Goal: Task Accomplishment & Management: Manage account settings

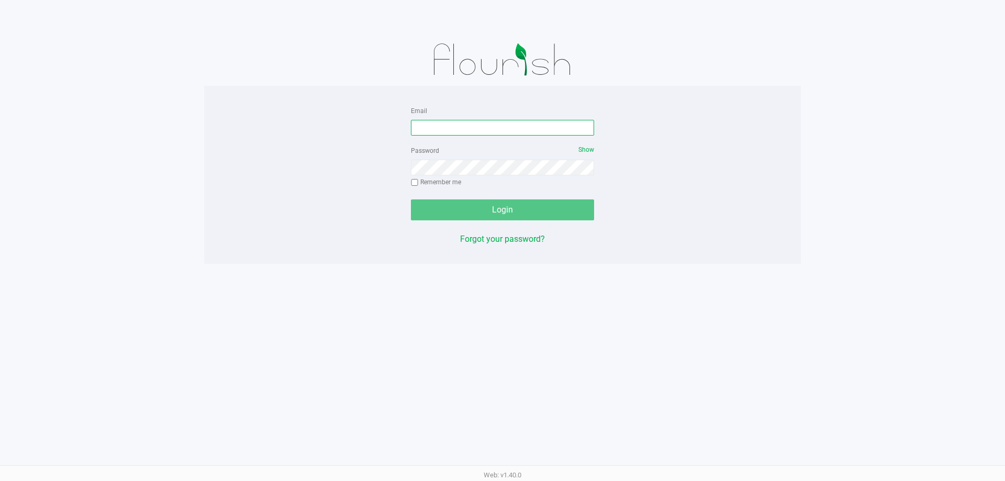
click at [501, 128] on input "Email" at bounding box center [502, 128] width 183 height 16
type input "[EMAIL_ADDRESS][DOMAIN_NAME]"
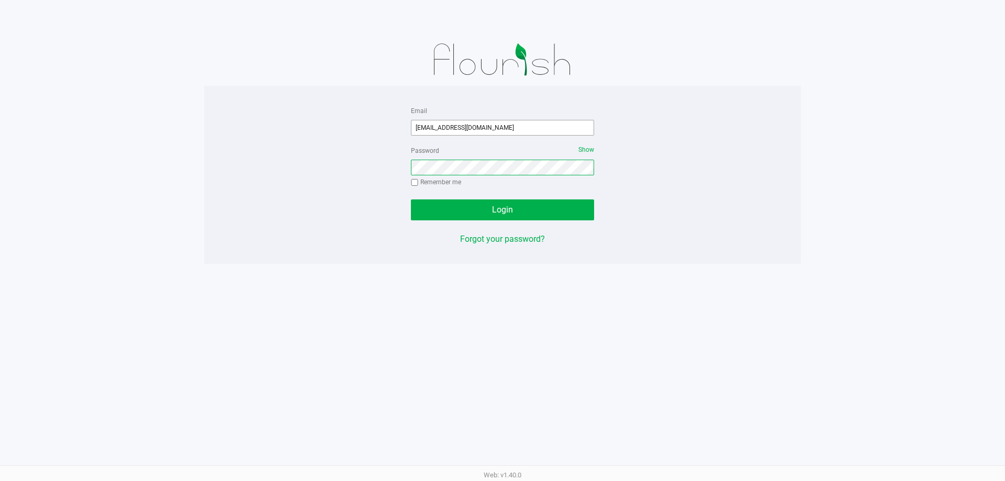
click at [411, 199] on button "Login" at bounding box center [502, 209] width 183 height 21
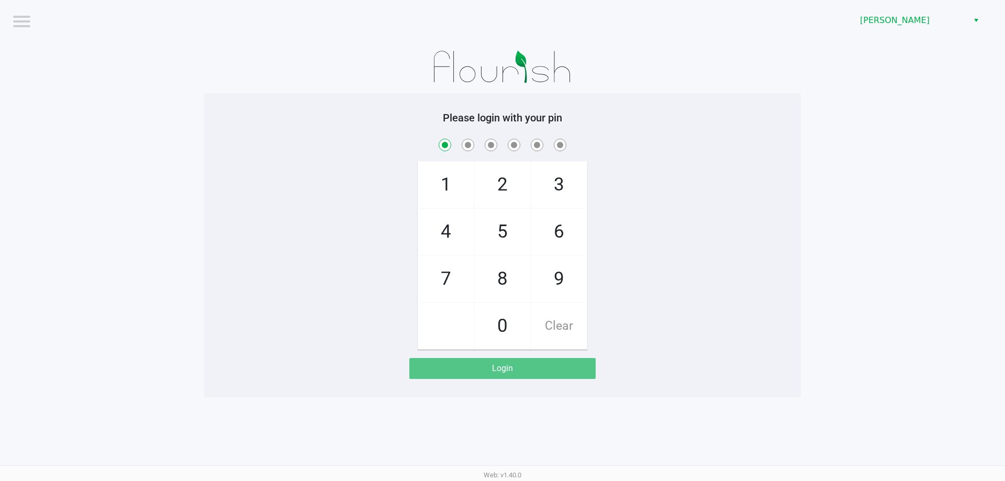
checkbox input "true"
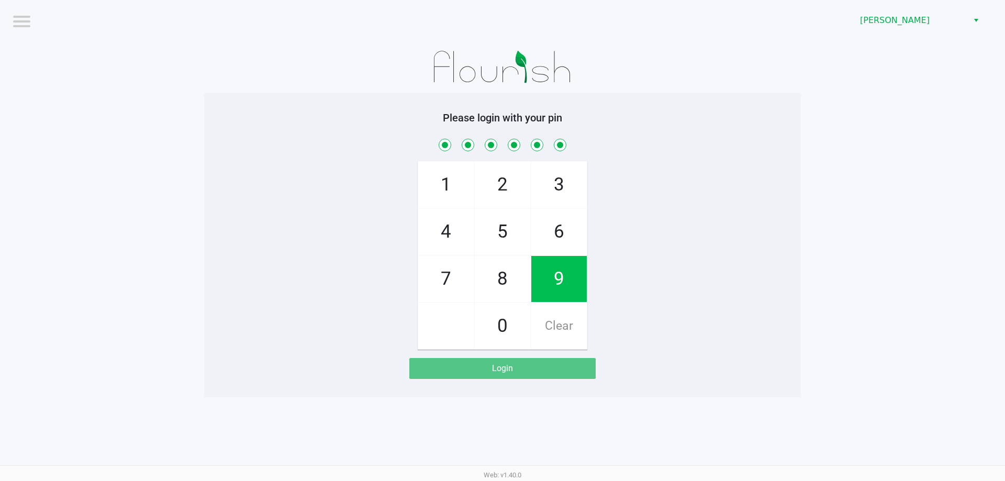
checkbox input "true"
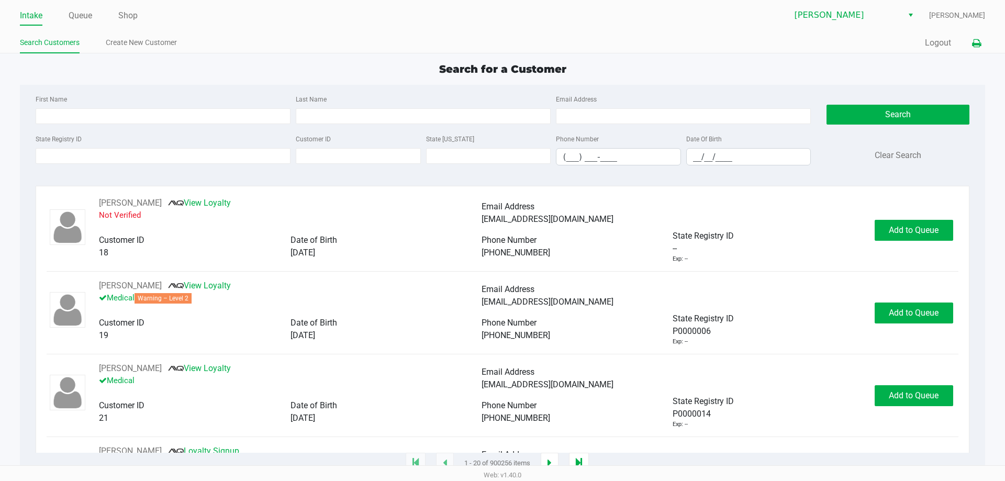
click at [973, 40] on icon at bounding box center [976, 43] width 9 height 7
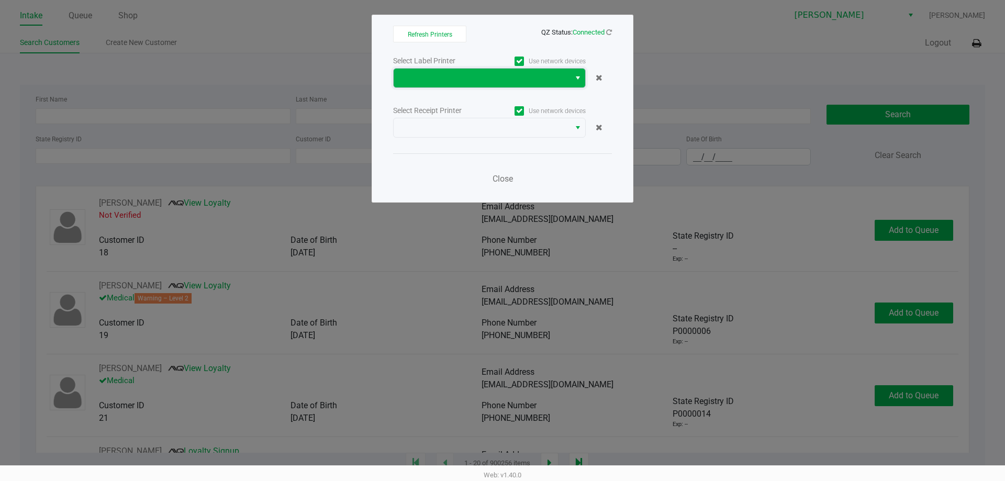
click at [516, 72] on span at bounding box center [482, 78] width 164 height 13
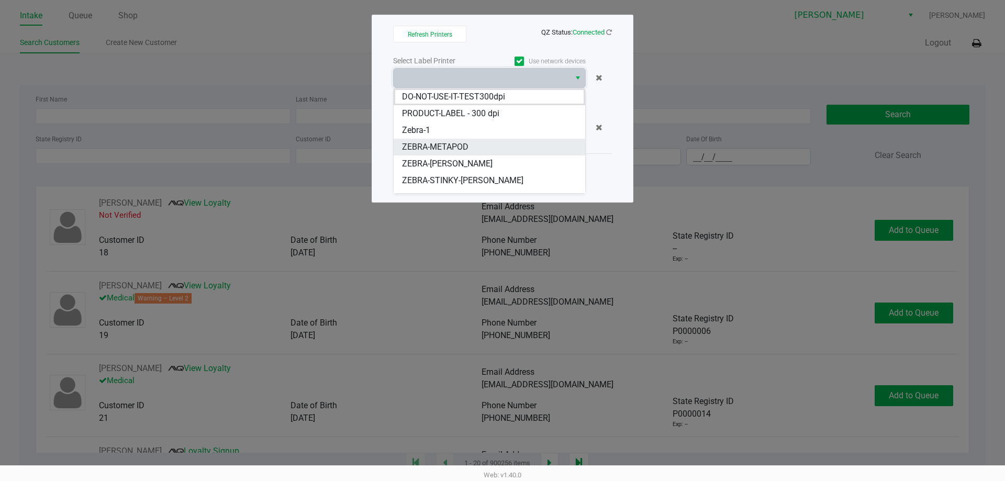
click at [466, 140] on li "ZEBRA-METAPOD" at bounding box center [490, 147] width 192 height 17
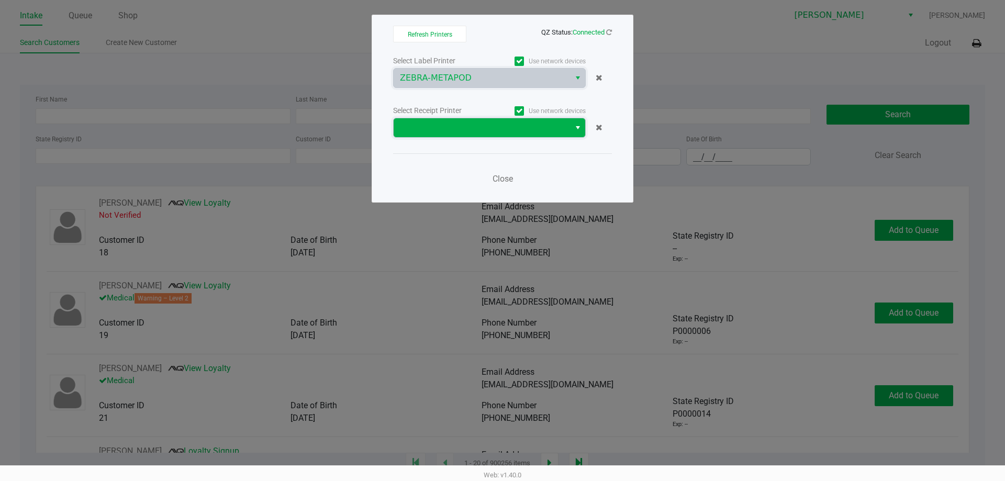
click at [470, 130] on span at bounding box center [482, 127] width 164 height 13
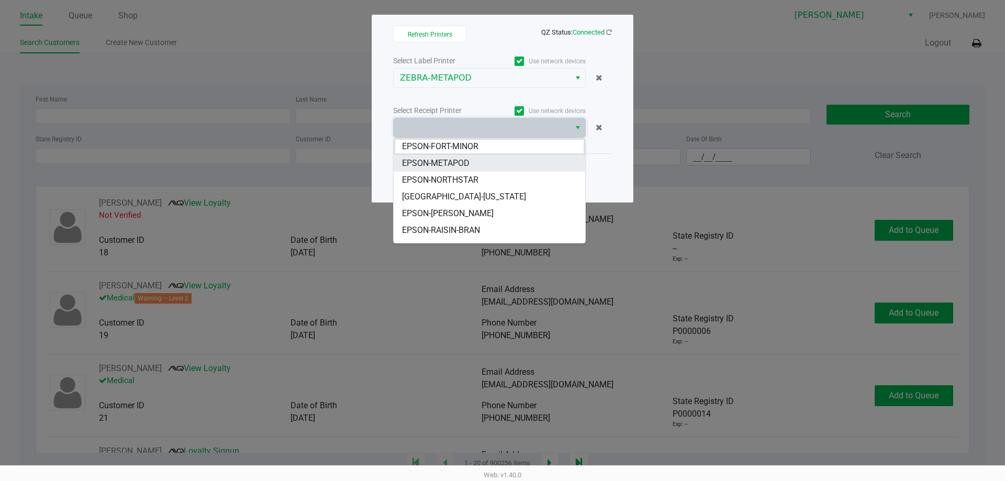
click at [468, 158] on span "EPSON-METAPOD" at bounding box center [436, 163] width 68 height 13
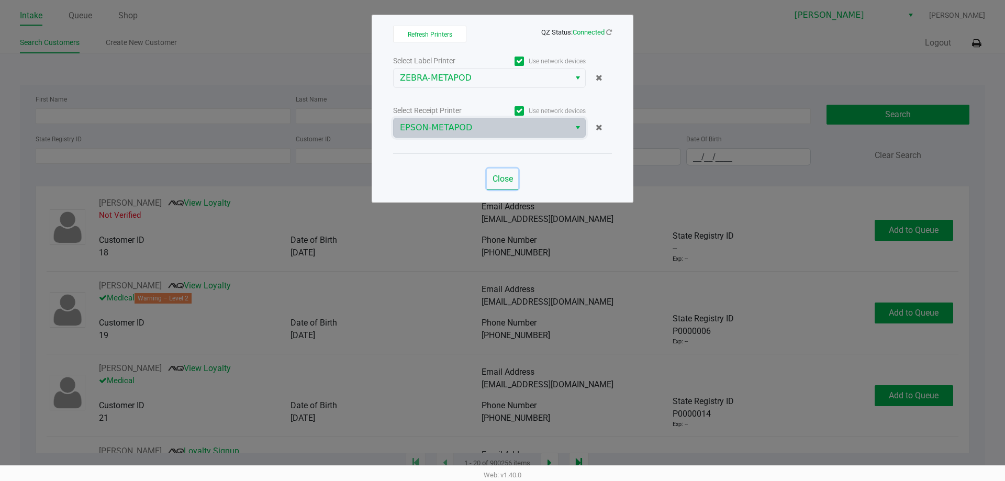
click at [501, 177] on span "Close" at bounding box center [502, 179] width 20 height 10
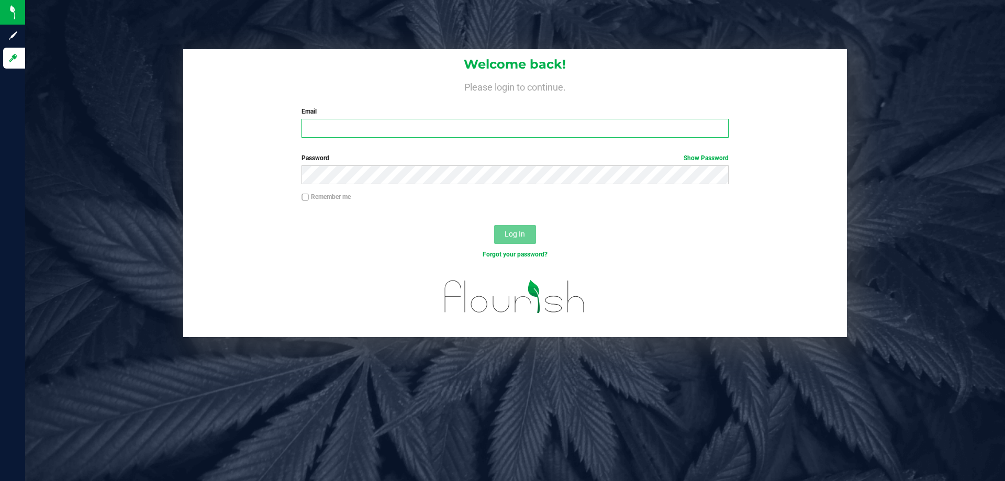
click at [440, 124] on input "Email" at bounding box center [514, 128] width 427 height 19
type input "[EMAIL_ADDRESS][DOMAIN_NAME]"
click at [494, 225] on button "Log In" at bounding box center [515, 234] width 42 height 19
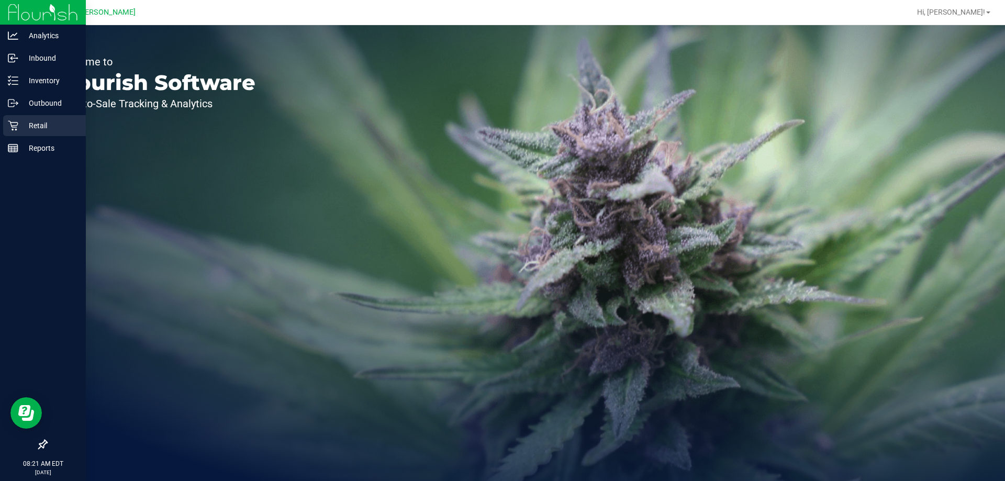
click at [43, 124] on p "Retail" at bounding box center [49, 125] width 63 height 13
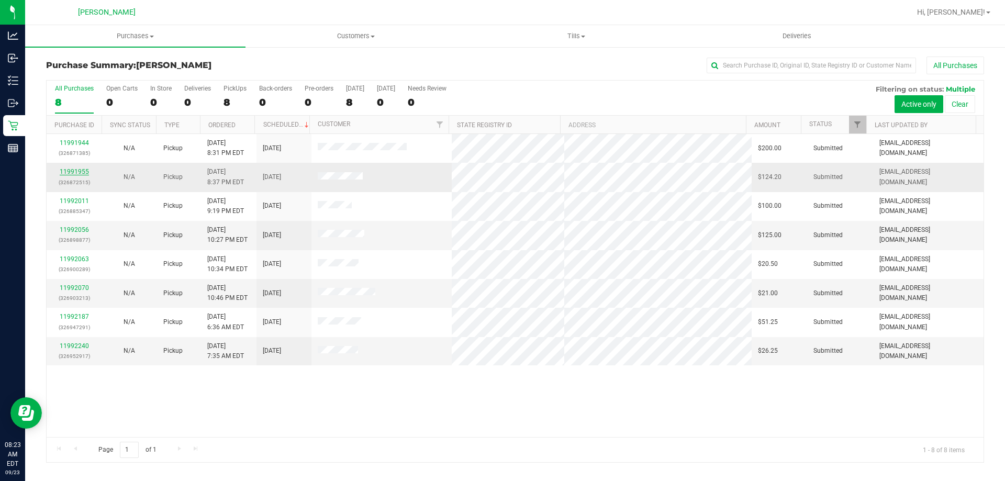
click at [77, 170] on link "11991955" at bounding box center [74, 171] width 29 height 7
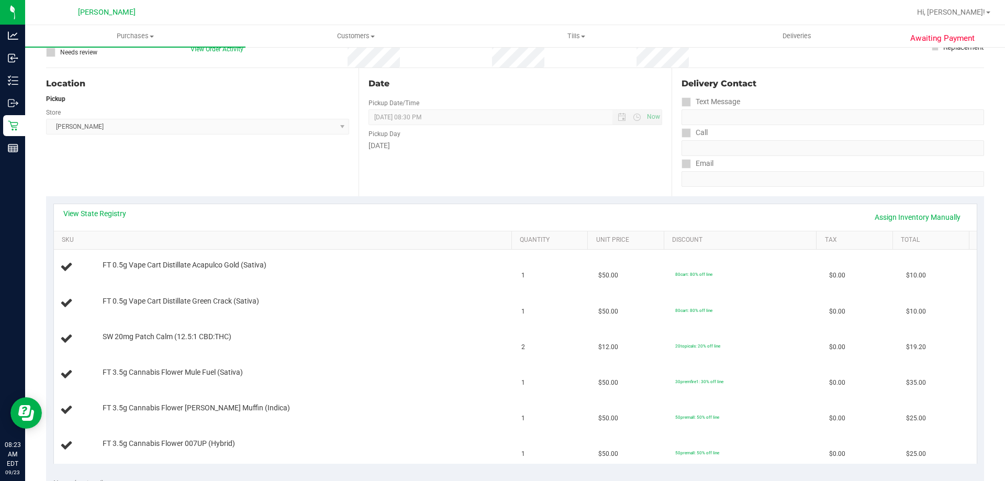
scroll to position [105, 0]
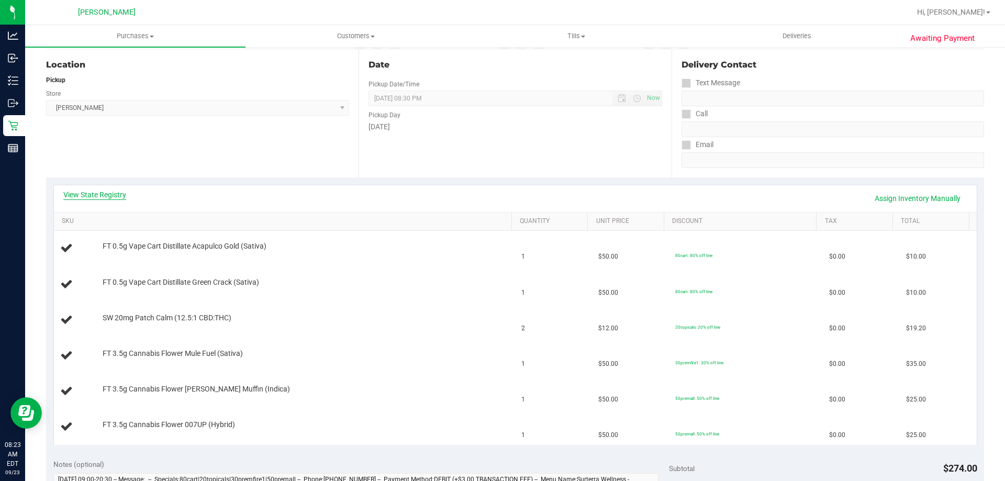
click at [114, 197] on link "View State Registry" at bounding box center [94, 194] width 63 height 10
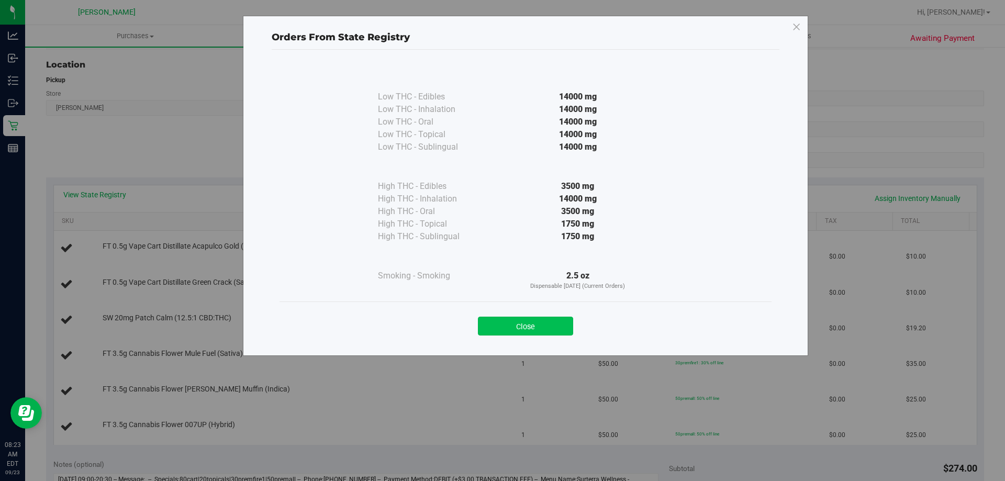
click at [507, 323] on button "Close" at bounding box center [525, 326] width 95 height 19
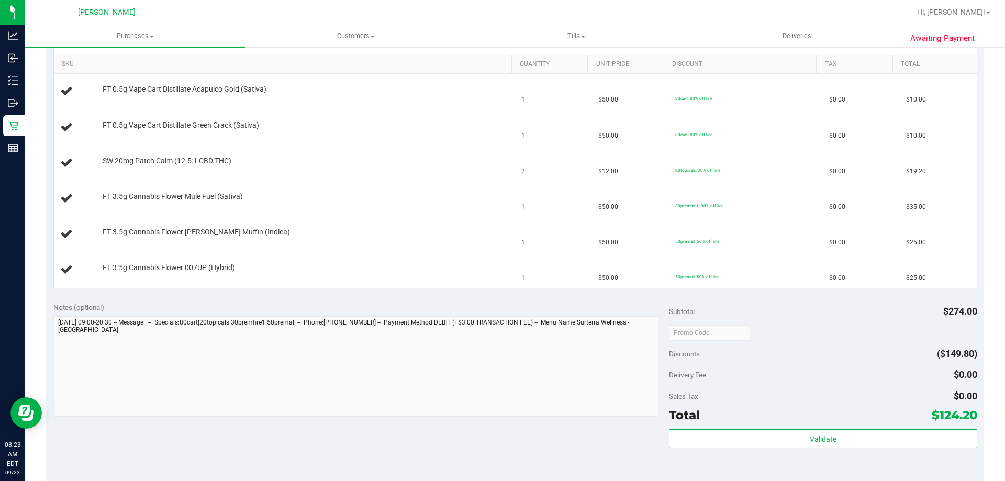
scroll to position [366, 0]
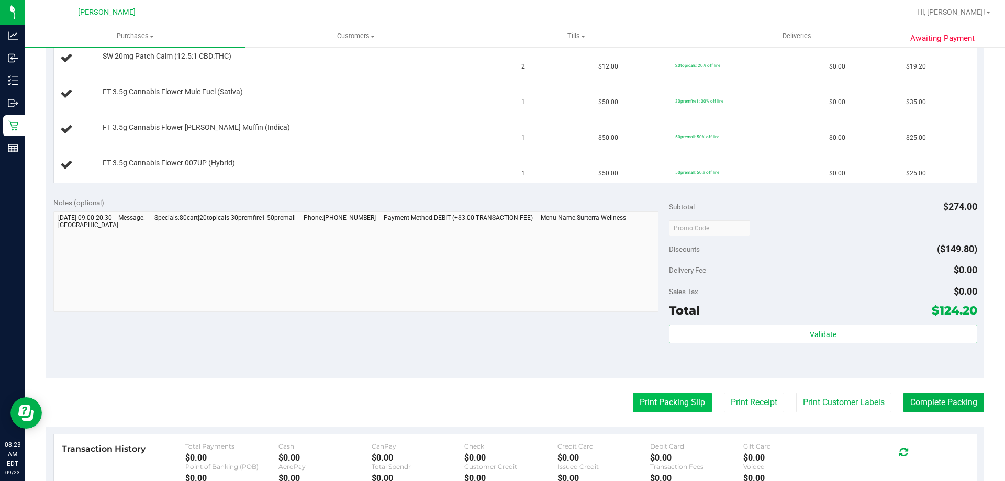
click at [661, 395] on button "Print Packing Slip" at bounding box center [672, 403] width 79 height 20
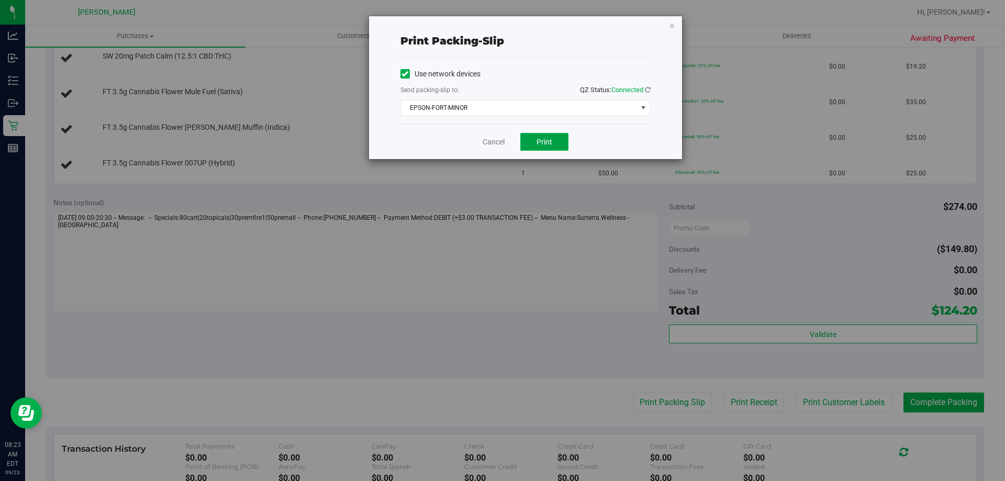
click at [543, 141] on span "Print" at bounding box center [544, 142] width 16 height 8
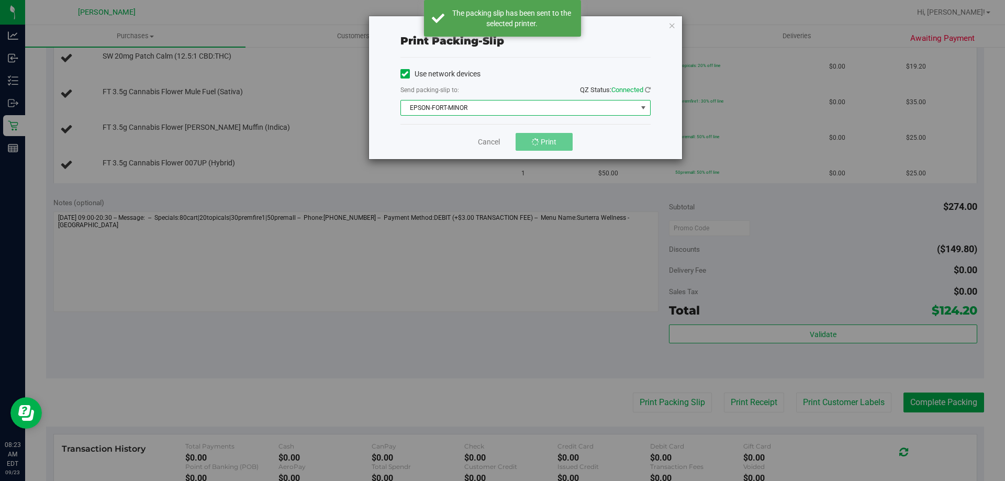
click at [487, 107] on span "EPSON-FORT-MINOR" at bounding box center [519, 107] width 236 height 15
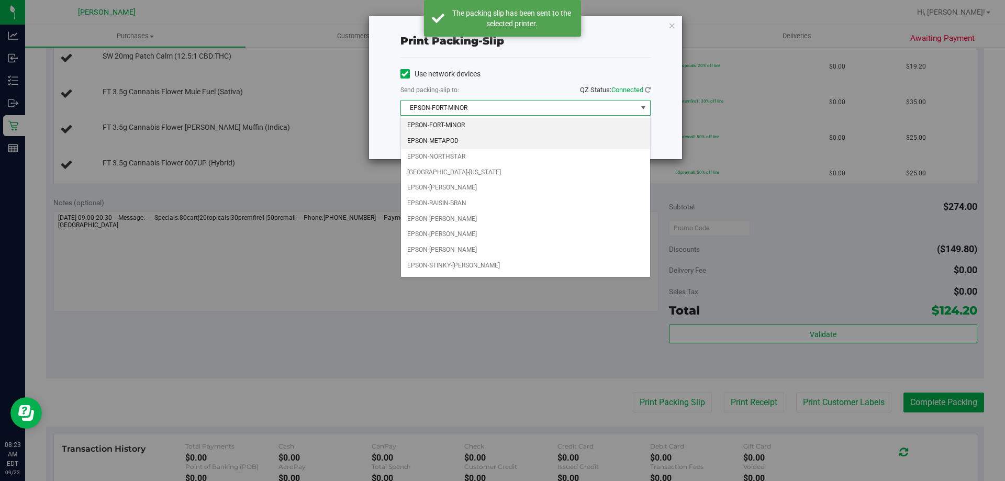
click at [482, 140] on li "EPSON-METAPOD" at bounding box center [525, 141] width 249 height 16
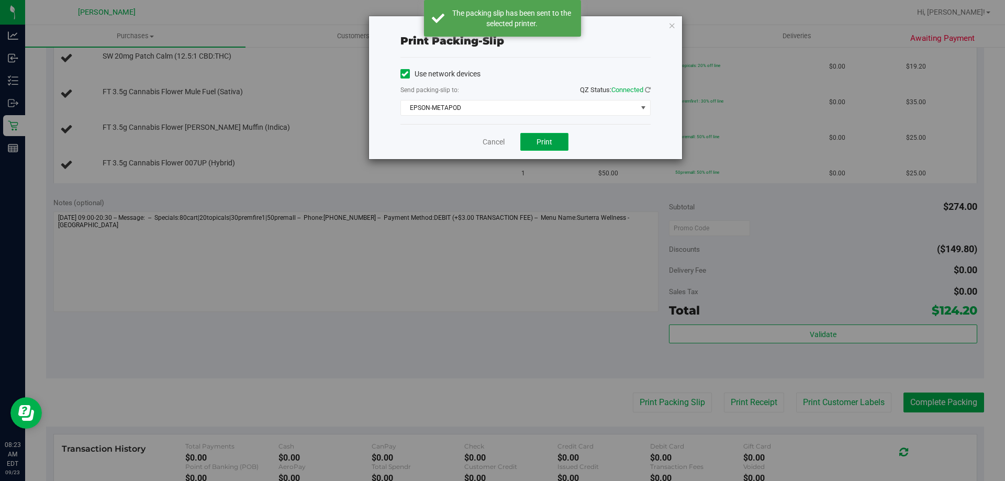
click at [540, 149] on button "Print" at bounding box center [544, 142] width 48 height 18
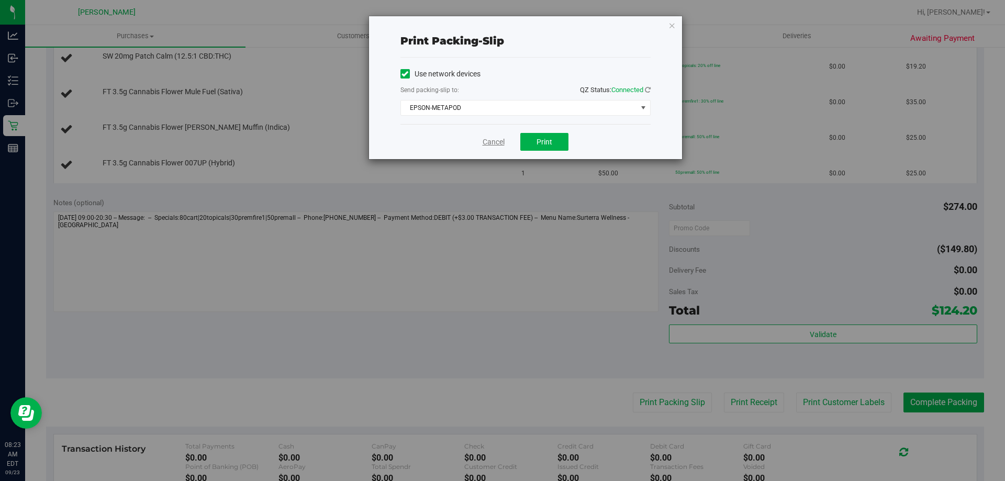
click at [495, 141] on link "Cancel" at bounding box center [494, 142] width 22 height 11
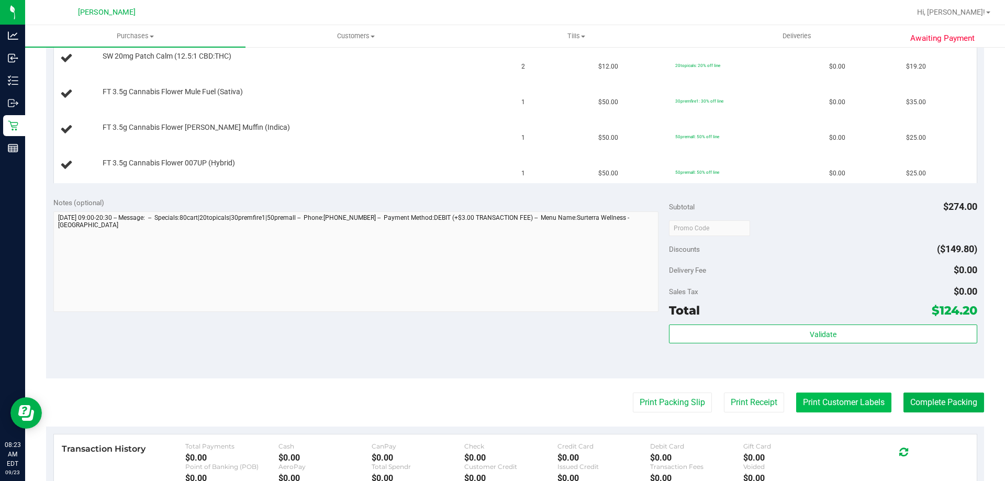
click at [817, 401] on button "Print Customer Labels" at bounding box center [843, 403] width 95 height 20
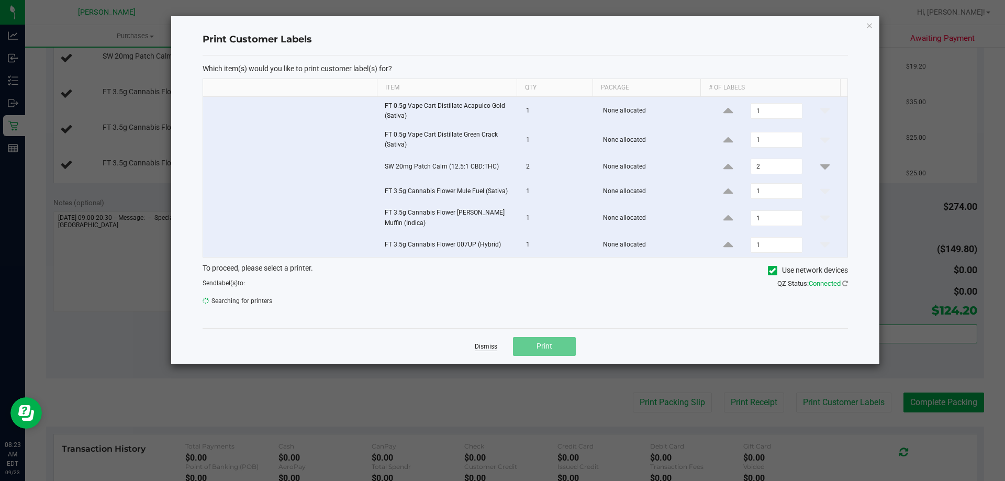
click at [491, 348] on link "Dismiss" at bounding box center [486, 346] width 23 height 9
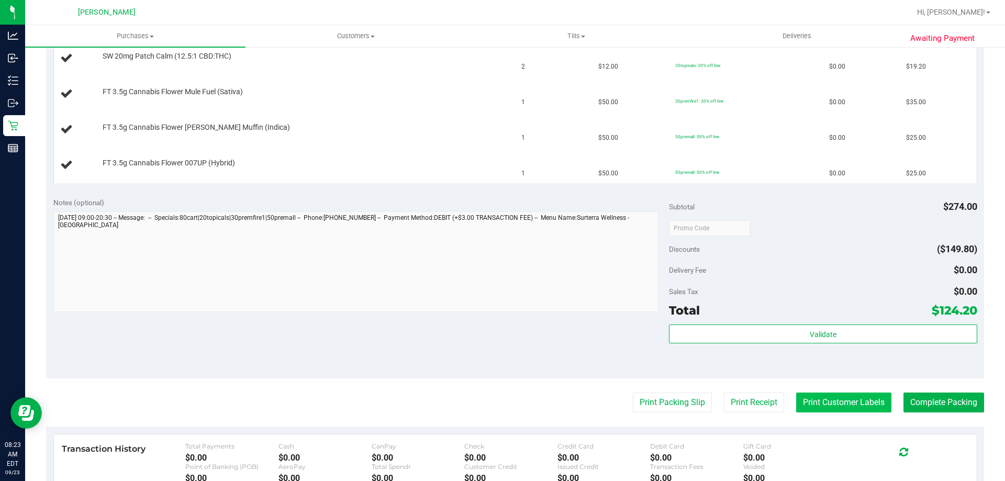
click at [868, 402] on button "Print Customer Labels" at bounding box center [843, 403] width 95 height 20
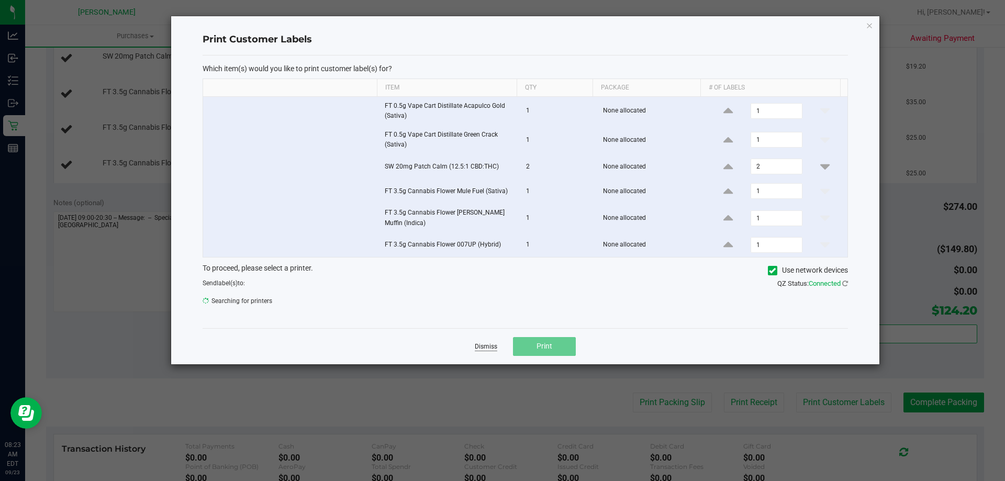
click at [481, 346] on link "Dismiss" at bounding box center [486, 346] width 23 height 9
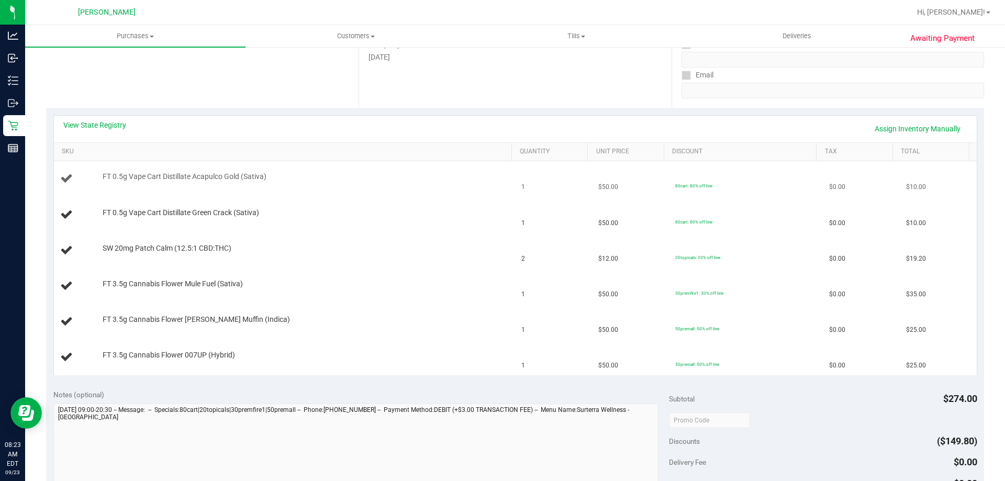
scroll to position [157, 0]
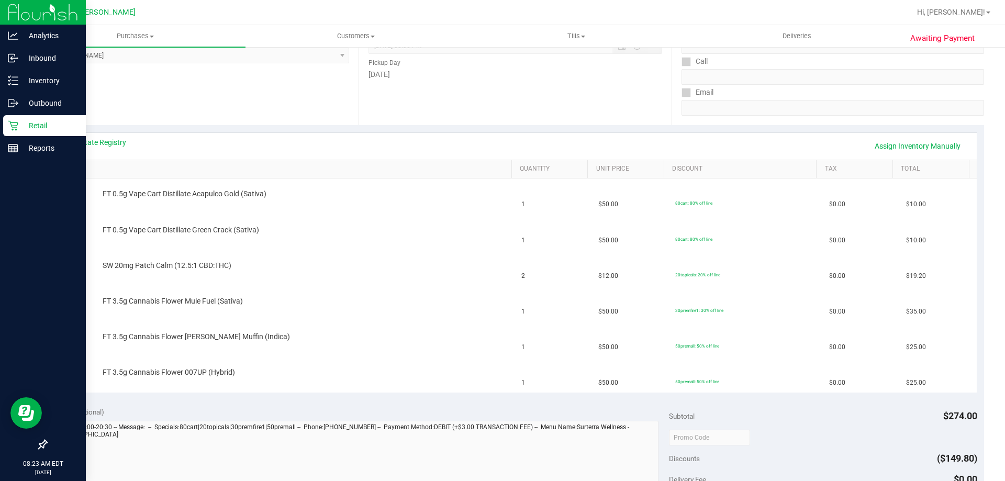
click at [32, 119] on p "Retail" at bounding box center [49, 125] width 63 height 13
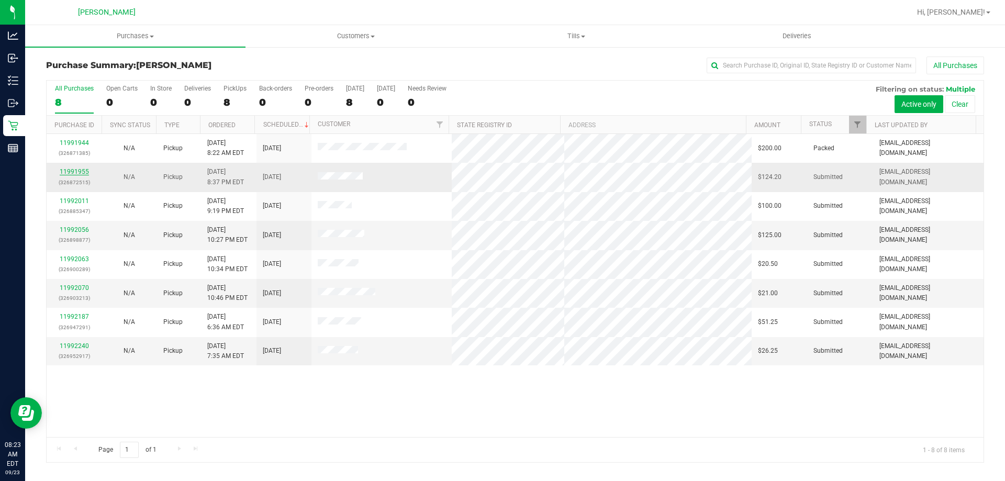
click at [81, 173] on link "11991955" at bounding box center [74, 171] width 29 height 7
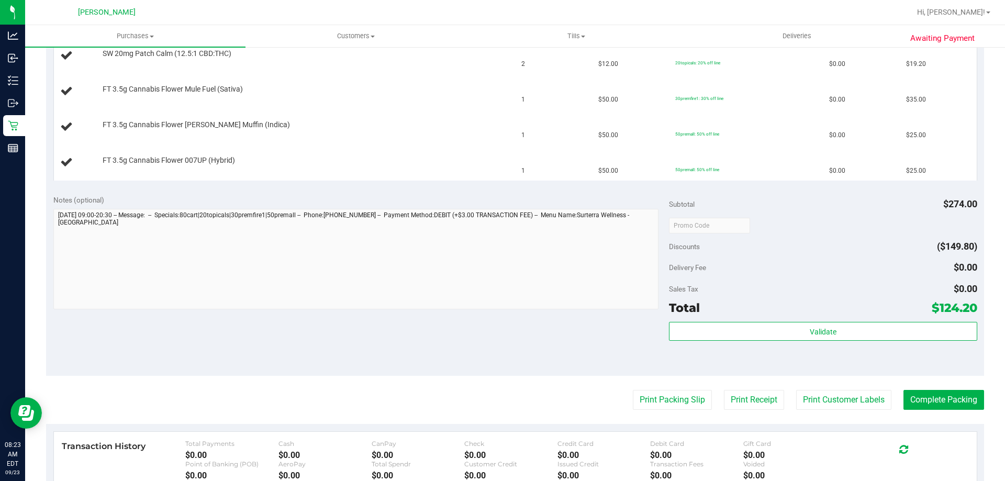
scroll to position [419, 0]
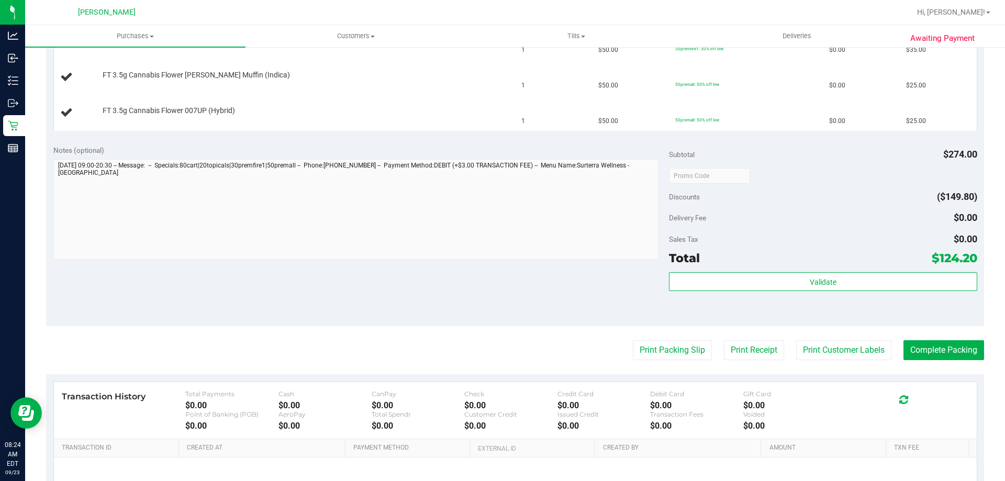
click at [826, 365] on purchase-details "Back Edit Purchase Cancel Purchase View Profile # 11991955 BioTrack ID: - Submi…" at bounding box center [515, 104] width 938 height 932
click at [834, 356] on button "Print Customer Labels" at bounding box center [843, 350] width 95 height 20
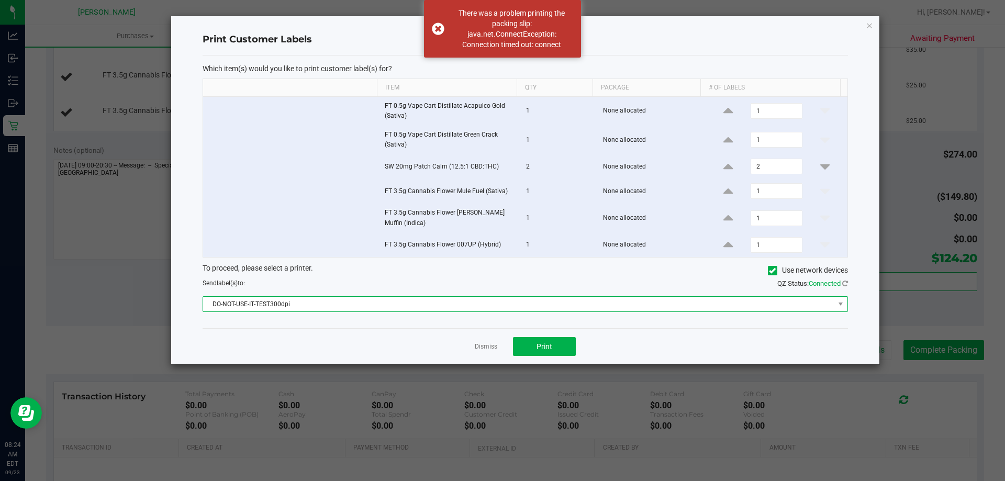
click at [449, 302] on span "DO-NOT-USE-IT-TEST300dpi" at bounding box center [518, 304] width 631 height 15
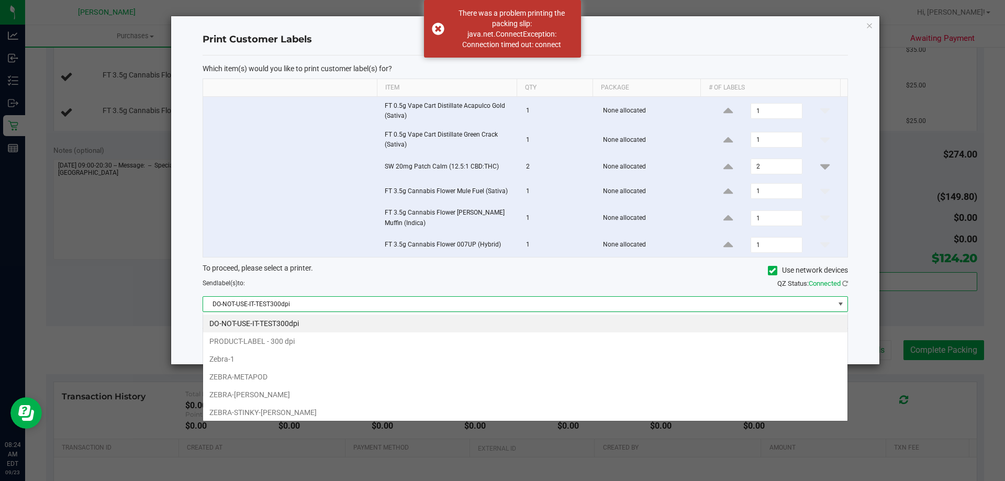
scroll to position [16, 645]
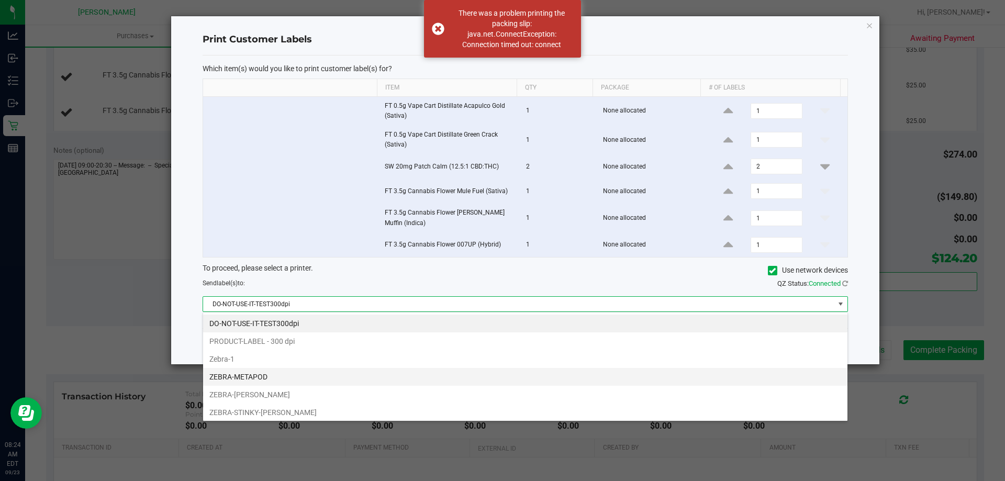
click at [349, 369] on li "ZEBRA-METAPOD" at bounding box center [525, 377] width 644 height 18
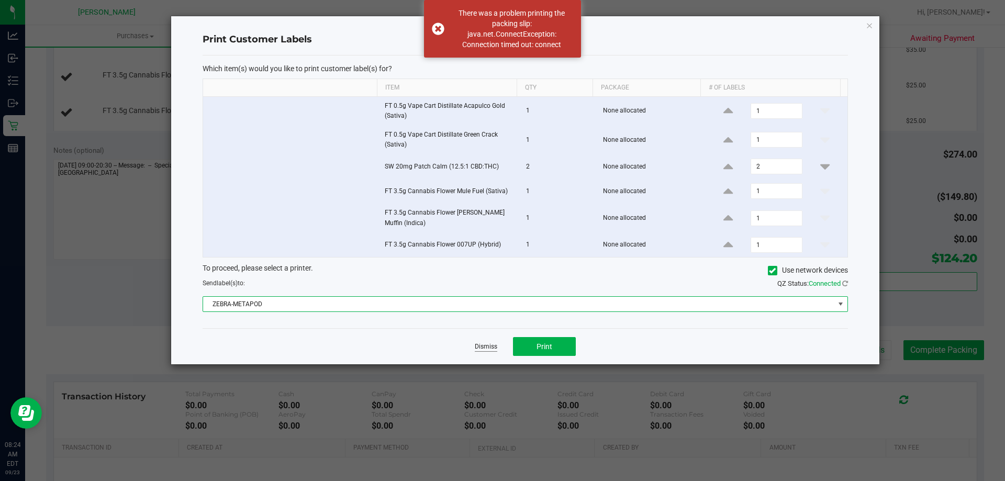
click at [491, 342] on link "Dismiss" at bounding box center [486, 346] width 23 height 9
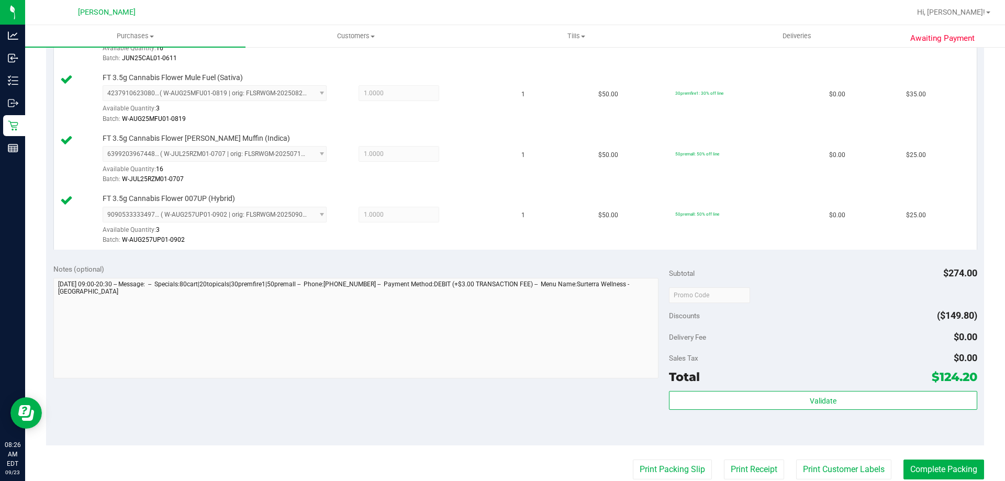
scroll to position [576, 0]
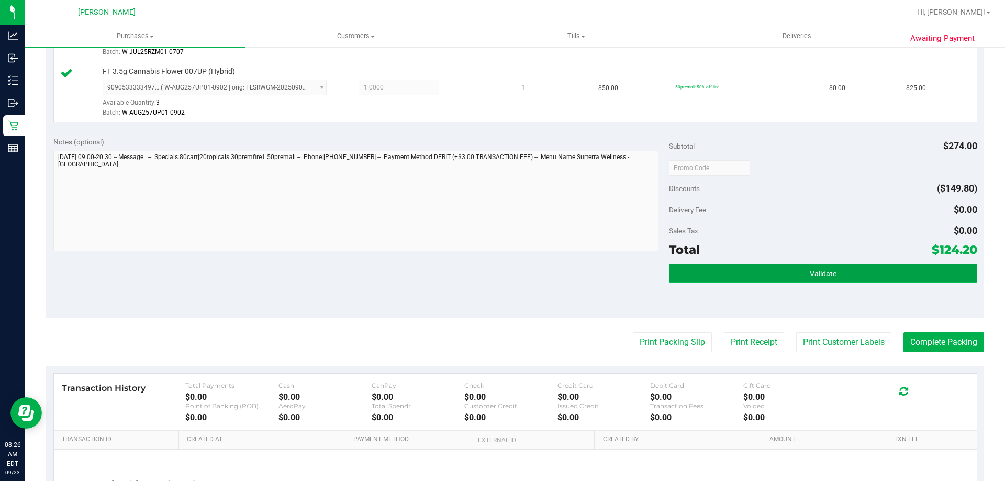
click at [833, 274] on button "Validate" at bounding box center [823, 273] width 308 height 19
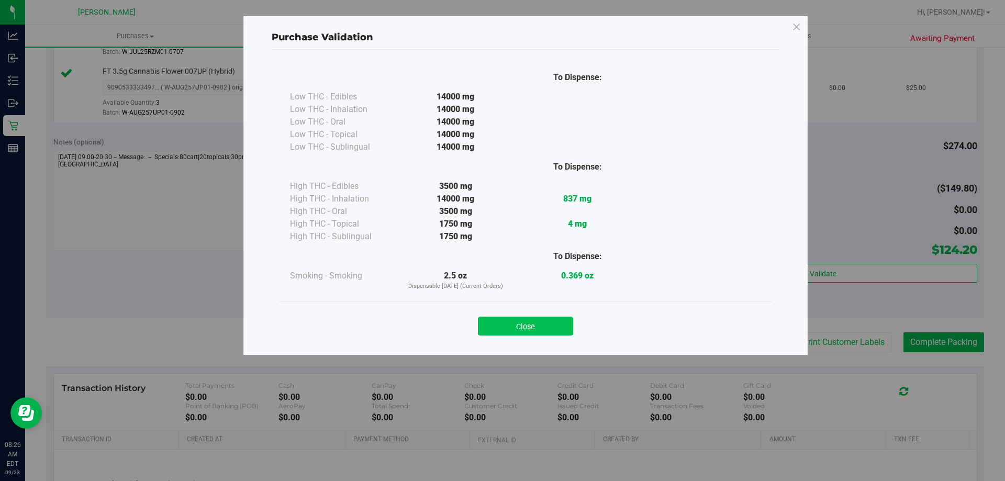
click at [529, 323] on button "Close" at bounding box center [525, 326] width 95 height 19
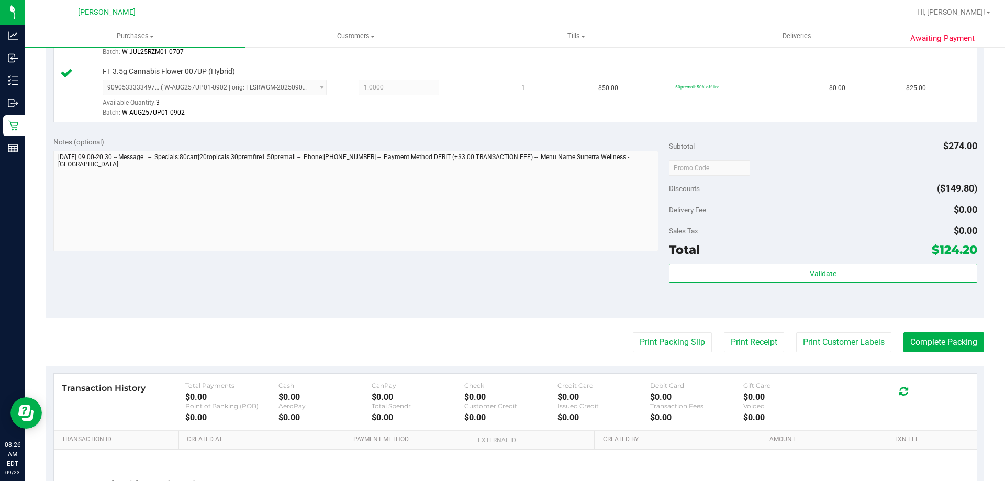
click at [877, 353] on purchase-details "Back Edit Purchase Cancel Purchase View Profile # 11991955 BioTrack ID: - Submi…" at bounding box center [515, 21] width 938 height 1081
click at [866, 343] on button "Print Customer Labels" at bounding box center [843, 342] width 95 height 20
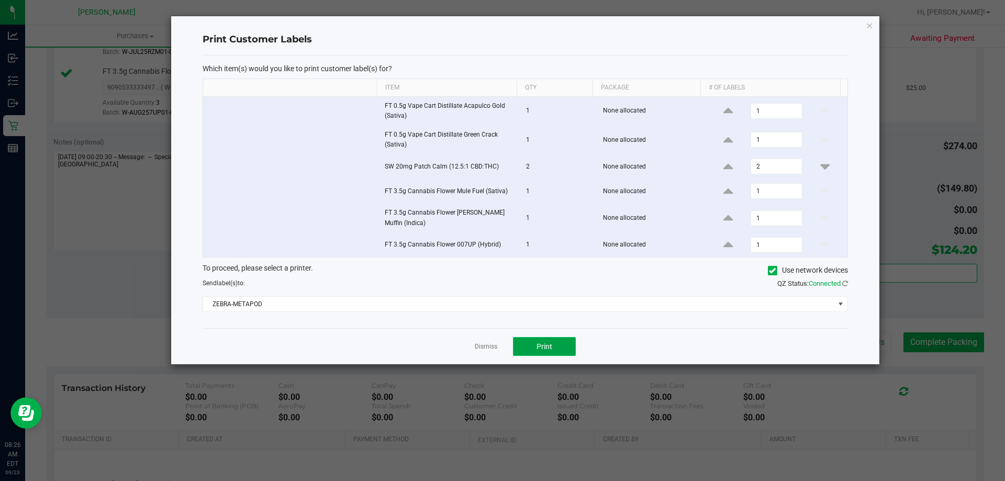
click at [547, 342] on span "Print" at bounding box center [544, 346] width 16 height 8
click at [480, 342] on link "Dismiss" at bounding box center [486, 346] width 23 height 9
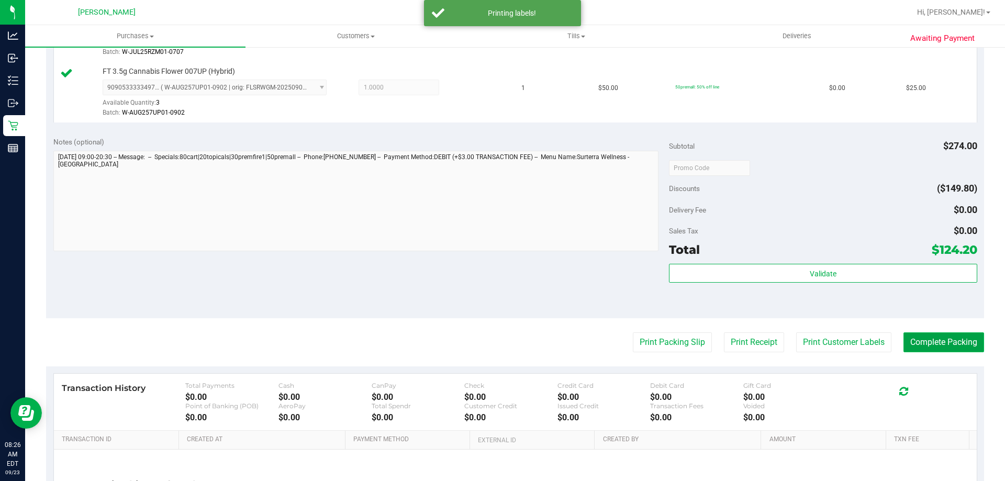
click at [934, 337] on button "Complete Packing" at bounding box center [943, 342] width 81 height 20
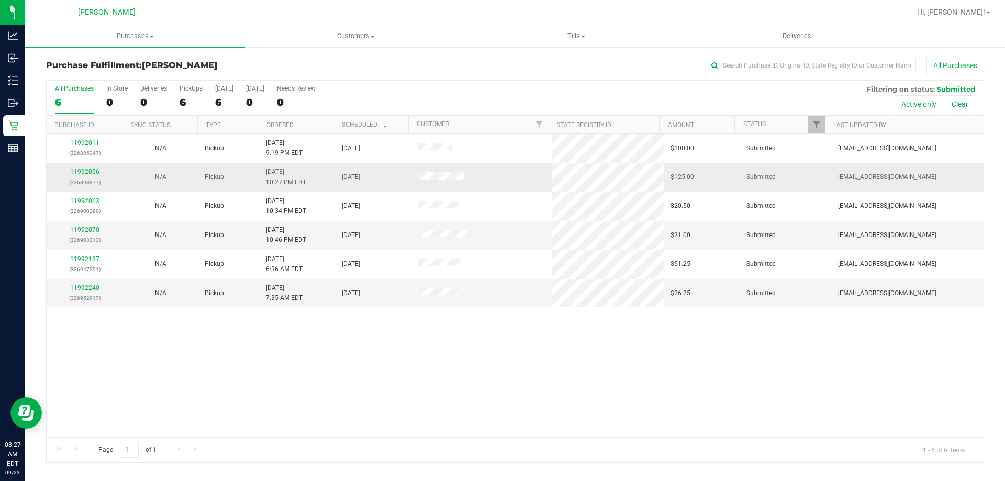
click at [87, 170] on link "11992056" at bounding box center [84, 171] width 29 height 7
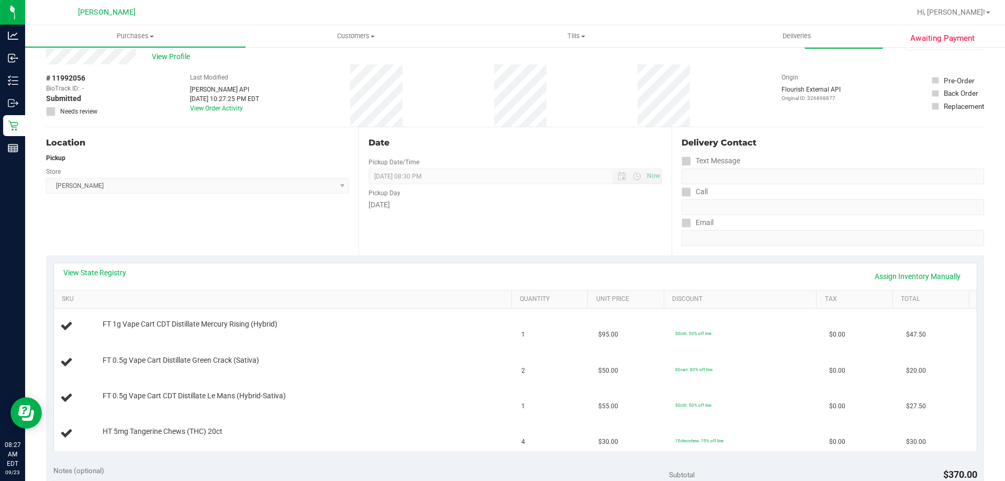
scroll to position [52, 0]
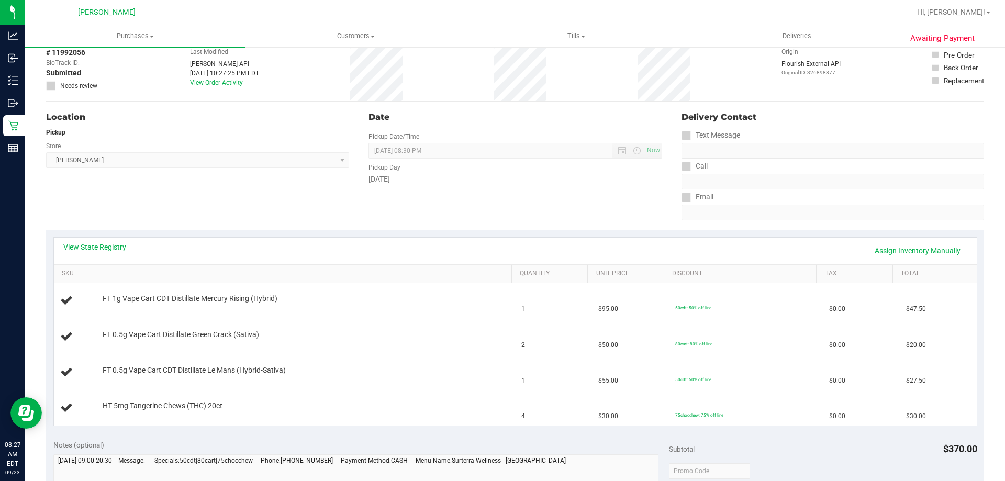
click at [108, 243] on link "View State Registry" at bounding box center [94, 247] width 63 height 10
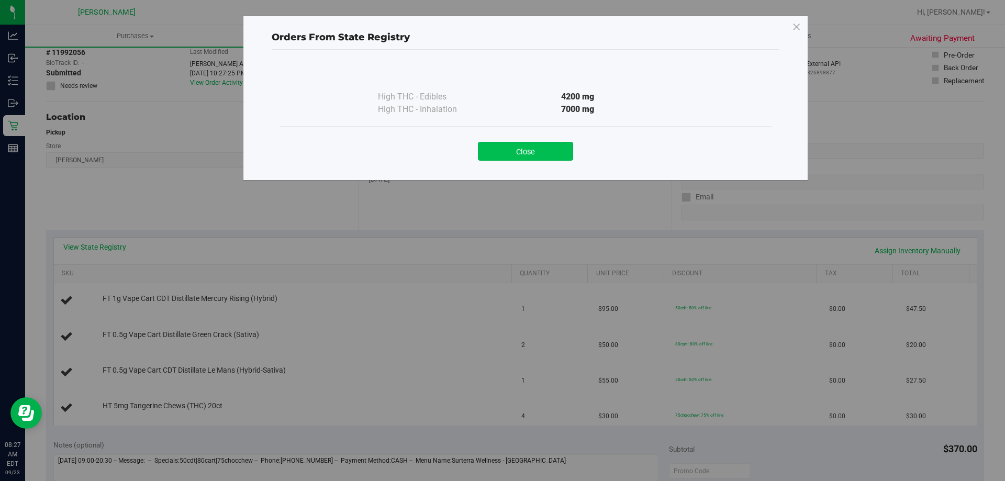
click at [519, 156] on button "Close" at bounding box center [525, 151] width 95 height 19
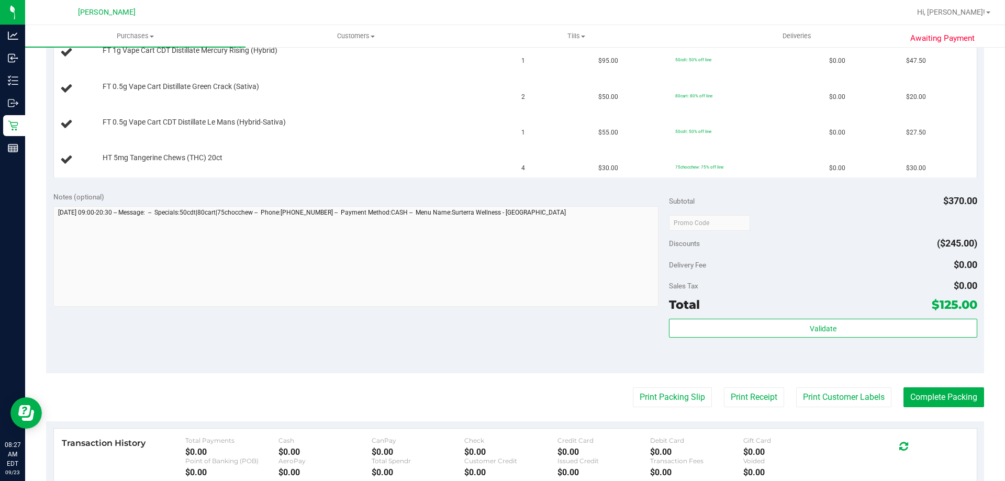
scroll to position [314, 0]
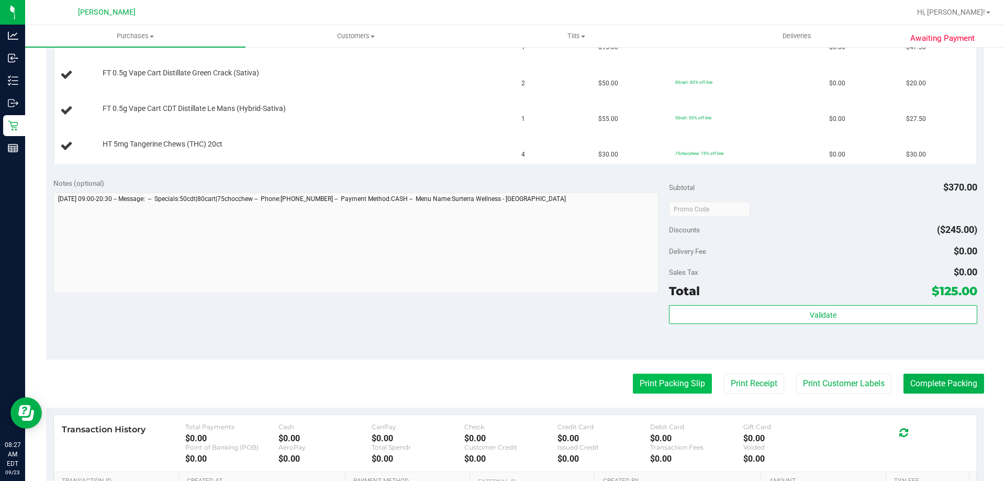
click at [656, 377] on button "Print Packing Slip" at bounding box center [672, 384] width 79 height 20
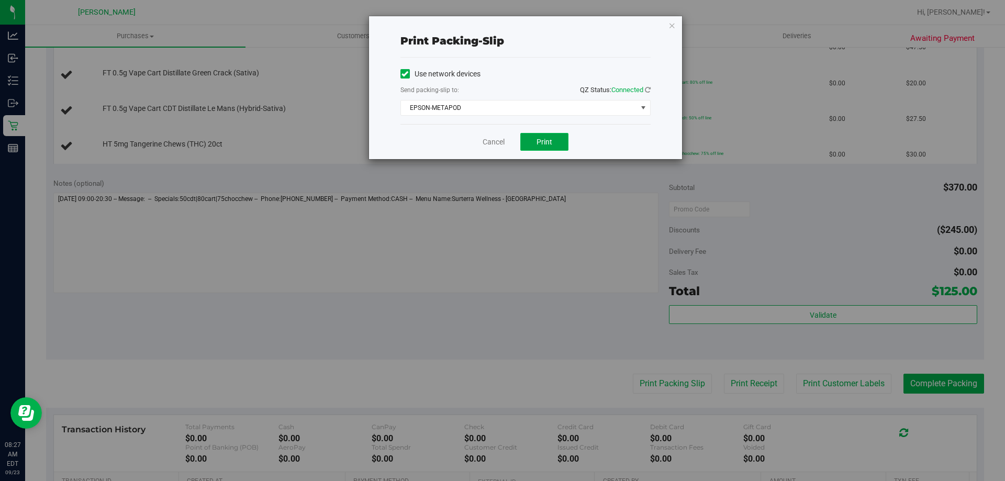
click at [543, 146] on button "Print" at bounding box center [544, 142] width 48 height 18
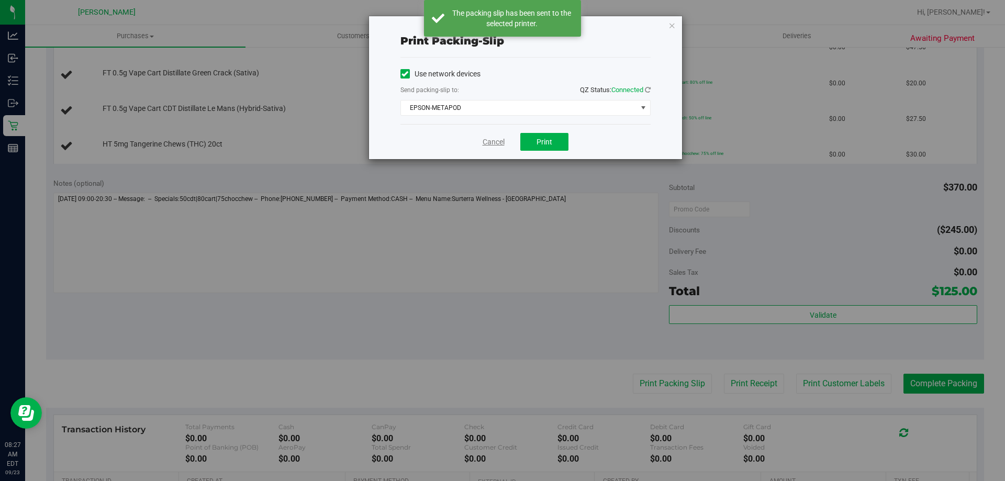
click at [494, 139] on link "Cancel" at bounding box center [494, 142] width 22 height 11
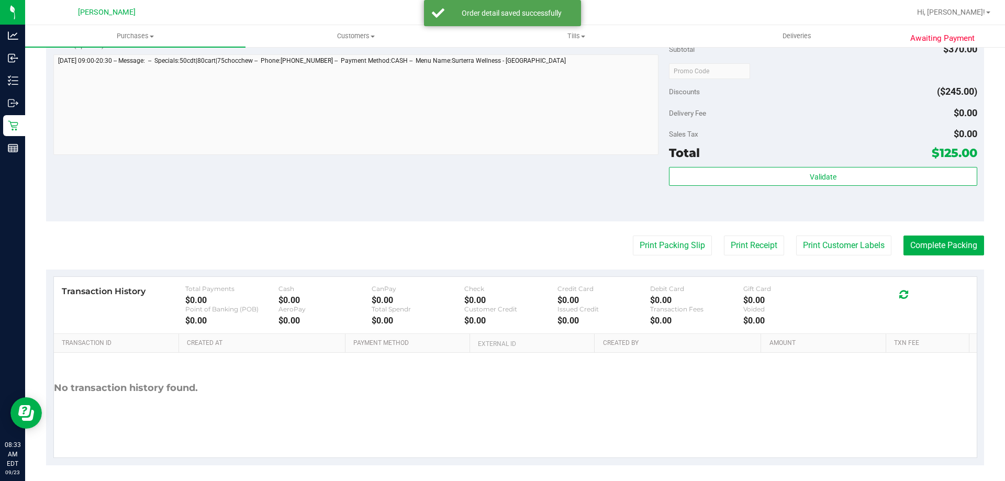
scroll to position [598, 0]
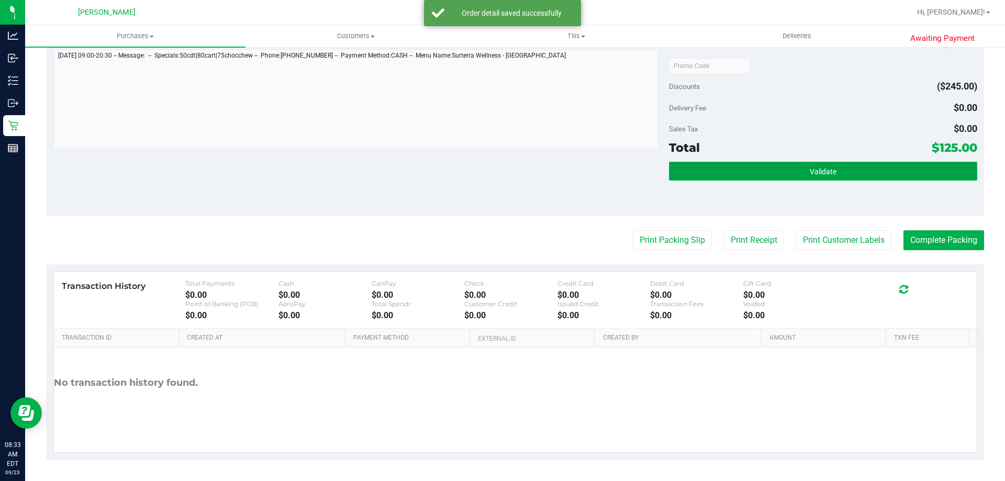
click at [843, 166] on button "Validate" at bounding box center [823, 171] width 308 height 19
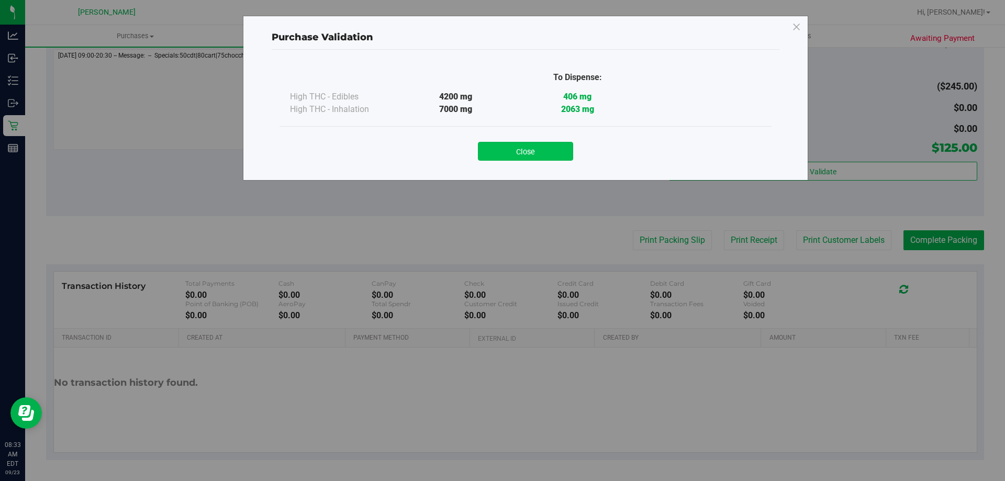
click at [547, 154] on button "Close" at bounding box center [525, 151] width 95 height 19
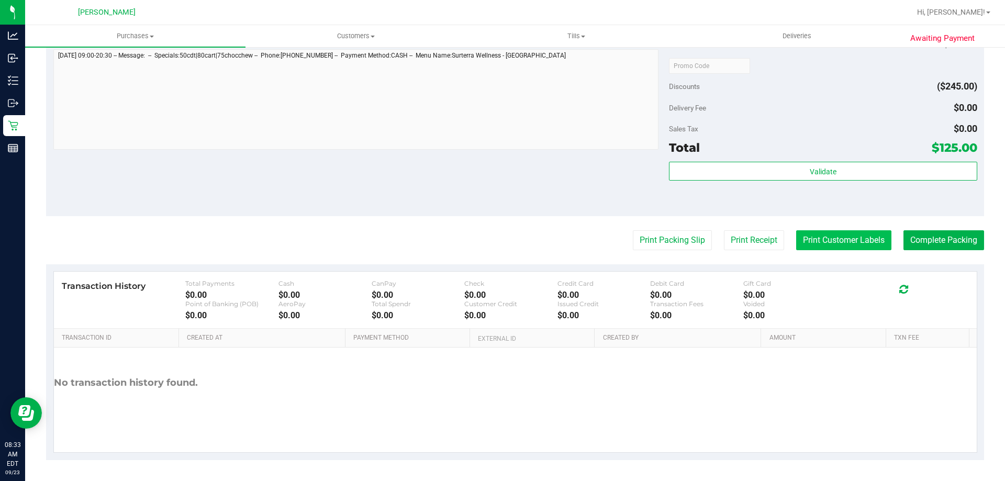
click at [815, 238] on button "Print Customer Labels" at bounding box center [843, 240] width 95 height 20
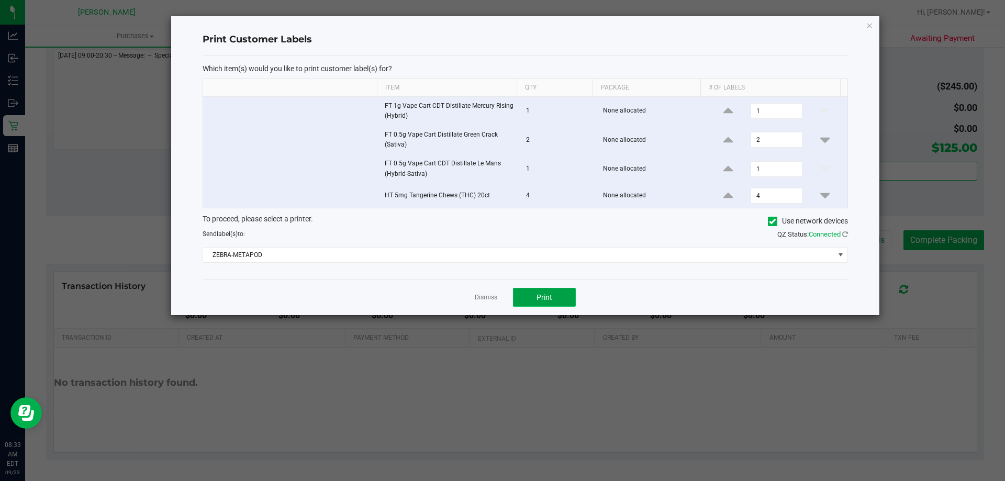
click at [552, 288] on button "Print" at bounding box center [544, 297] width 63 height 19
click at [485, 298] on link "Dismiss" at bounding box center [486, 297] width 23 height 9
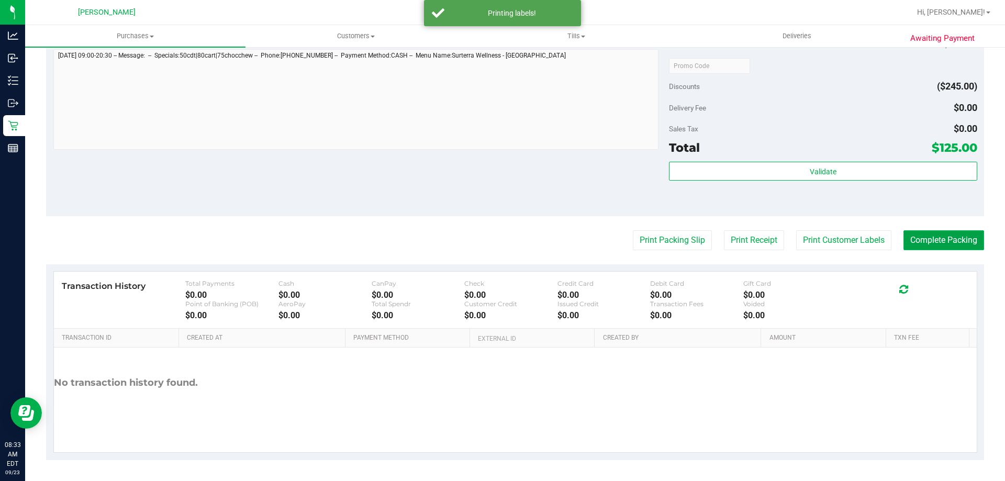
click at [936, 242] on button "Complete Packing" at bounding box center [943, 240] width 81 height 20
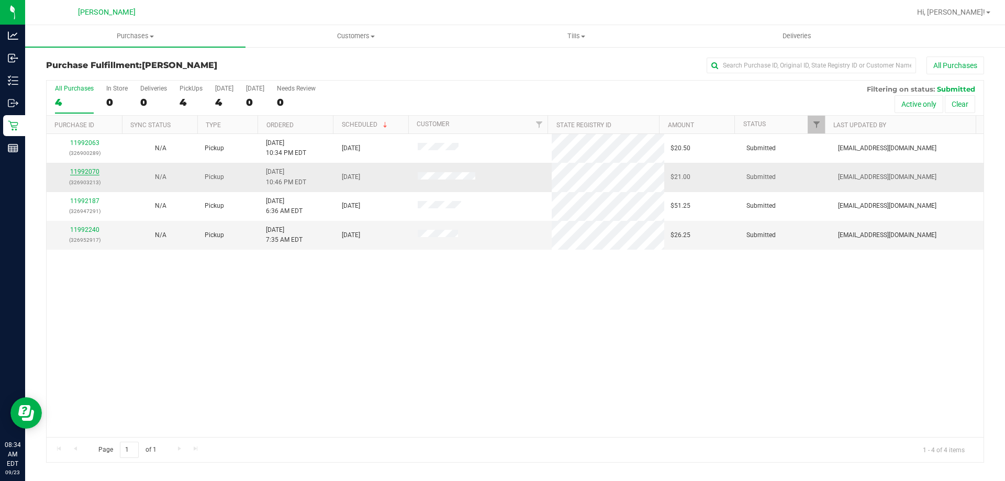
click at [91, 171] on link "11992070" at bounding box center [84, 171] width 29 height 7
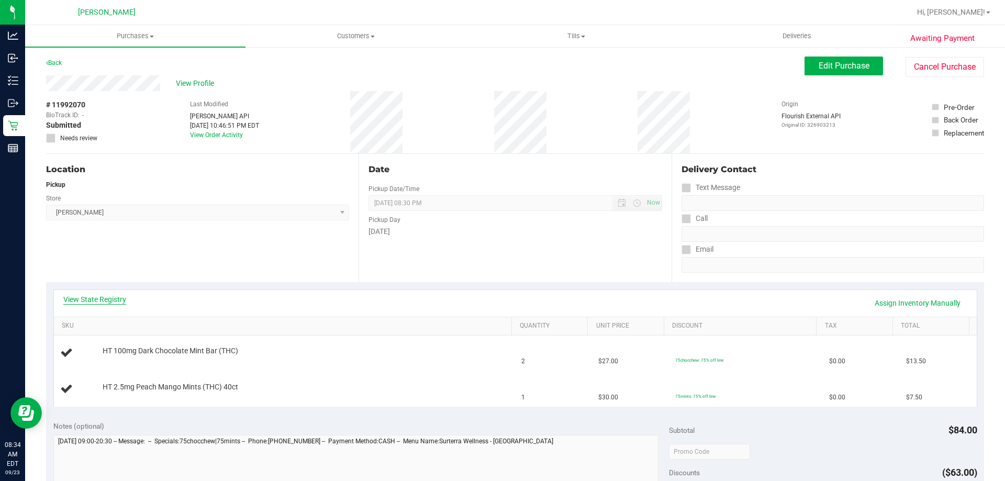
click at [92, 296] on link "View State Registry" at bounding box center [94, 299] width 63 height 10
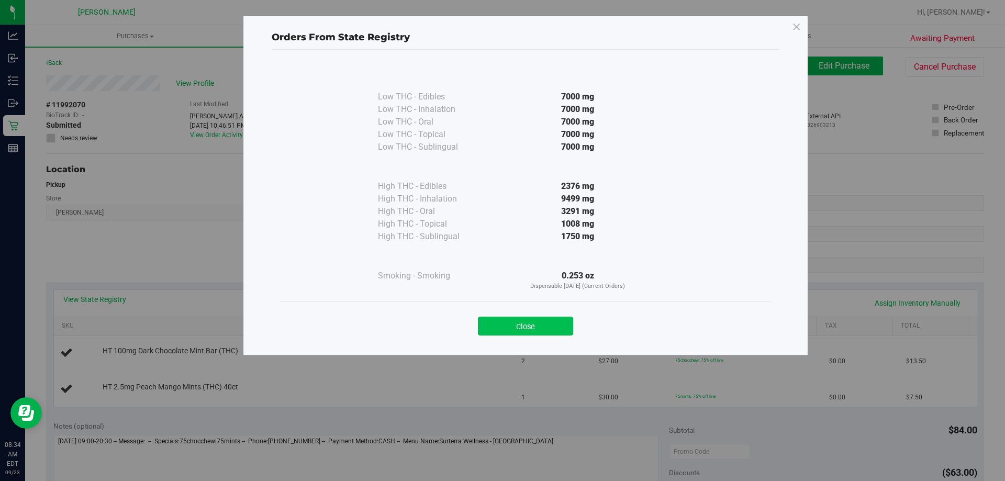
click at [528, 326] on button "Close" at bounding box center [525, 326] width 95 height 19
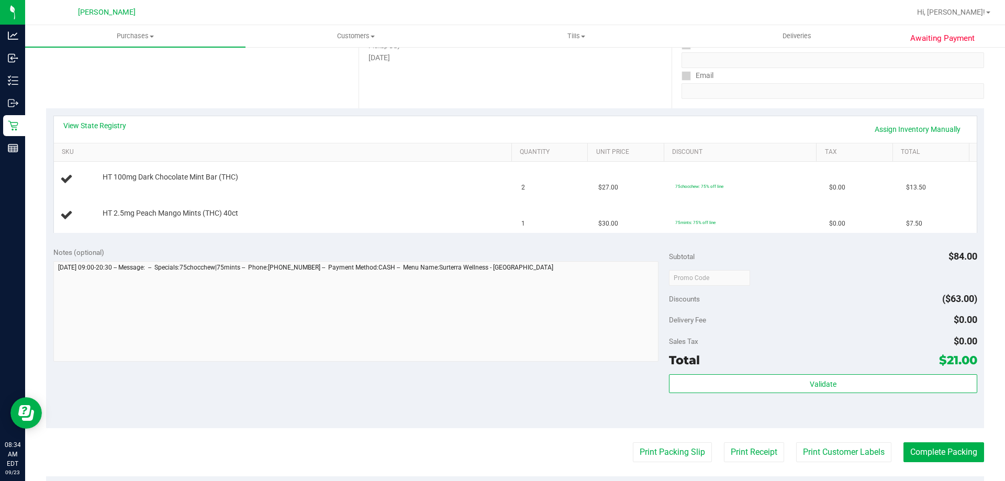
scroll to position [262, 0]
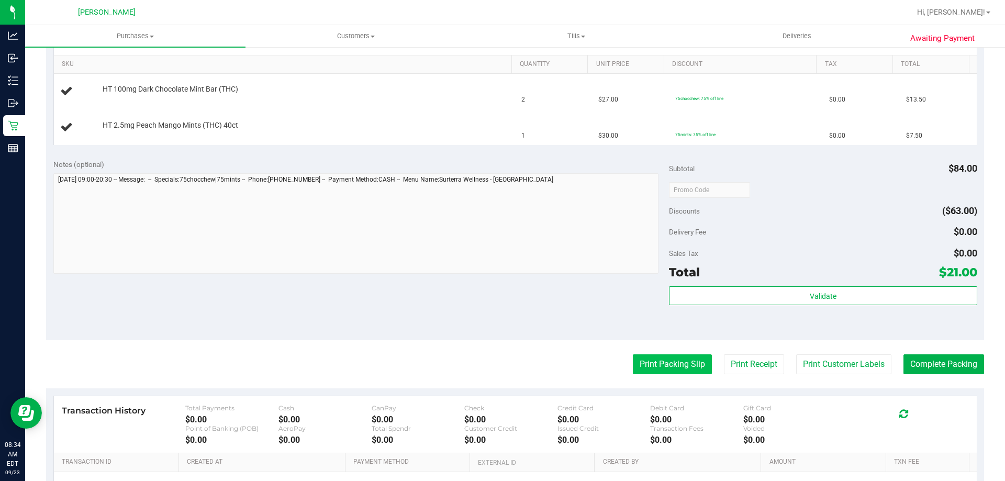
click at [635, 366] on button "Print Packing Slip" at bounding box center [672, 364] width 79 height 20
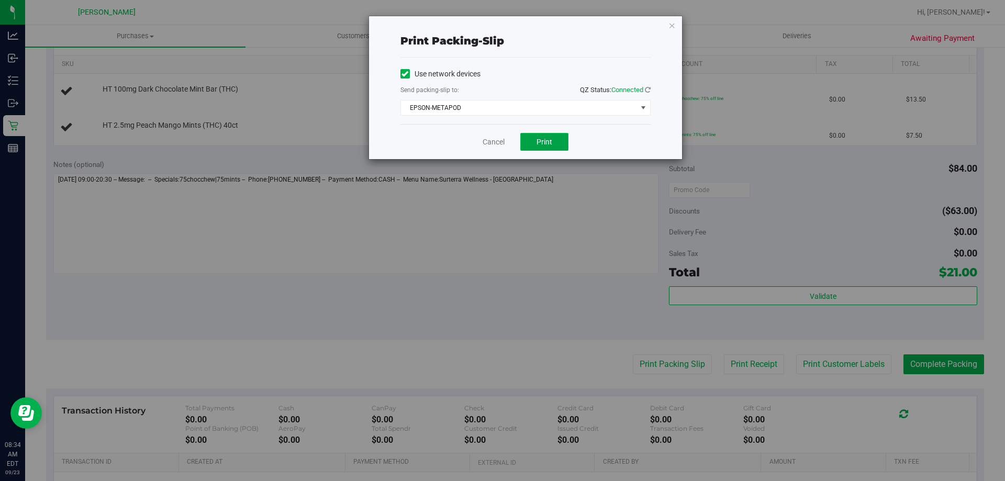
click at [542, 143] on span "Print" at bounding box center [544, 142] width 16 height 8
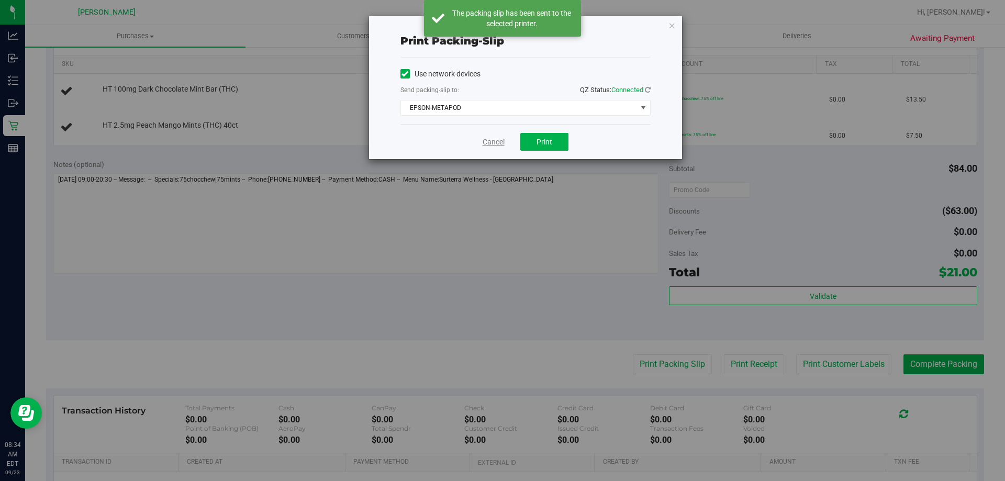
click at [497, 138] on link "Cancel" at bounding box center [494, 142] width 22 height 11
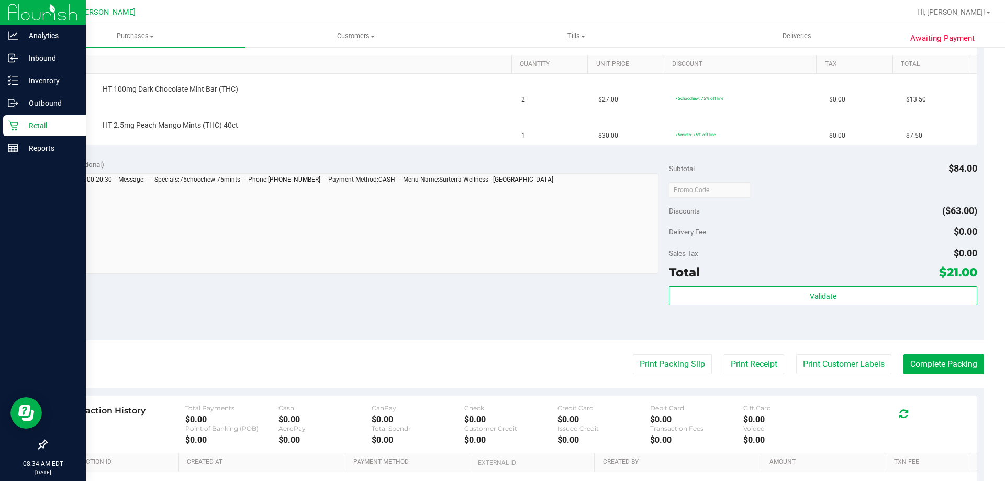
click at [24, 125] on p "Retail" at bounding box center [49, 125] width 63 height 13
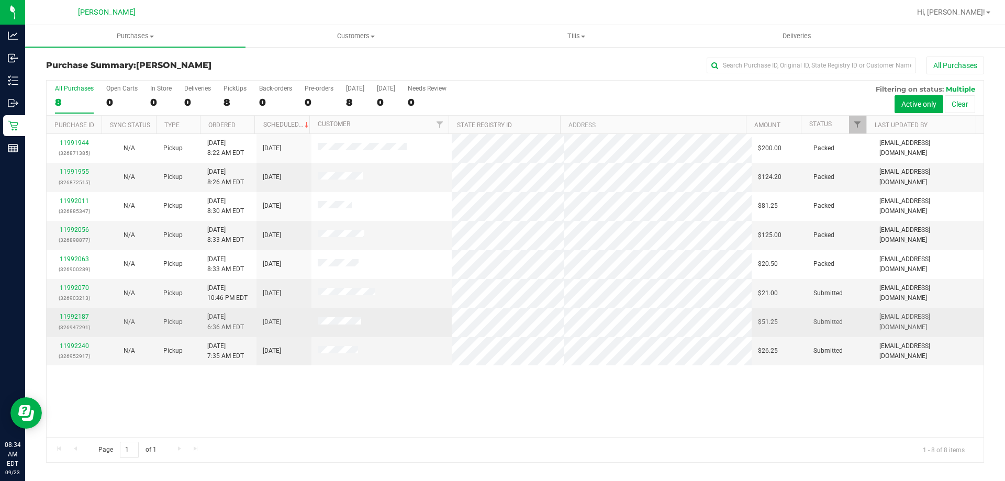
click at [76, 315] on link "11992187" at bounding box center [74, 316] width 29 height 7
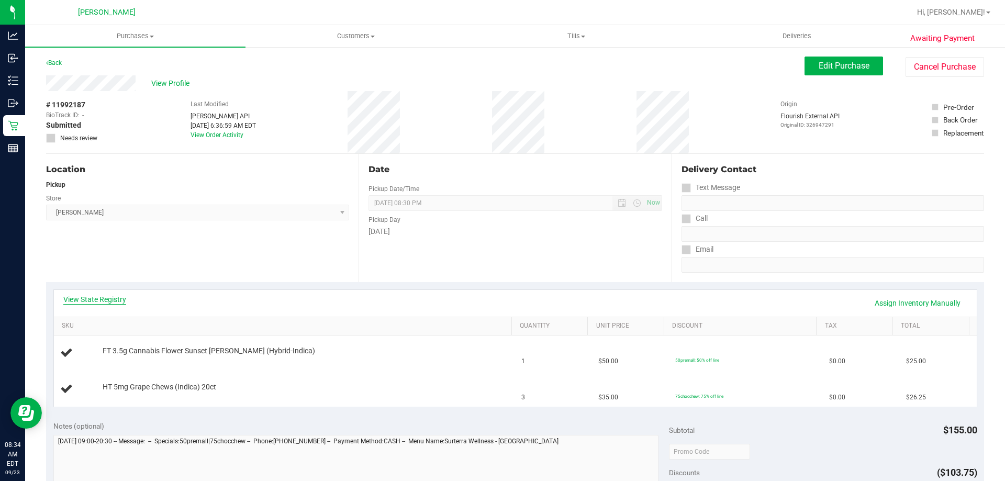
click at [96, 299] on link "View State Registry" at bounding box center [94, 299] width 63 height 10
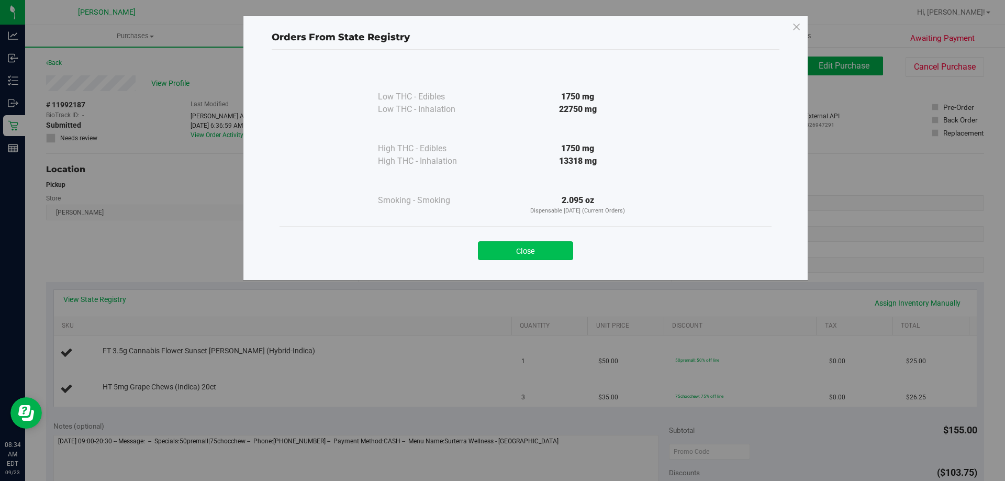
click at [508, 256] on button "Close" at bounding box center [525, 250] width 95 height 19
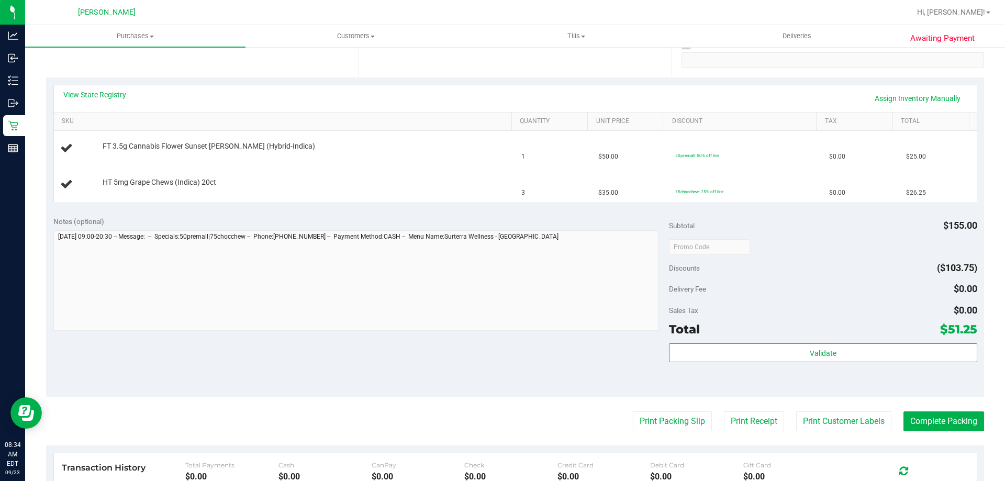
scroll to position [209, 0]
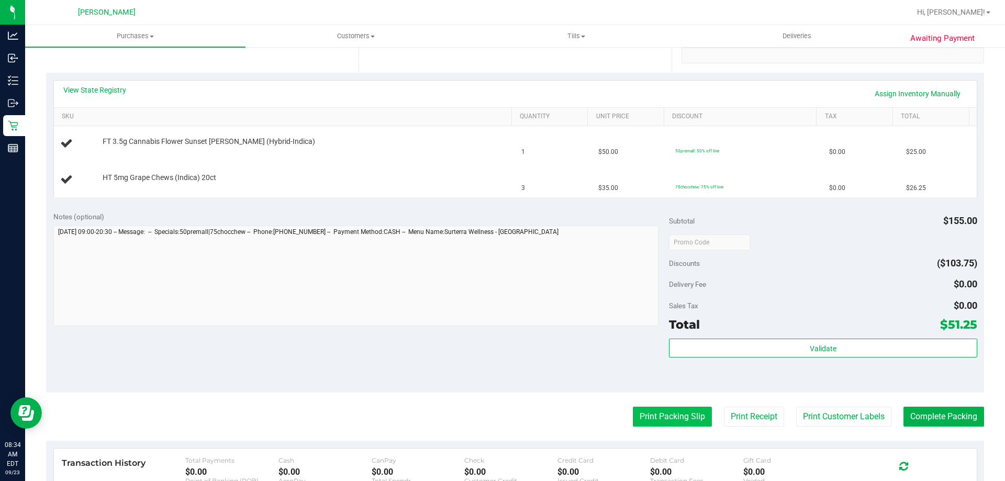
click at [645, 416] on button "Print Packing Slip" at bounding box center [672, 417] width 79 height 20
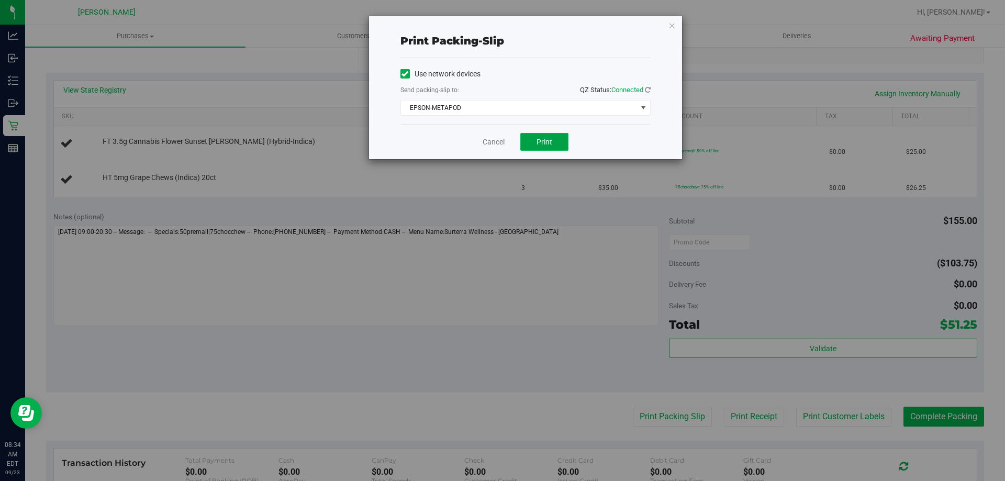
click at [534, 140] on button "Print" at bounding box center [544, 142] width 48 height 18
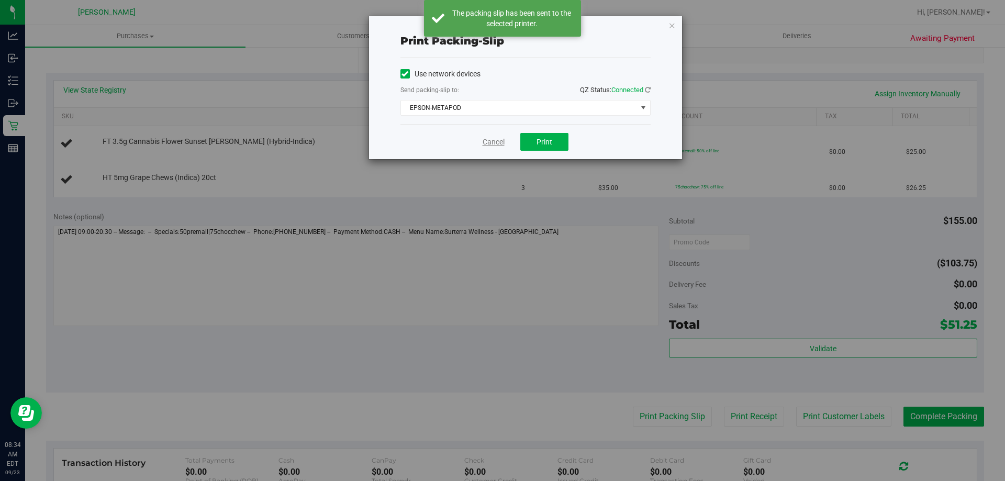
click at [495, 140] on link "Cancel" at bounding box center [494, 142] width 22 height 11
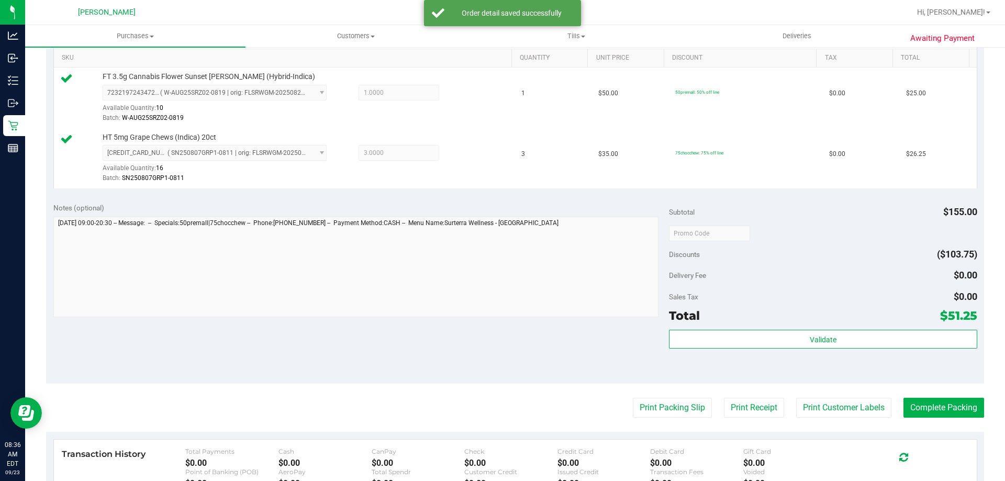
scroll to position [419, 0]
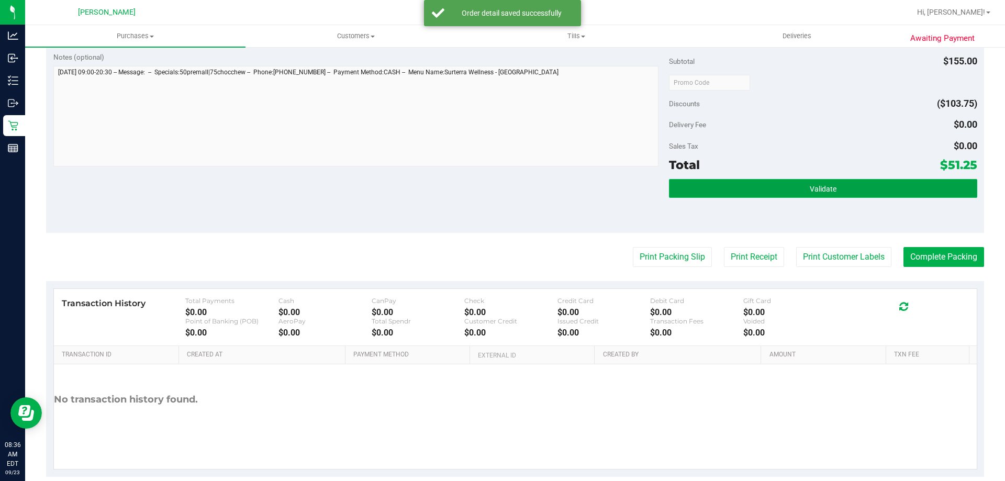
click at [827, 187] on span "Validate" at bounding box center [823, 189] width 27 height 8
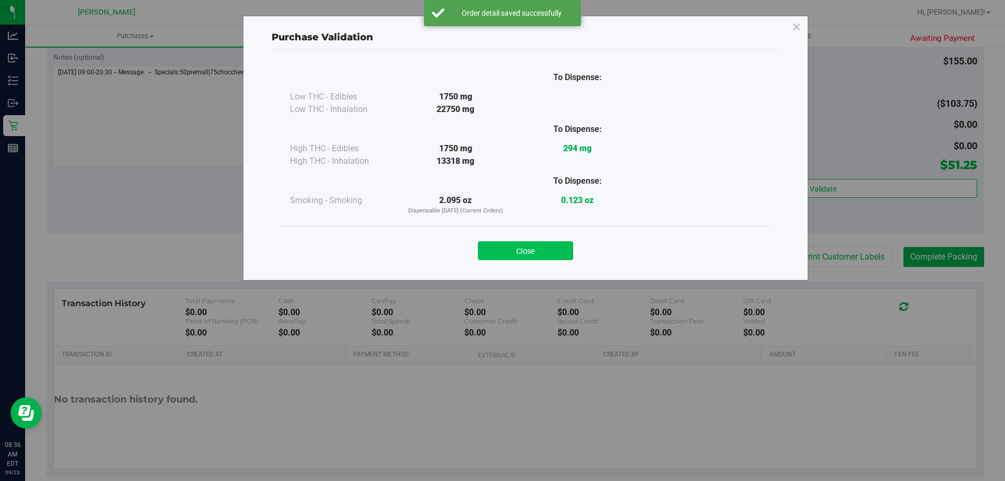
click at [521, 259] on button "Close" at bounding box center [525, 250] width 95 height 19
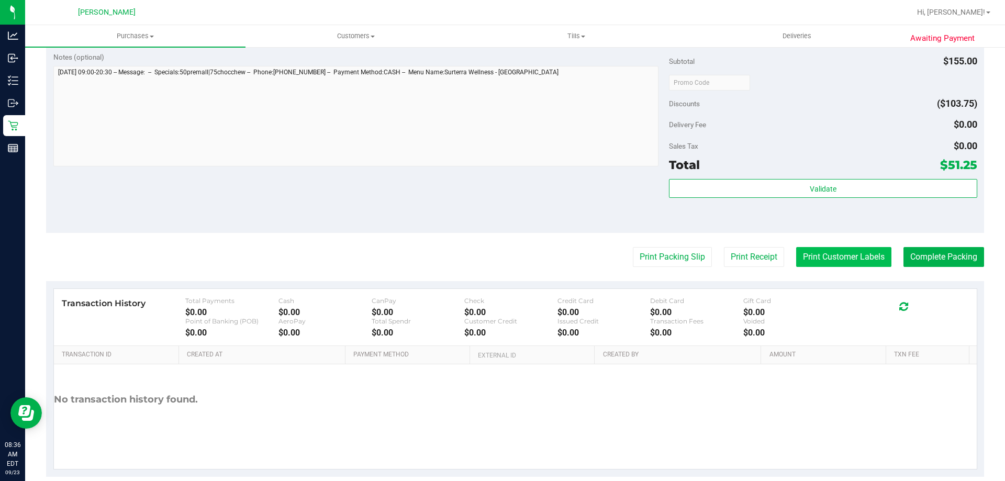
click at [824, 255] on button "Print Customer Labels" at bounding box center [843, 257] width 95 height 20
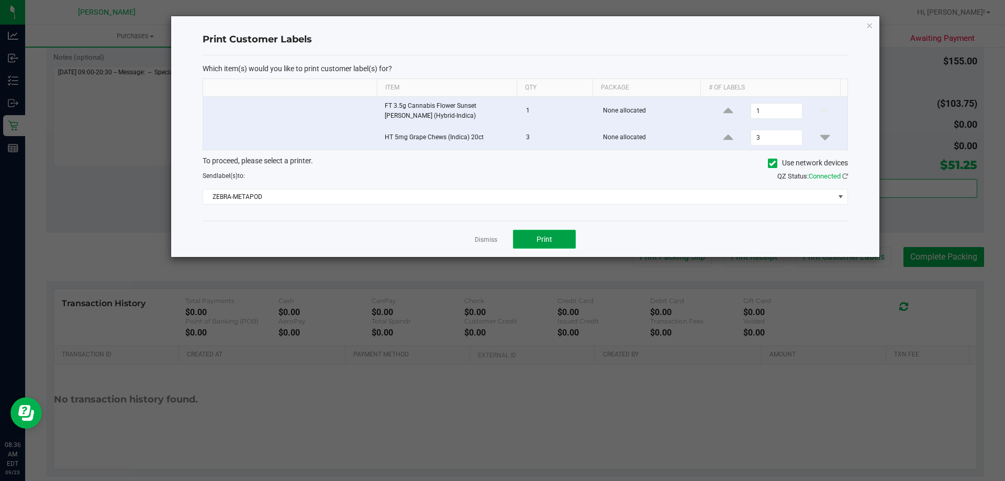
click at [551, 236] on span "Print" at bounding box center [544, 239] width 16 height 8
click at [483, 239] on link "Dismiss" at bounding box center [486, 240] width 23 height 9
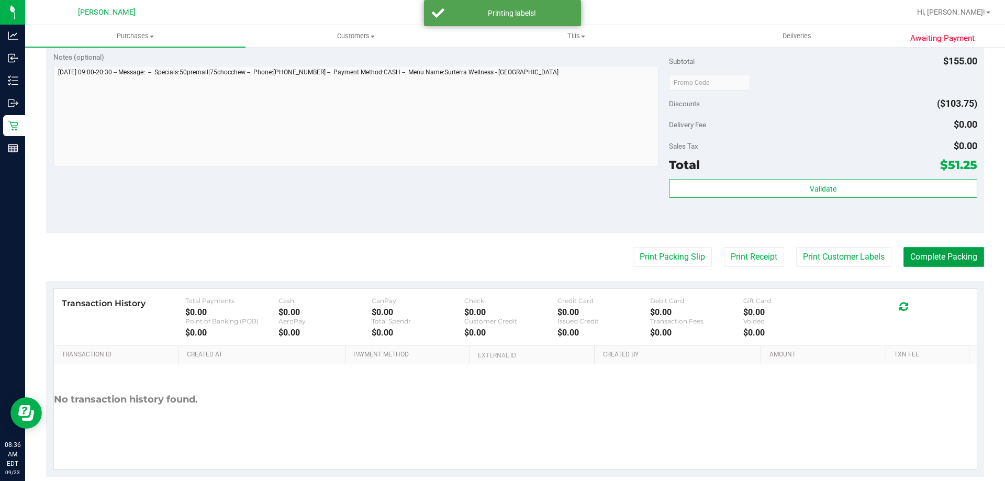
click at [944, 253] on button "Complete Packing" at bounding box center [943, 257] width 81 height 20
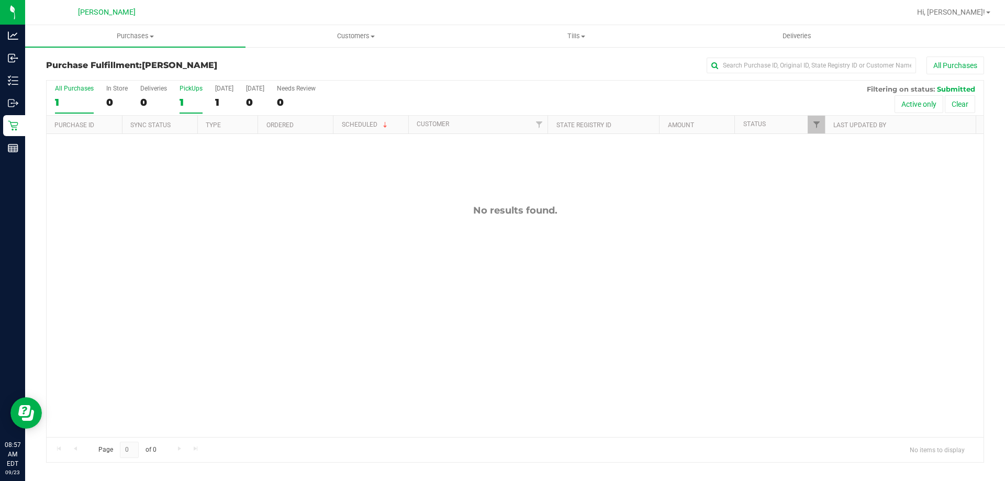
click at [195, 89] on div "PickUps" at bounding box center [191, 88] width 23 height 7
click at [0, 0] on input "PickUps 1" at bounding box center [0, 0] width 0 height 0
click at [195, 87] on div "PickUps" at bounding box center [191, 88] width 23 height 7
click at [0, 0] on input "PickUps 1" at bounding box center [0, 0] width 0 height 0
click at [572, 31] on span "Tills" at bounding box center [575, 35] width 219 height 9
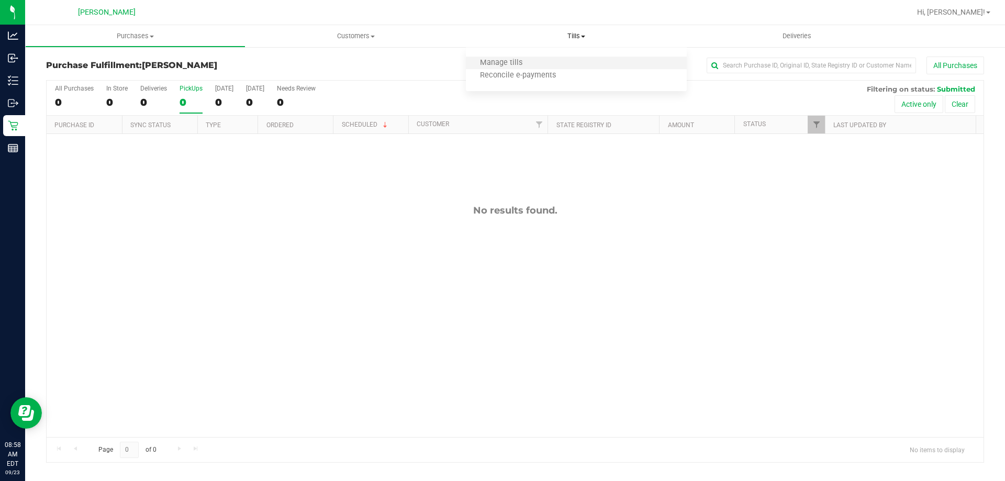
click at [557, 61] on li "Manage tills" at bounding box center [576, 63] width 220 height 13
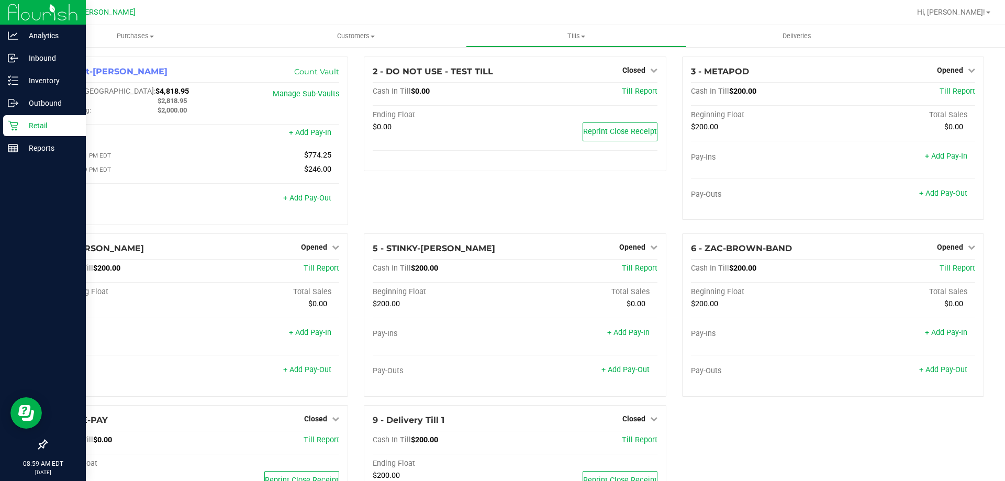
click at [48, 126] on p "Retail" at bounding box center [49, 125] width 63 height 13
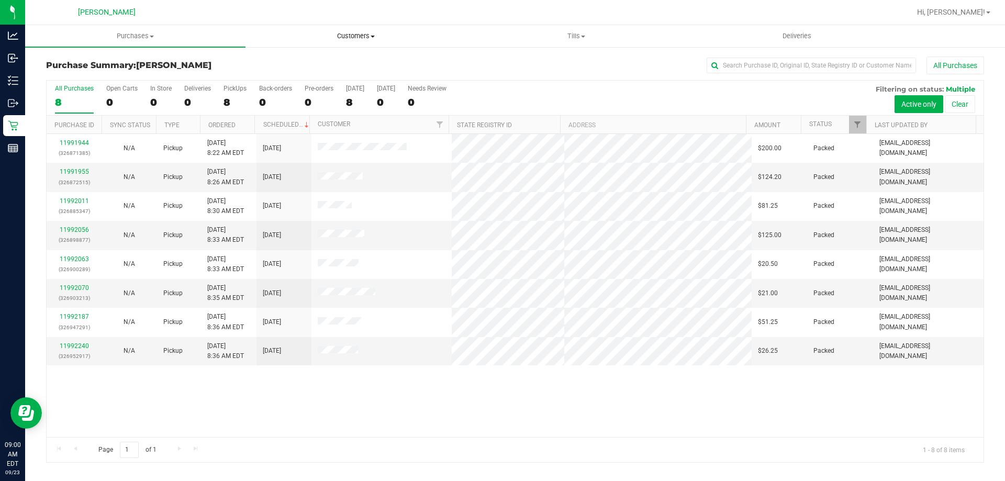
click at [361, 37] on span "Customers" at bounding box center [355, 35] width 219 height 9
click at [361, 61] on li "All customers" at bounding box center [355, 63] width 220 height 13
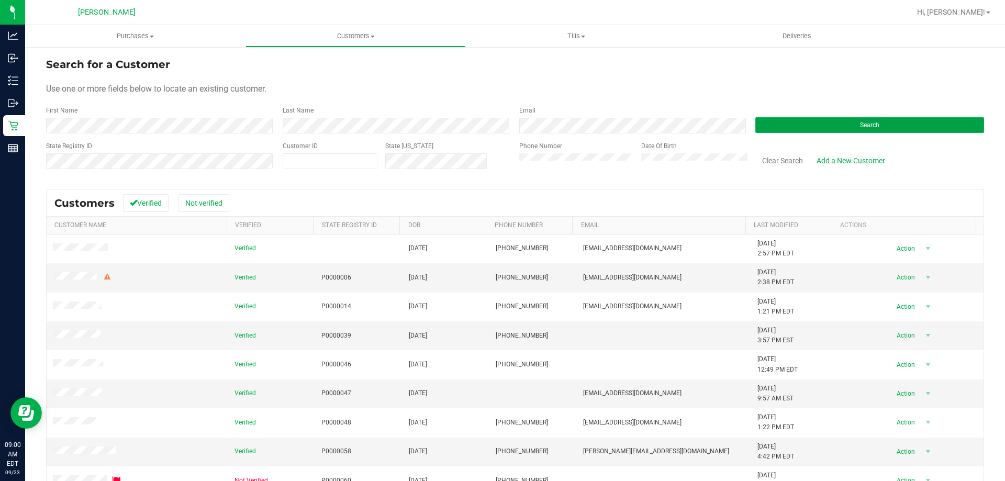
click at [809, 121] on button "Search" at bounding box center [869, 125] width 229 height 16
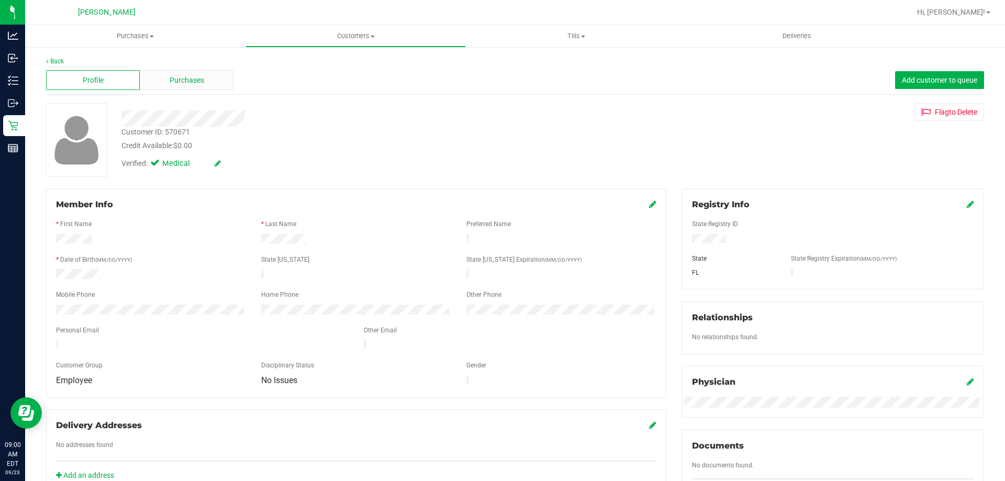
click at [213, 81] on div "Purchases" at bounding box center [187, 80] width 94 height 20
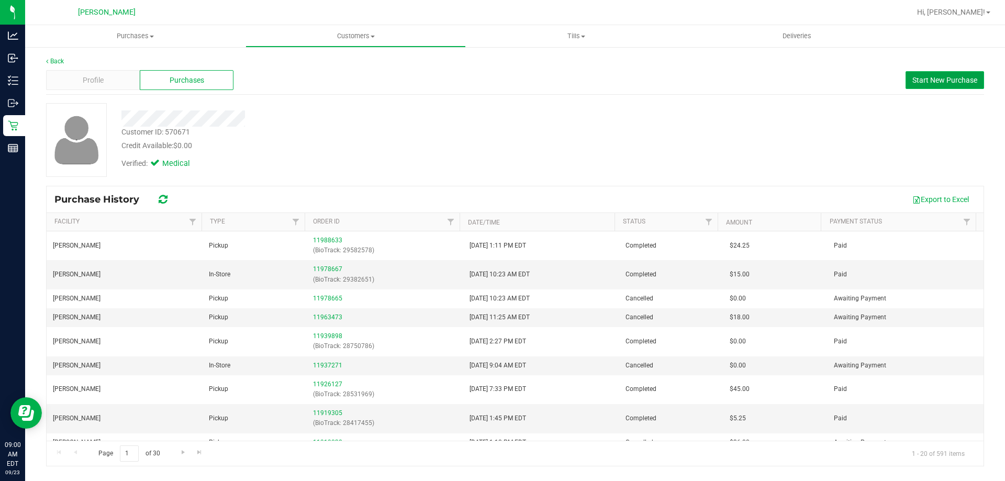
click at [947, 75] on button "Start New Purchase" at bounding box center [944, 80] width 79 height 18
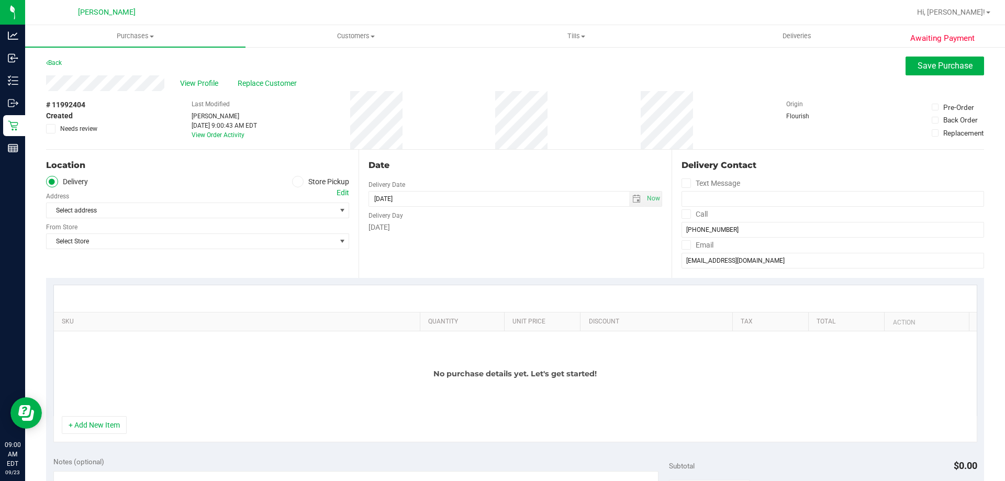
click at [295, 182] on icon at bounding box center [298, 182] width 6 height 0
click at [0, 0] on input "Store Pickup" at bounding box center [0, 0] width 0 height 0
click at [231, 211] on span "Select Store" at bounding box center [191, 210] width 289 height 15
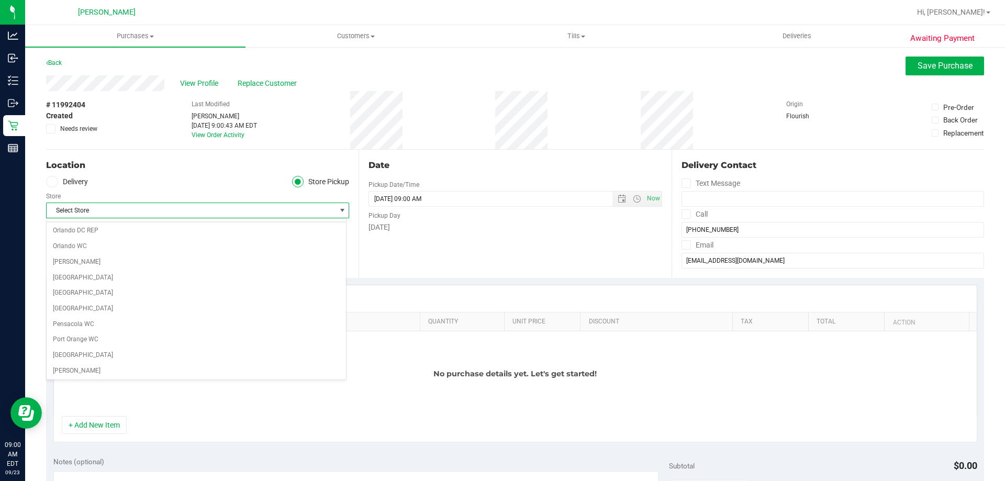
scroll to position [628, 0]
click at [231, 301] on li "[PERSON_NAME]" at bounding box center [196, 301] width 299 height 16
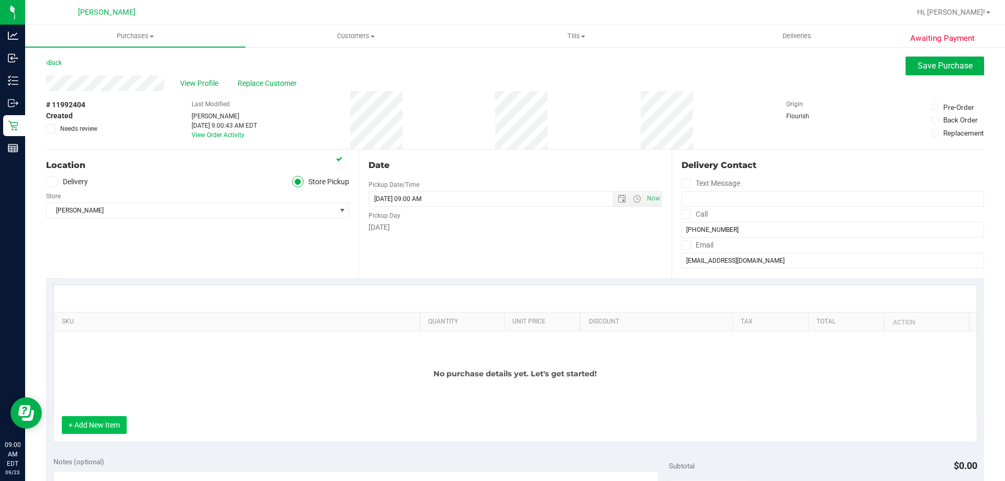
click at [116, 420] on button "+ Add New Item" at bounding box center [94, 425] width 65 height 18
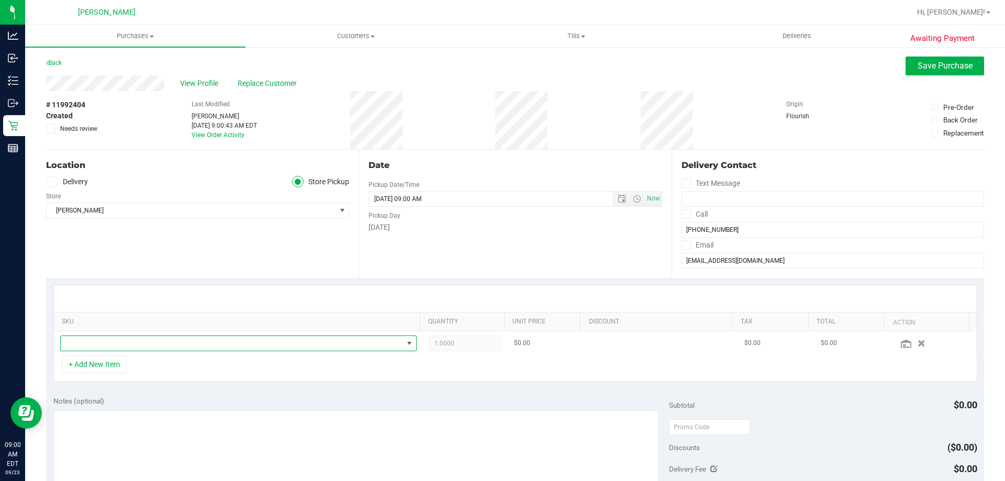
click at [161, 348] on span "NO DATA FOUND" at bounding box center [232, 343] width 342 height 15
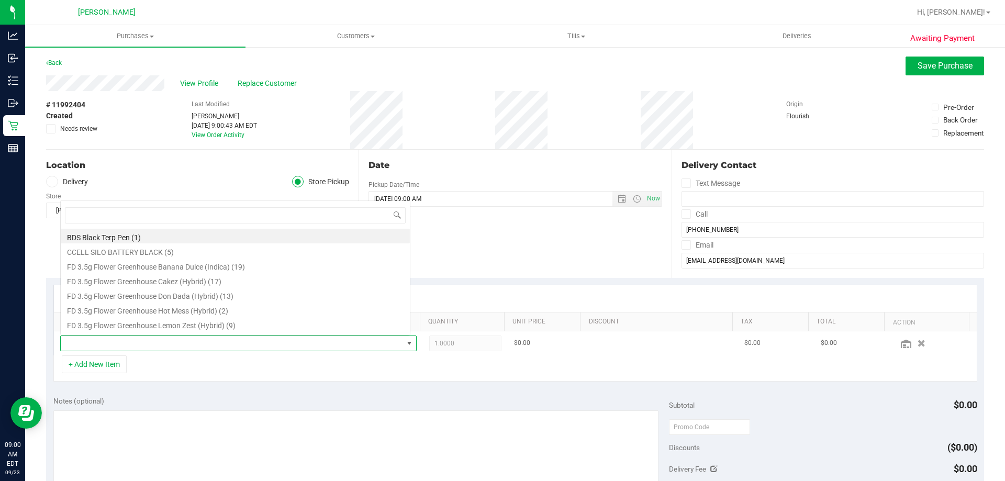
scroll to position [16, 347]
type input "milk"
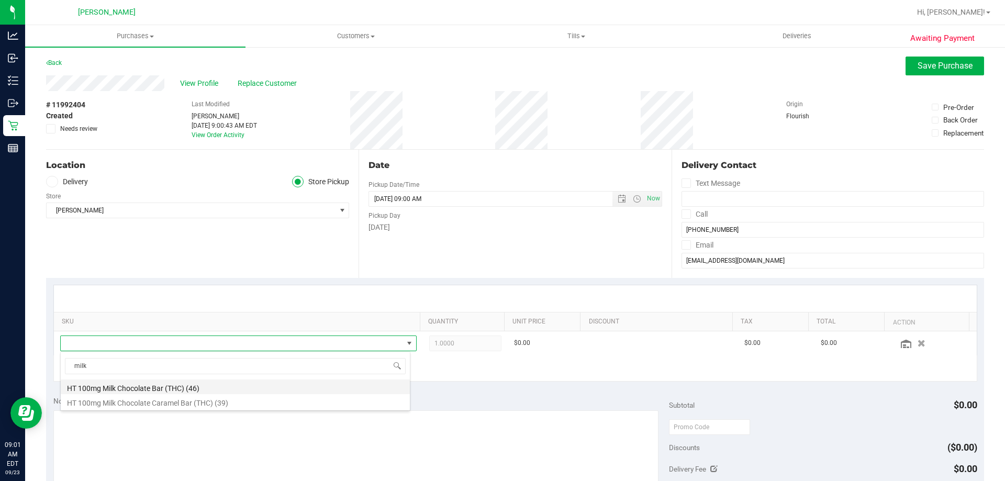
click at [175, 384] on li "HT 100mg Milk Chocolate Bar (THC) (46)" at bounding box center [235, 386] width 349 height 15
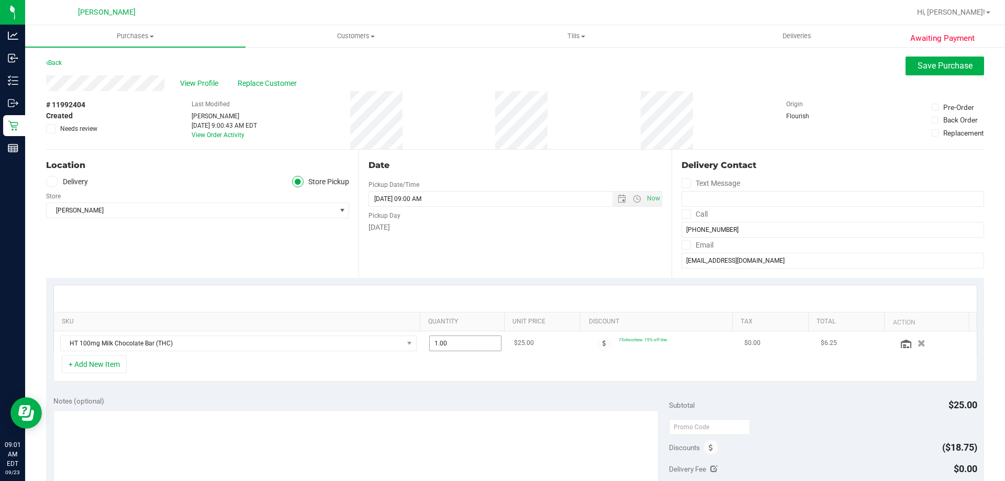
click at [473, 347] on span "1.00 1" at bounding box center [465, 343] width 73 height 16
type input "2"
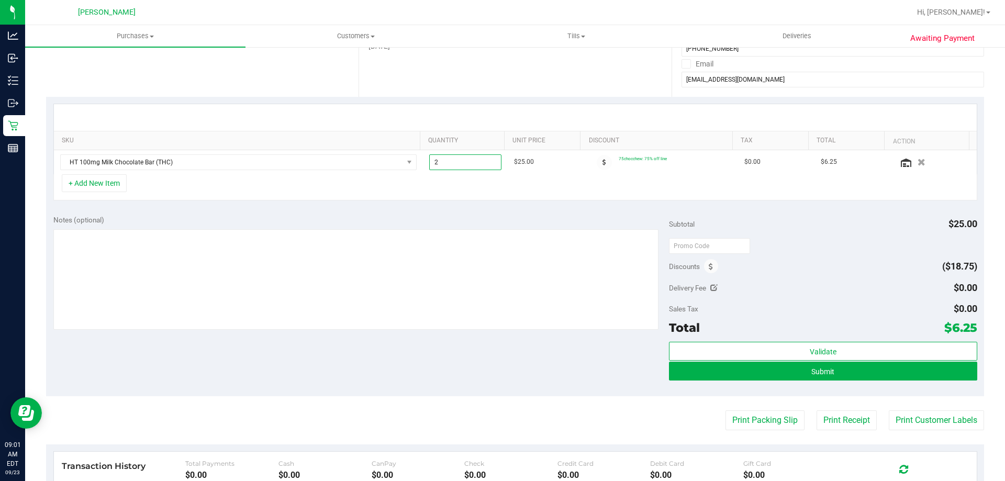
scroll to position [262, 0]
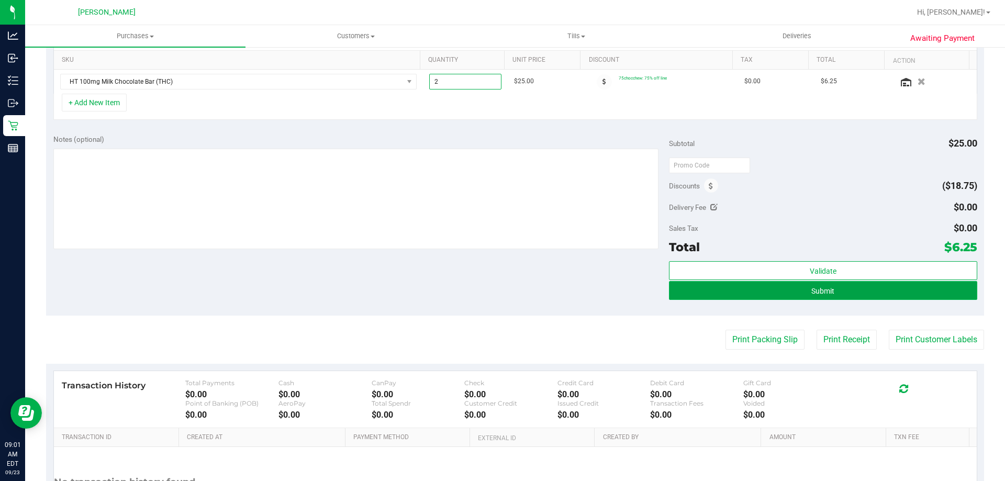
type input "2.00"
click at [819, 291] on span "Submit" at bounding box center [822, 291] width 23 height 8
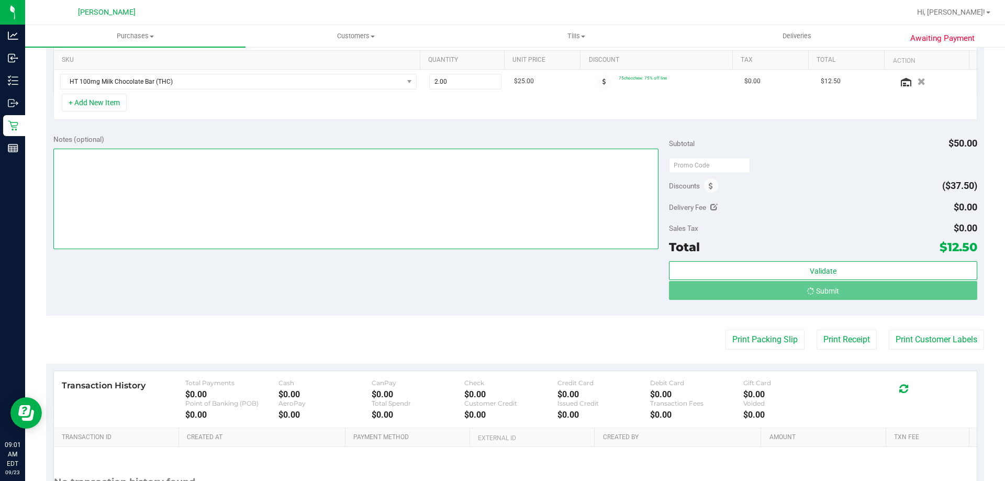
click at [406, 202] on textarea at bounding box center [356, 199] width 606 height 100
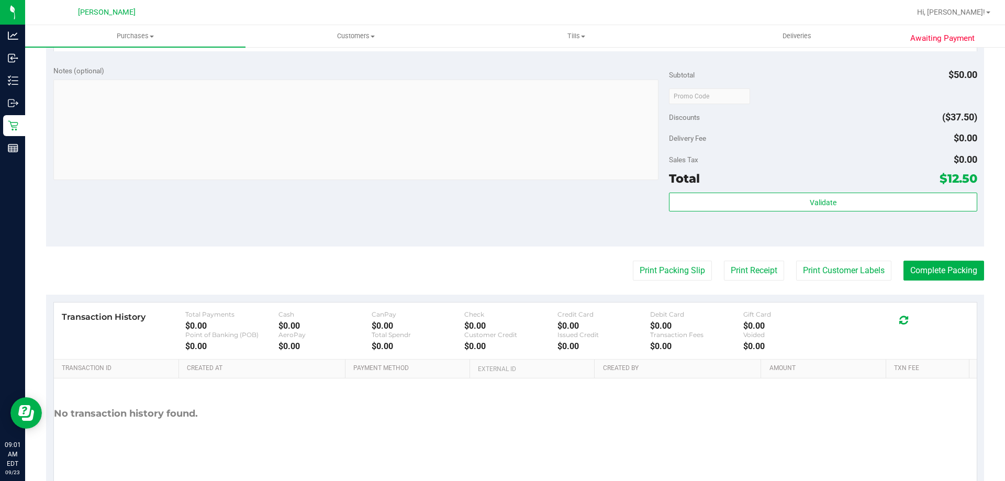
scroll to position [375, 0]
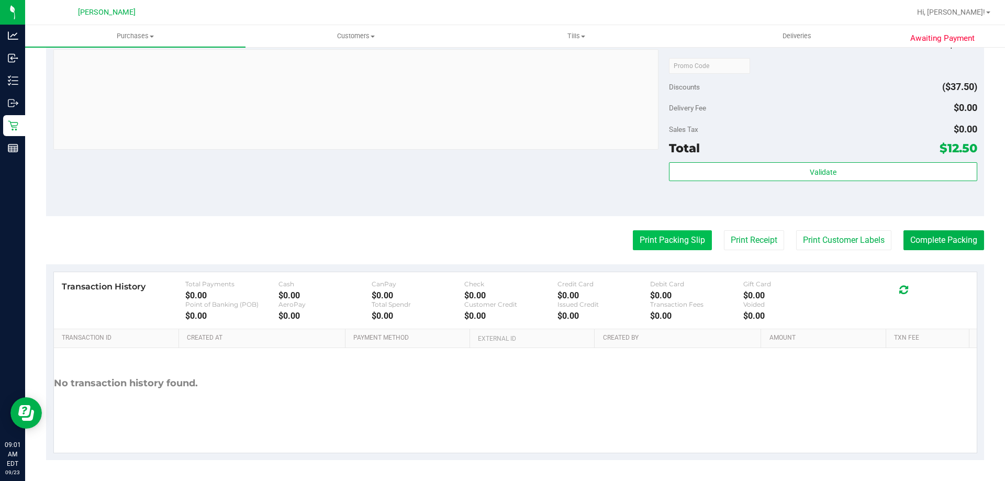
click at [656, 236] on button "Print Packing Slip" at bounding box center [672, 240] width 79 height 20
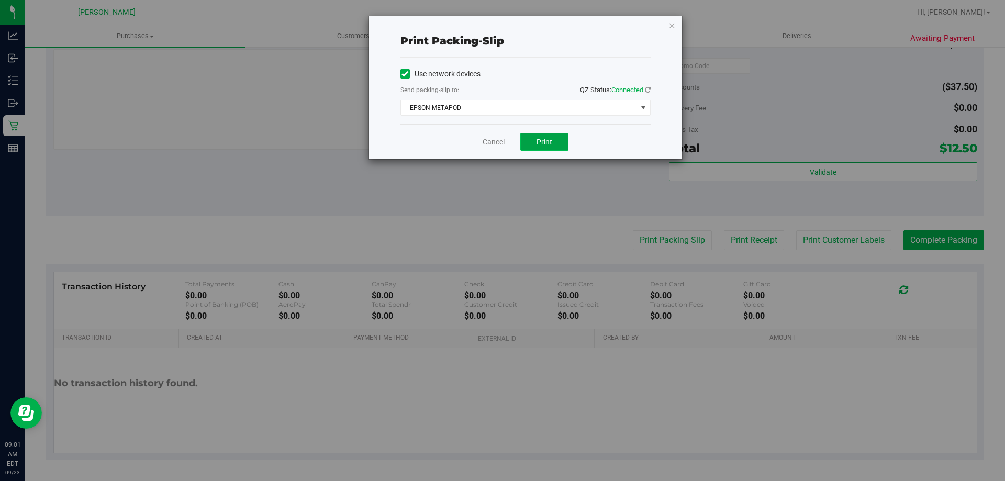
click at [542, 140] on span "Print" at bounding box center [544, 142] width 16 height 8
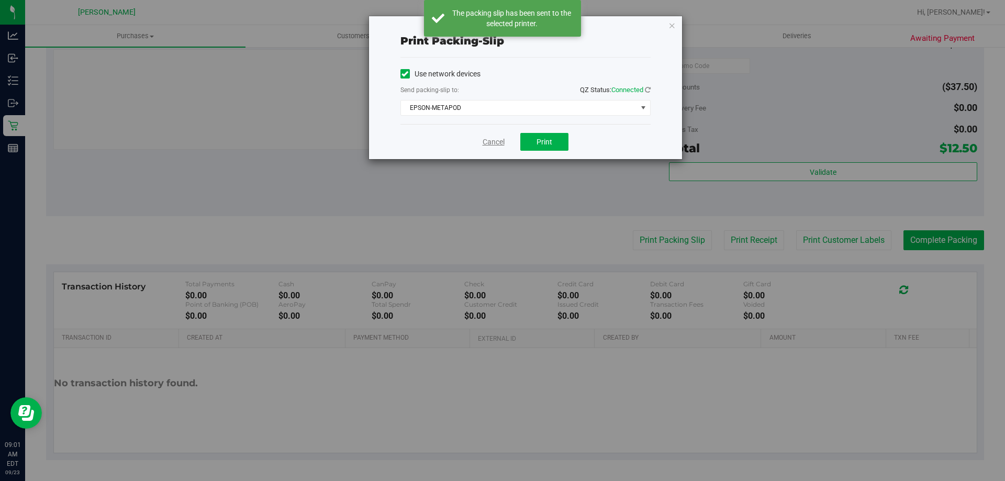
click at [488, 142] on link "Cancel" at bounding box center [494, 142] width 22 height 11
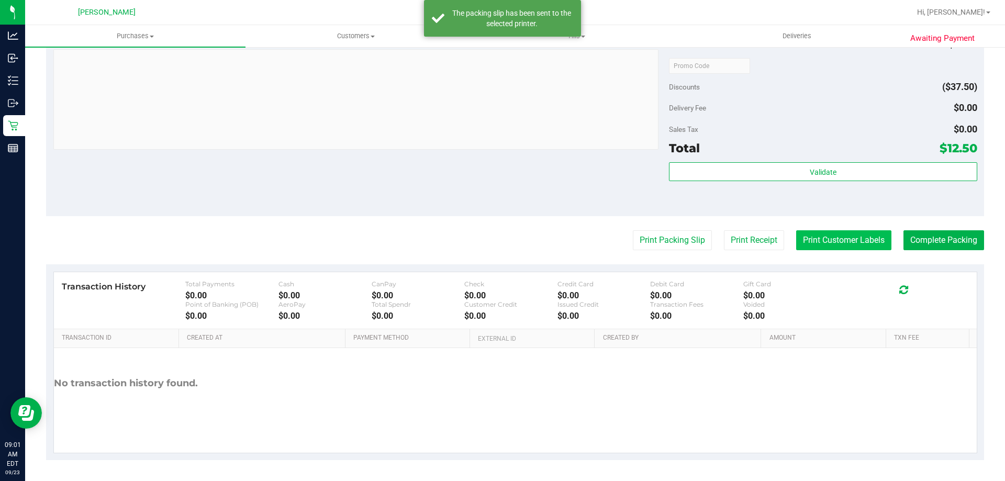
click at [834, 237] on button "Print Customer Labels" at bounding box center [843, 240] width 95 height 20
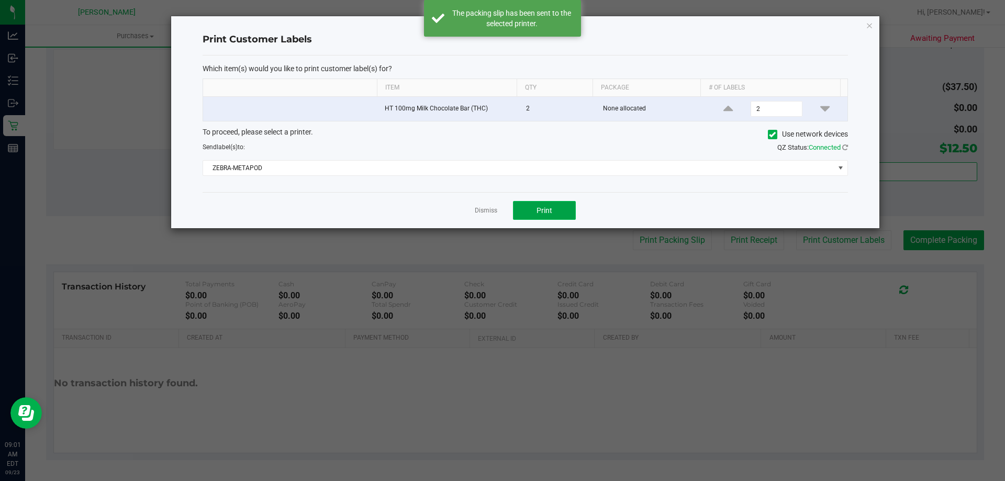
click at [542, 206] on span "Print" at bounding box center [544, 210] width 16 height 8
click at [486, 210] on link "Dismiss" at bounding box center [486, 210] width 23 height 9
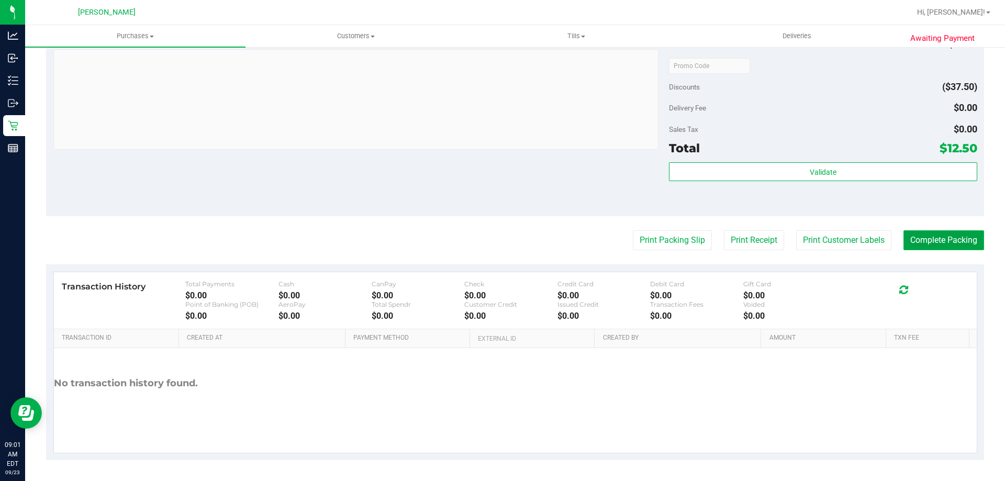
click at [926, 250] on button "Complete Packing" at bounding box center [943, 240] width 81 height 20
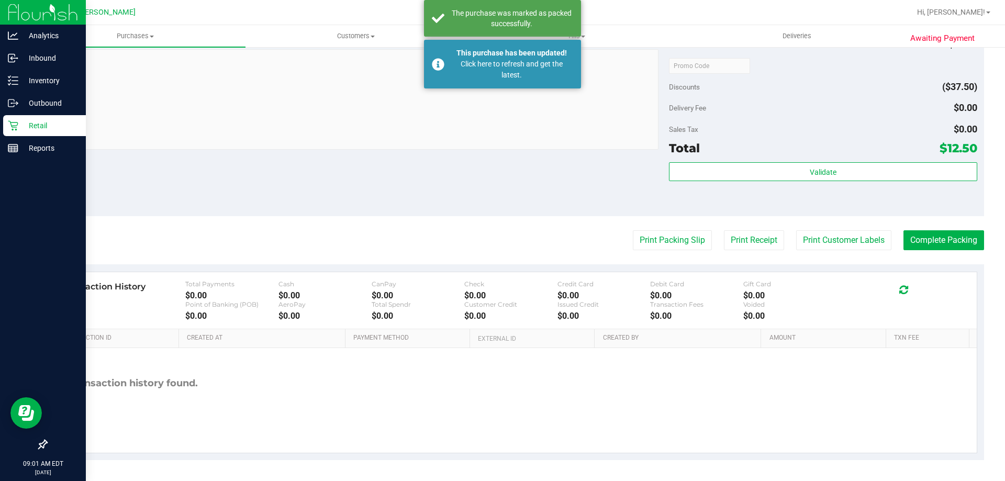
click at [32, 124] on p "Retail" at bounding box center [49, 125] width 63 height 13
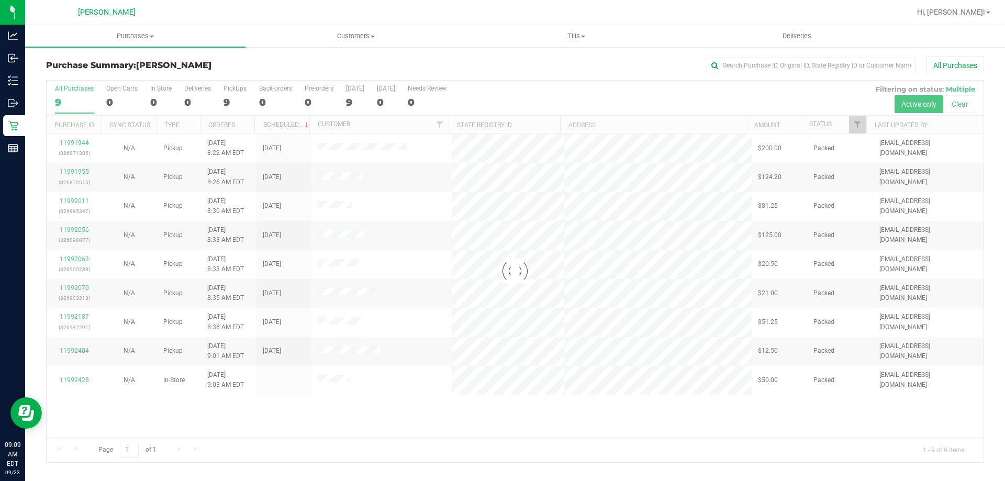
click at [158, 89] on div at bounding box center [515, 272] width 937 height 382
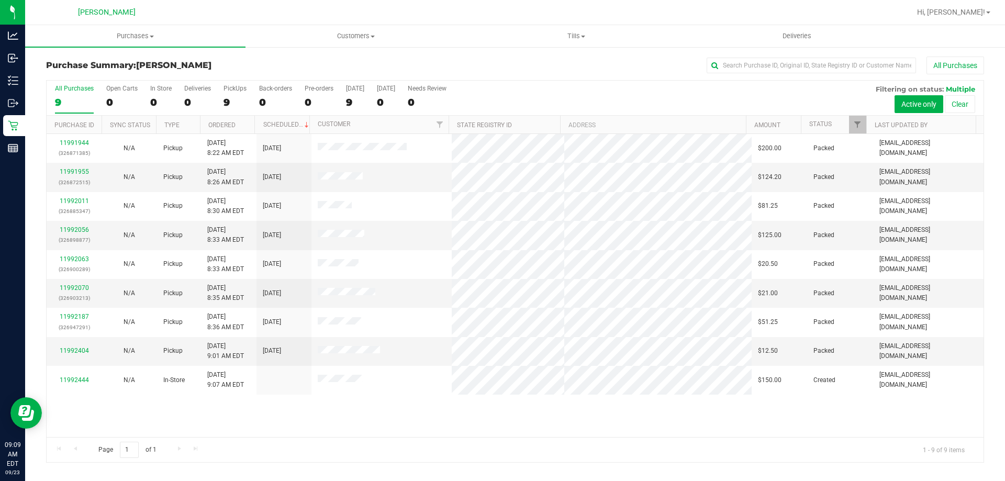
click at [158, 89] on div "In Store" at bounding box center [160, 88] width 21 height 7
click at [0, 0] on input "In Store 0" at bounding box center [0, 0] width 0 height 0
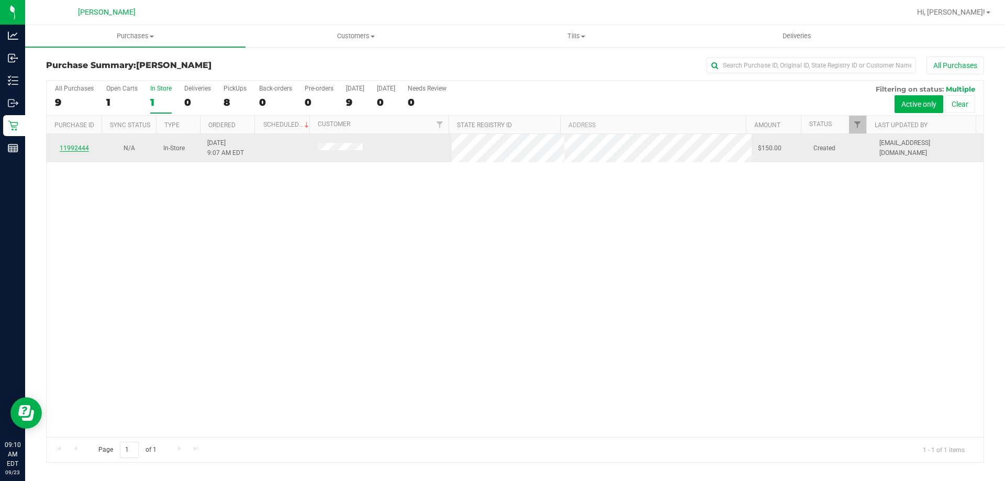
click at [76, 144] on link "11992444" at bounding box center [74, 147] width 29 height 7
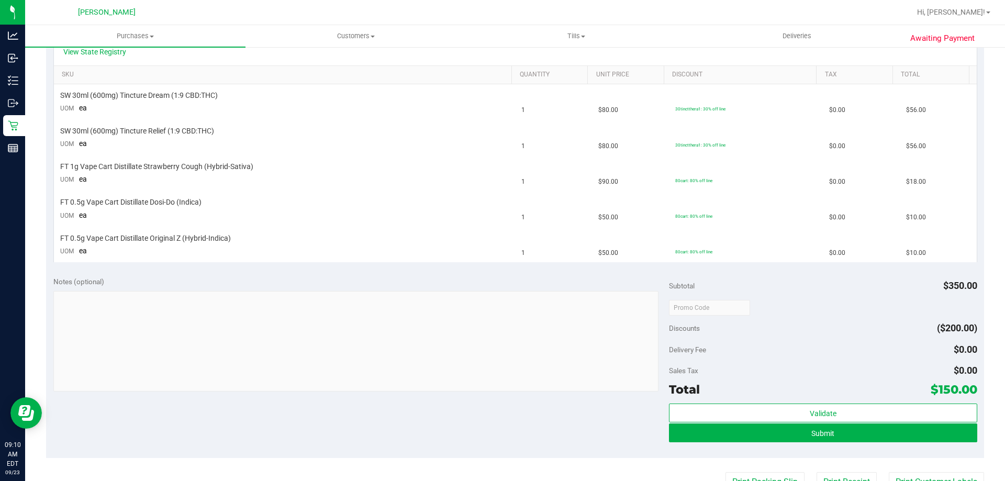
scroll to position [366, 0]
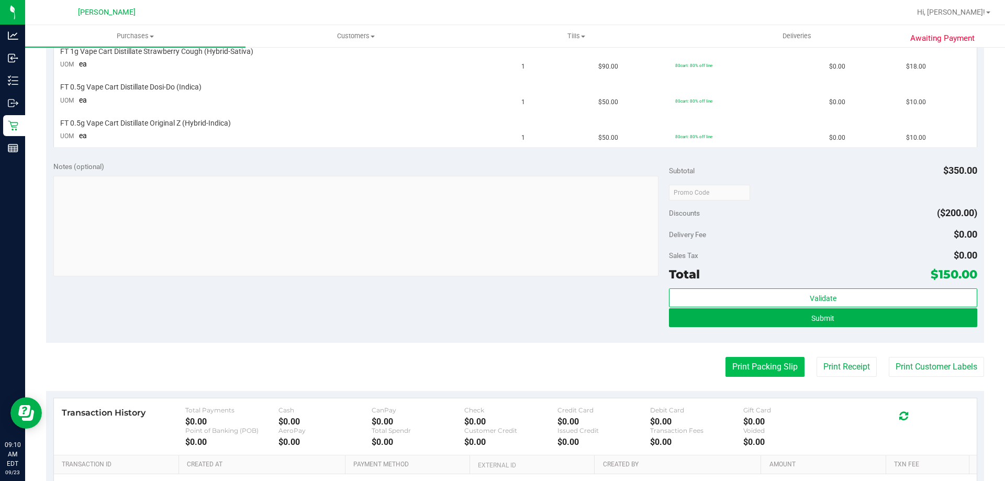
click at [751, 372] on button "Print Packing Slip" at bounding box center [764, 367] width 79 height 20
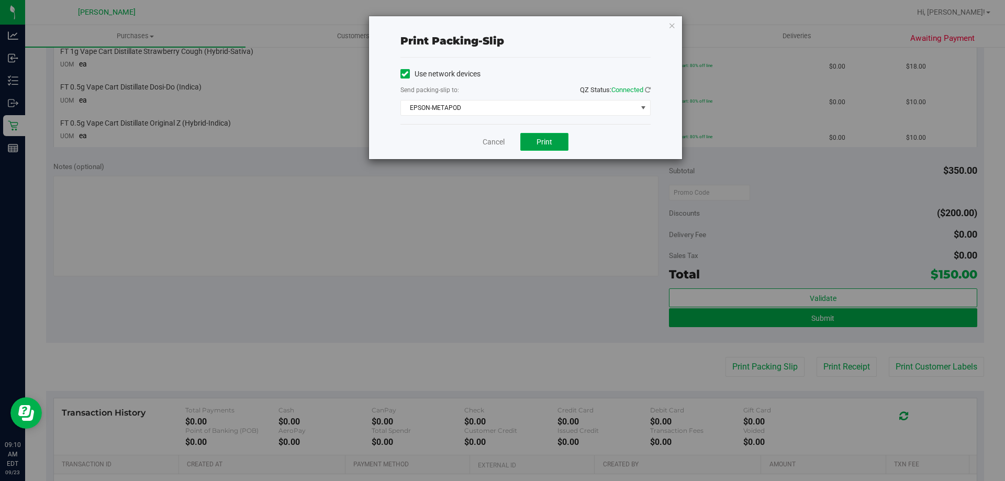
click at [539, 137] on button "Print" at bounding box center [544, 142] width 48 height 18
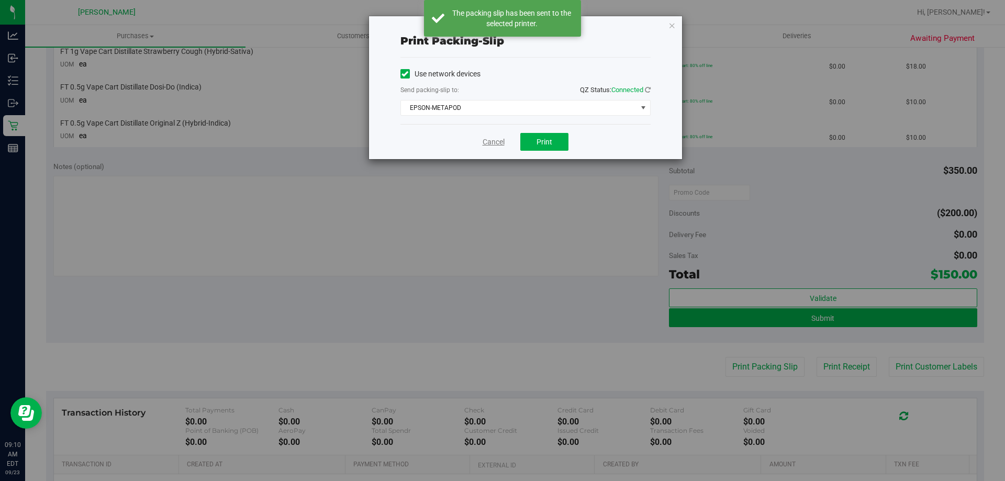
click at [495, 144] on link "Cancel" at bounding box center [494, 142] width 22 height 11
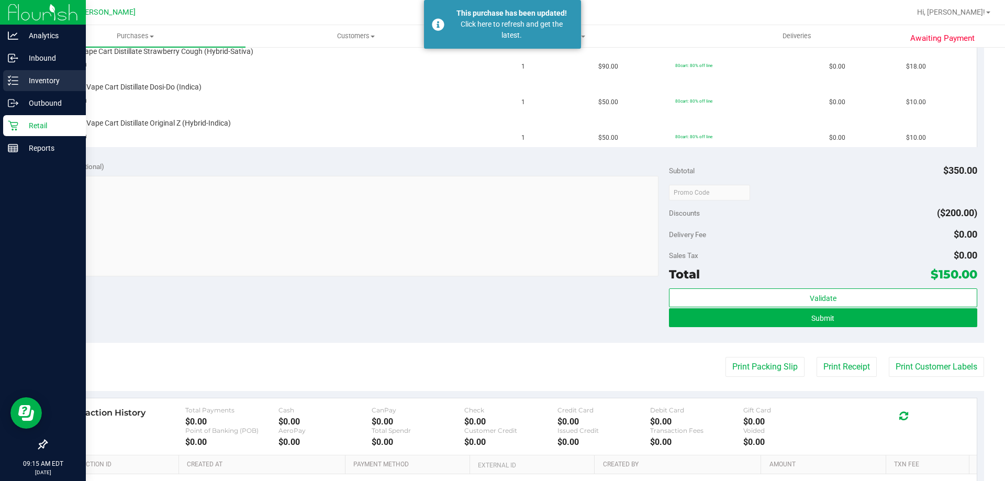
click at [39, 77] on p "Inventory" at bounding box center [49, 80] width 63 height 13
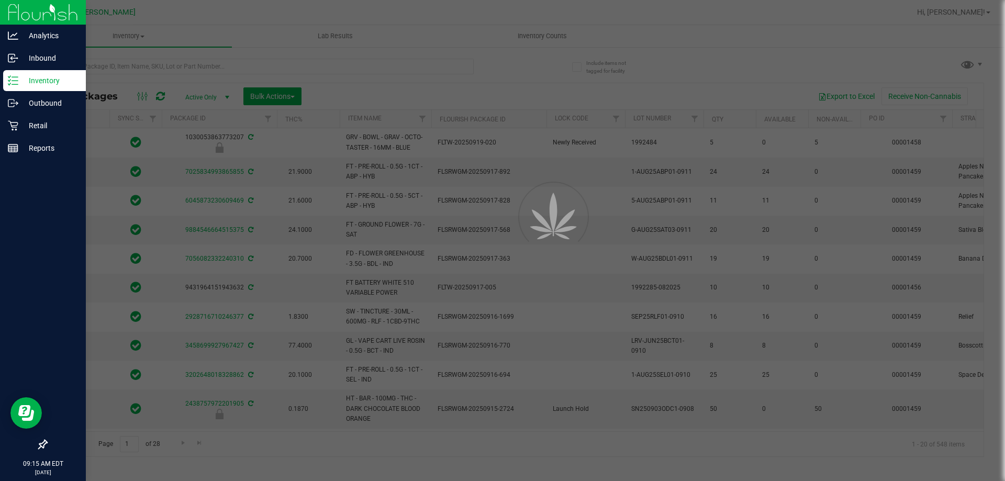
click at [139, 59] on div at bounding box center [502, 240] width 1005 height 481
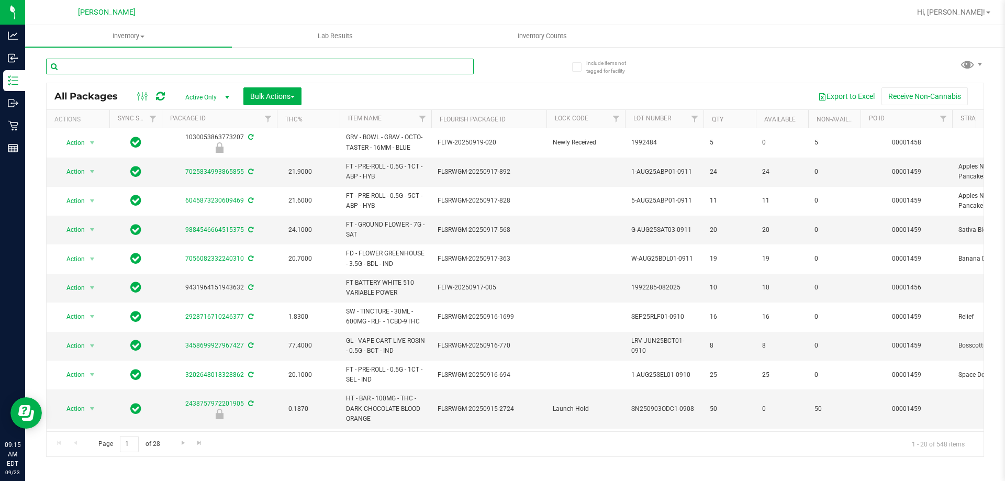
click at [140, 64] on input "text" at bounding box center [260, 67] width 428 height 16
type input "dsd"
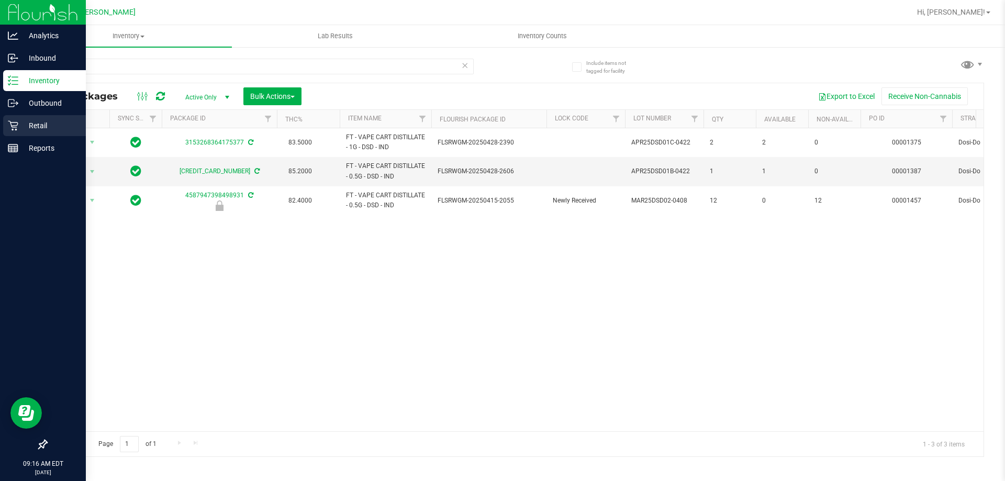
click at [31, 129] on p "Retail" at bounding box center [49, 125] width 63 height 13
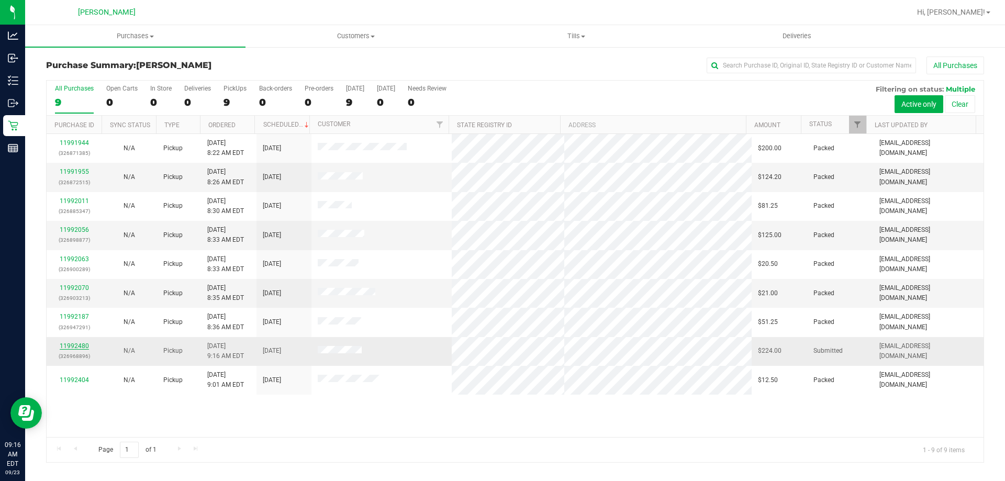
click at [73, 343] on link "11992480" at bounding box center [74, 345] width 29 height 7
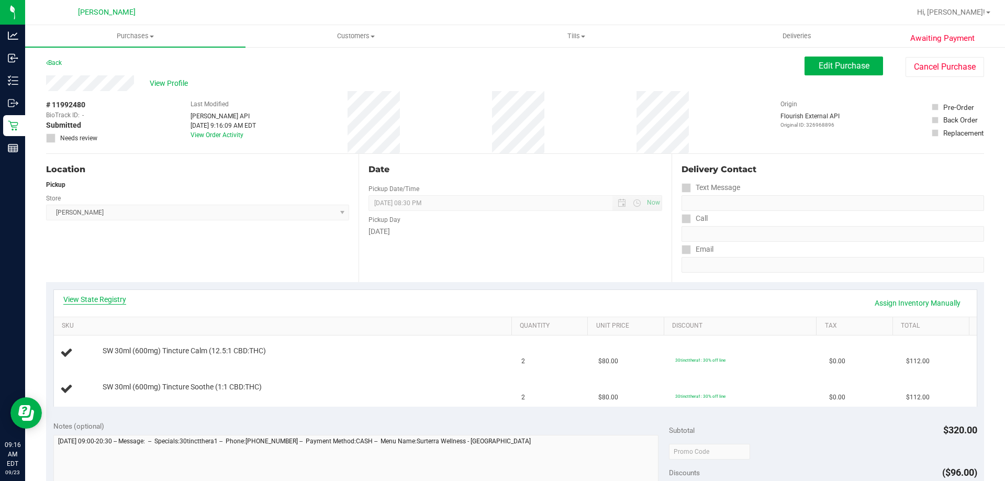
click at [106, 300] on link "View State Registry" at bounding box center [94, 299] width 63 height 10
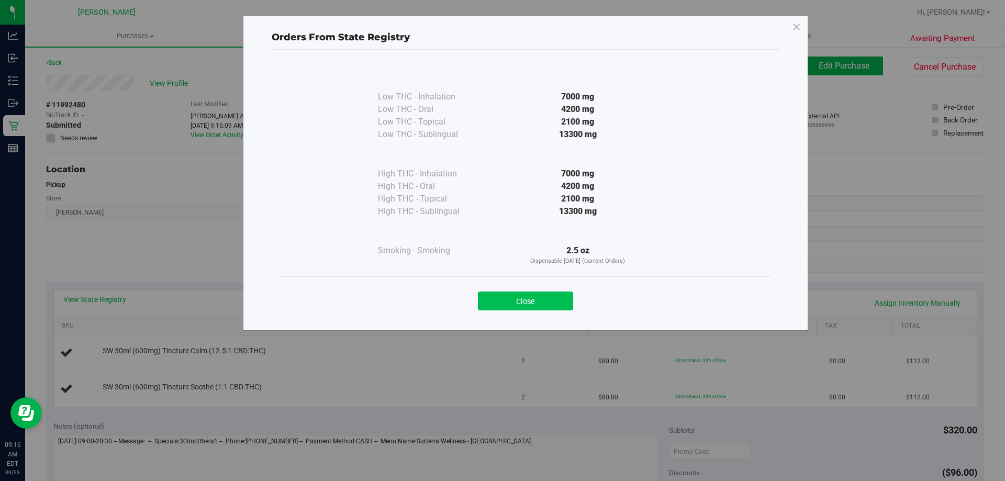
click at [511, 306] on button "Close" at bounding box center [525, 301] width 95 height 19
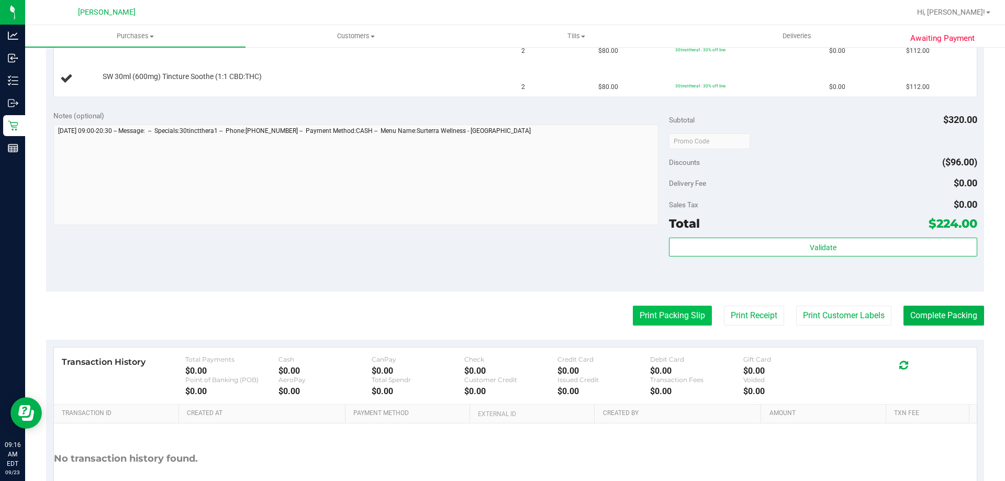
scroll to position [314, 0]
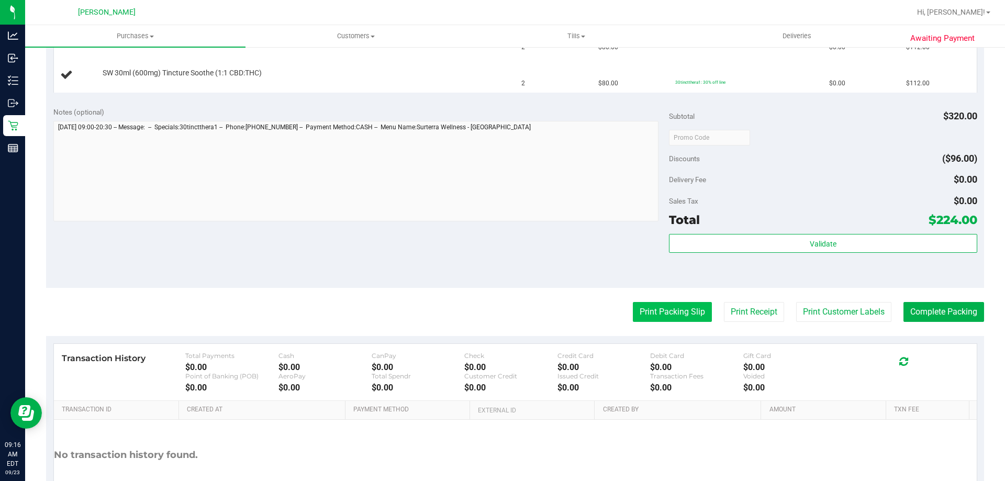
click at [667, 315] on button "Print Packing Slip" at bounding box center [672, 312] width 79 height 20
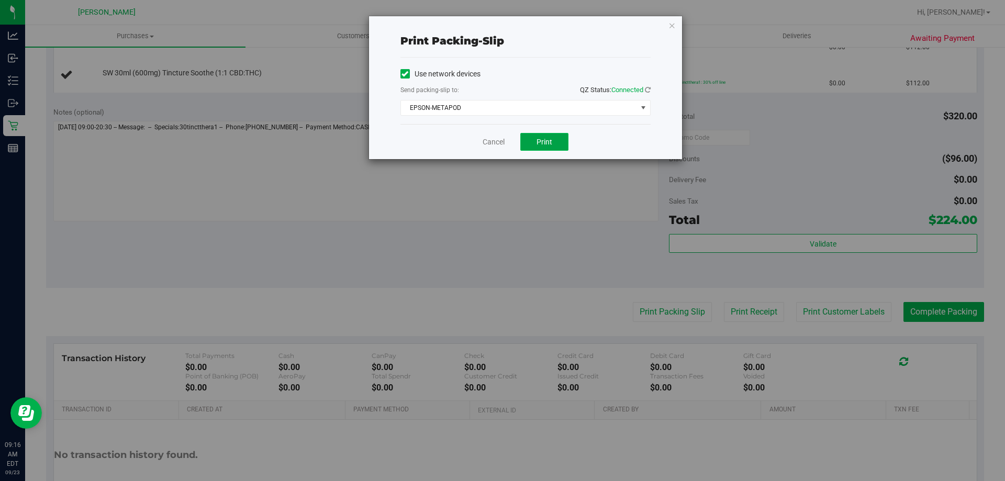
click at [530, 135] on button "Print" at bounding box center [544, 142] width 48 height 18
click at [494, 138] on link "Cancel" at bounding box center [494, 142] width 22 height 11
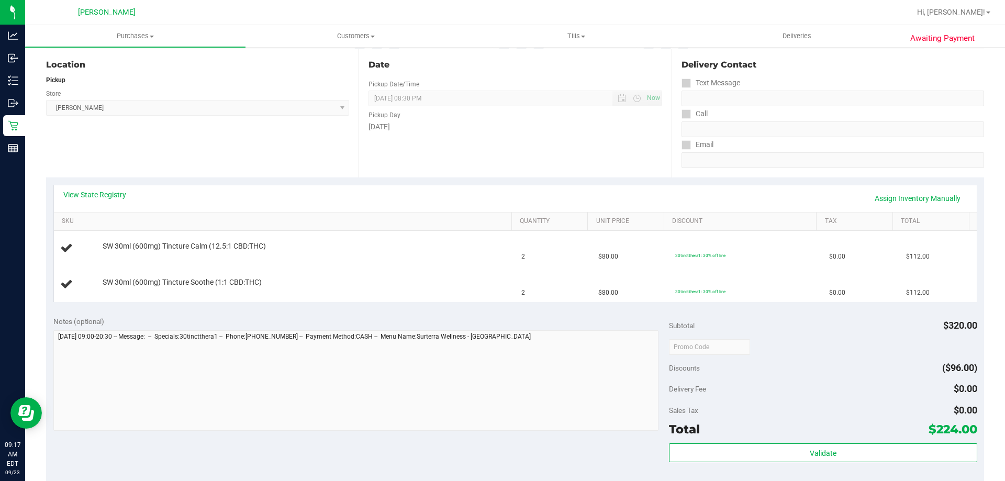
scroll to position [262, 0]
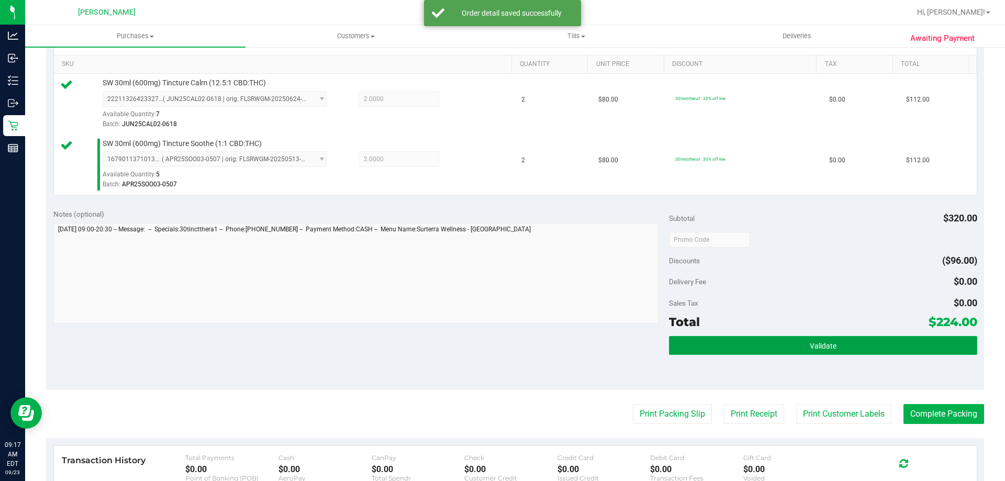
click at [780, 353] on button "Validate" at bounding box center [823, 345] width 308 height 19
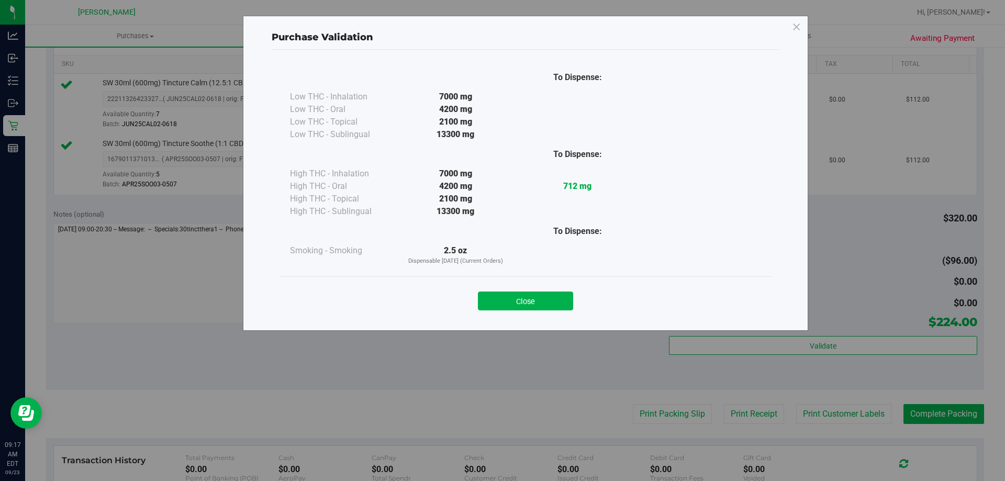
click at [539, 301] on button "Close" at bounding box center [525, 301] width 95 height 19
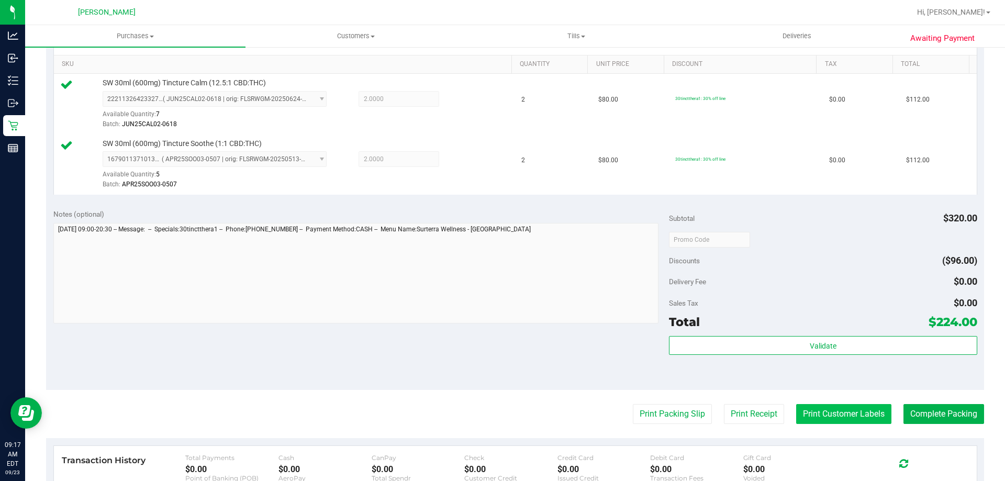
click at [881, 406] on button "Print Customer Labels" at bounding box center [843, 414] width 95 height 20
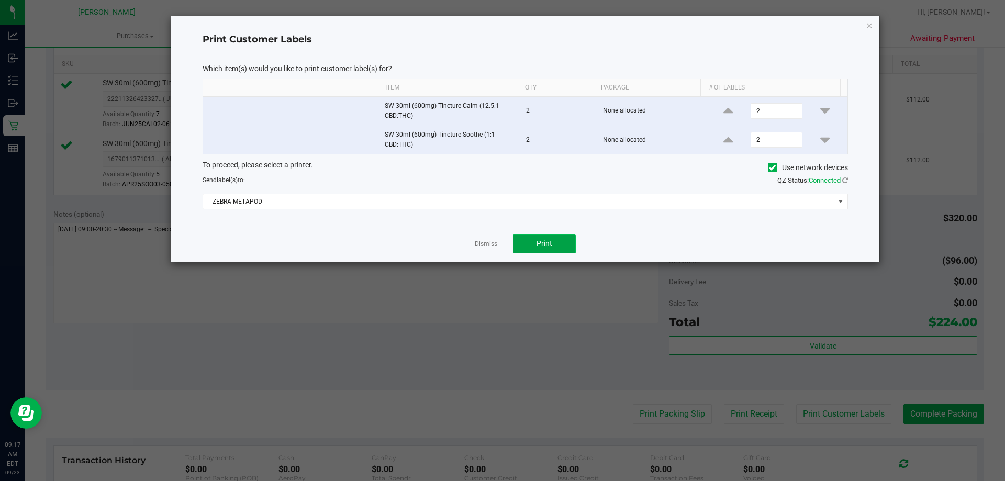
click at [559, 239] on button "Print" at bounding box center [544, 243] width 63 height 19
click at [483, 241] on link "Dismiss" at bounding box center [486, 244] width 23 height 9
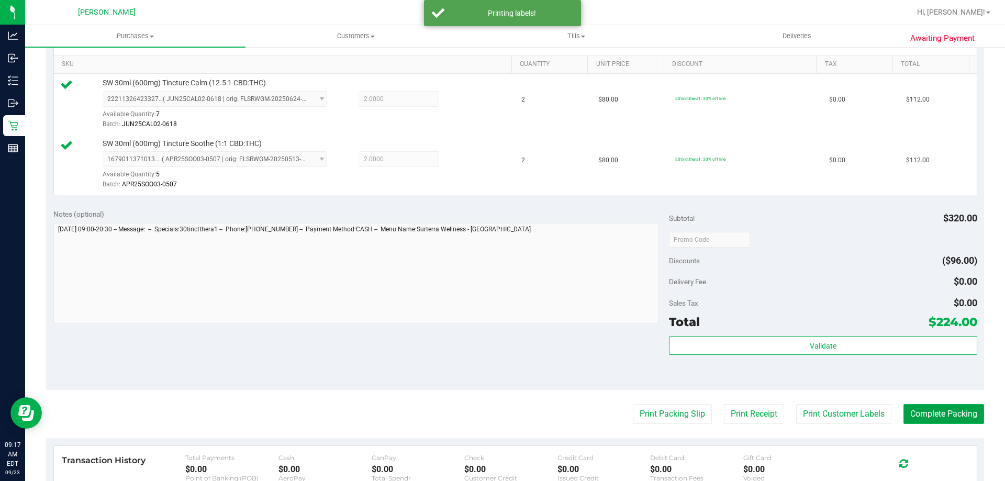
click at [941, 415] on button "Complete Packing" at bounding box center [943, 414] width 81 height 20
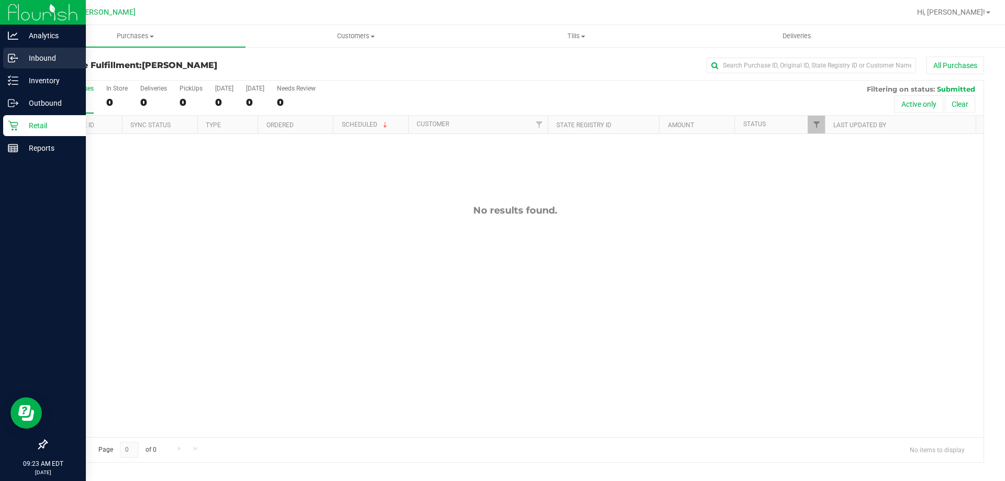
click at [28, 51] on div "Inbound" at bounding box center [44, 58] width 83 height 21
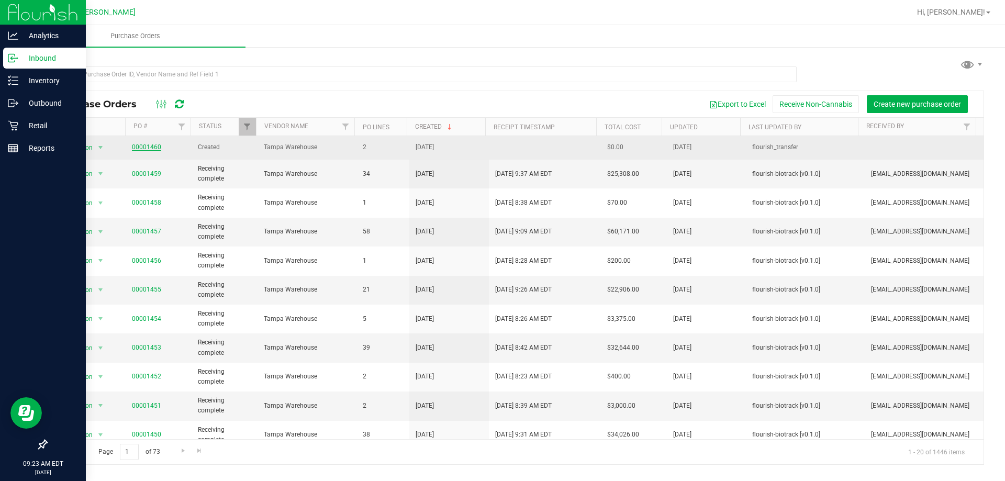
click at [143, 147] on link "00001460" at bounding box center [146, 146] width 29 height 7
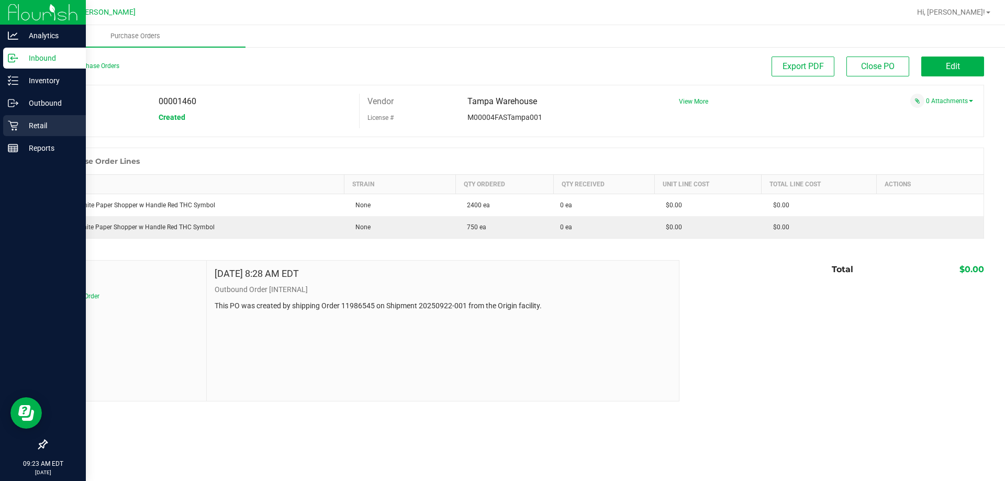
click at [48, 124] on p "Retail" at bounding box center [49, 125] width 63 height 13
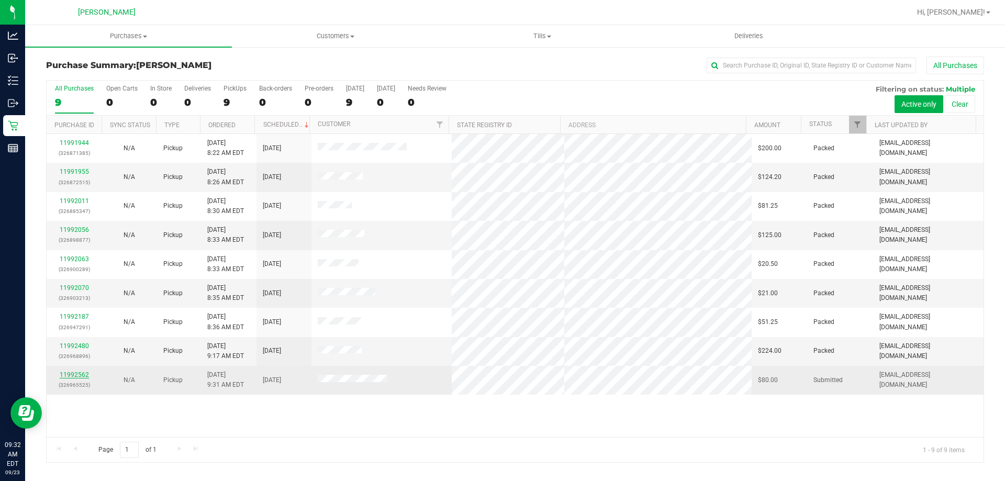
click at [64, 375] on link "11992562" at bounding box center [74, 374] width 29 height 7
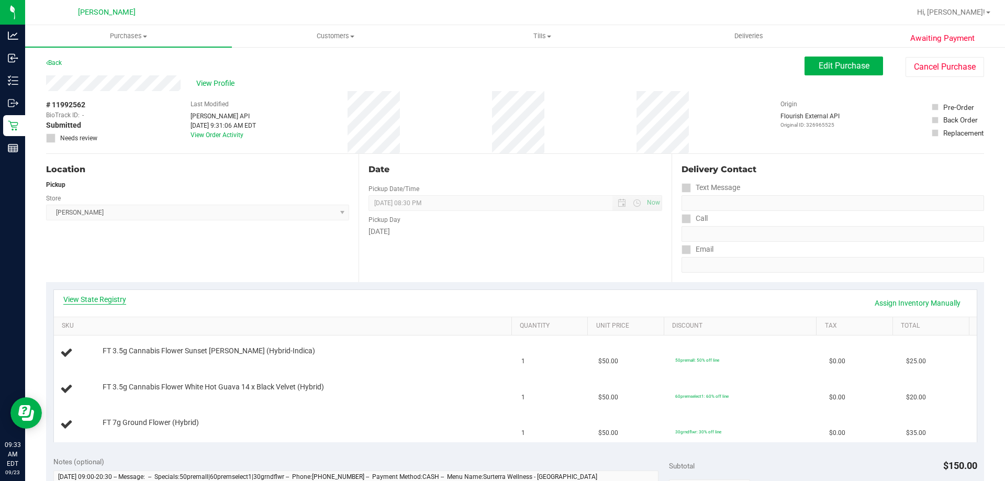
click at [94, 300] on link "View State Registry" at bounding box center [94, 299] width 63 height 10
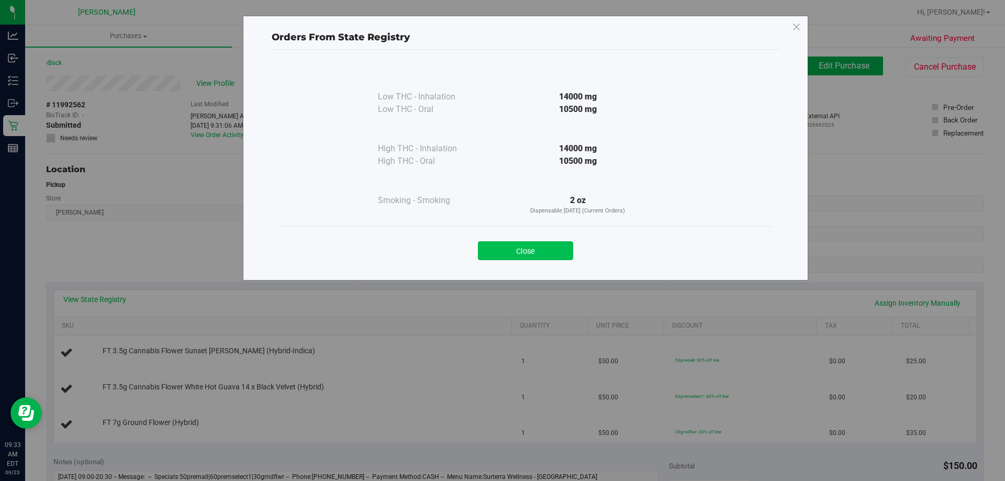
click at [555, 250] on button "Close" at bounding box center [525, 250] width 95 height 19
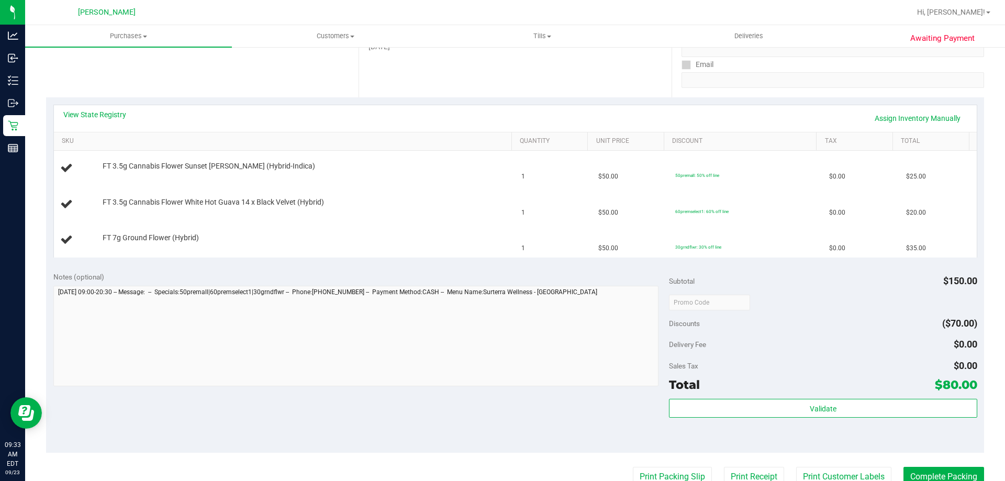
scroll to position [209, 0]
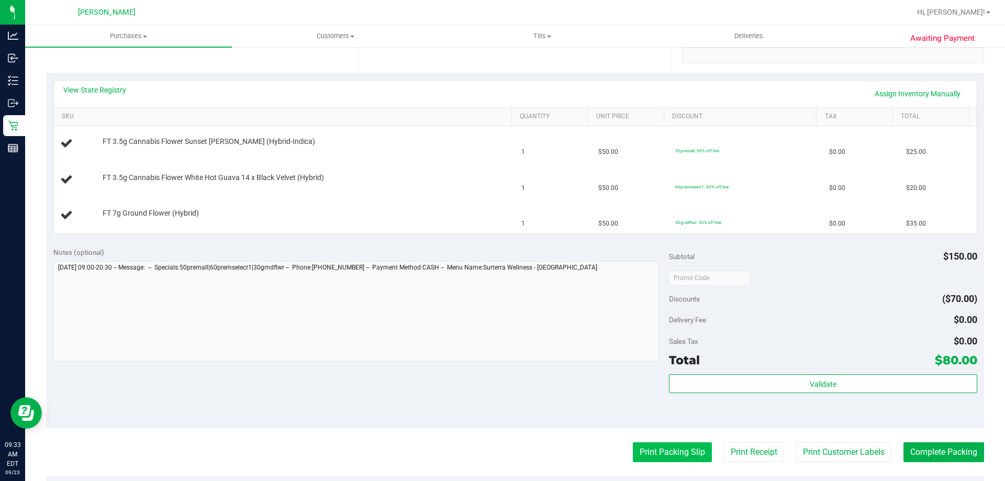
click at [652, 449] on button "Print Packing Slip" at bounding box center [672, 452] width 79 height 20
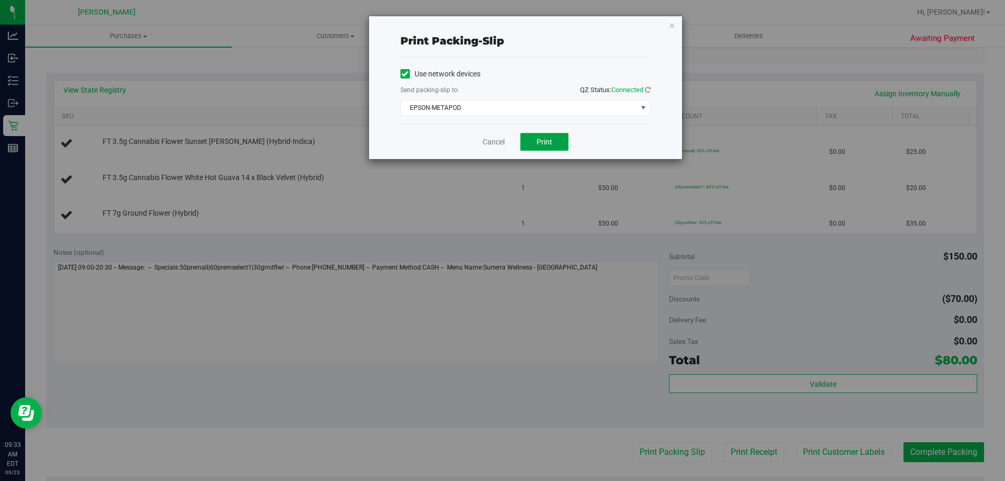
click at [538, 133] on button "Print" at bounding box center [544, 142] width 48 height 18
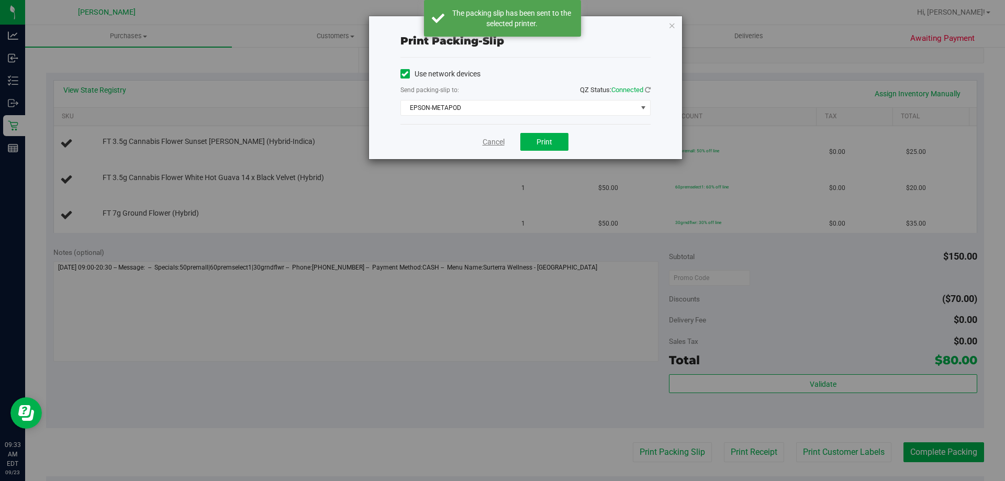
click at [498, 142] on link "Cancel" at bounding box center [494, 142] width 22 height 11
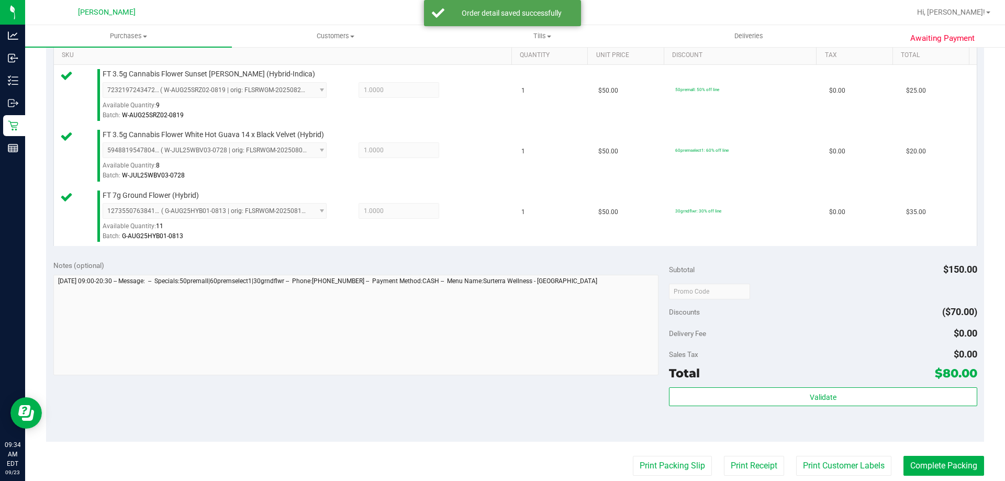
scroll to position [471, 0]
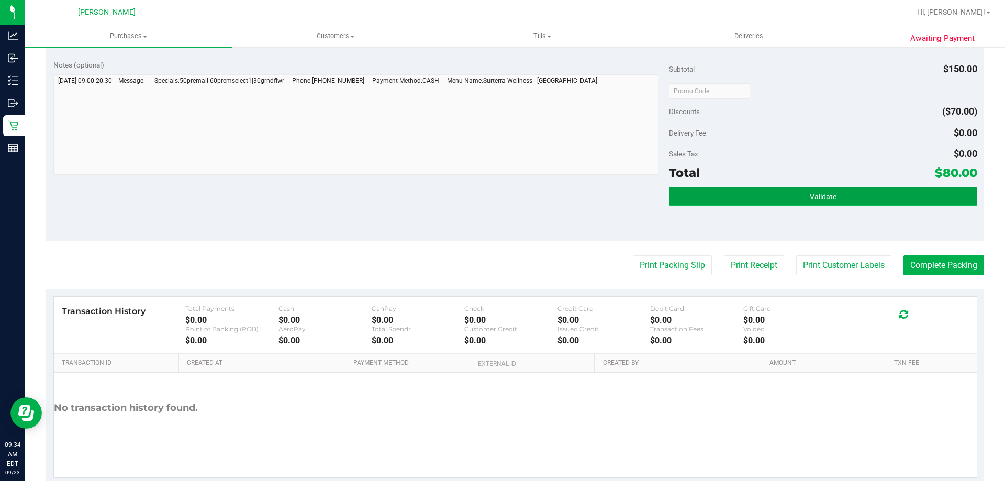
click at [786, 194] on button "Validate" at bounding box center [823, 196] width 308 height 19
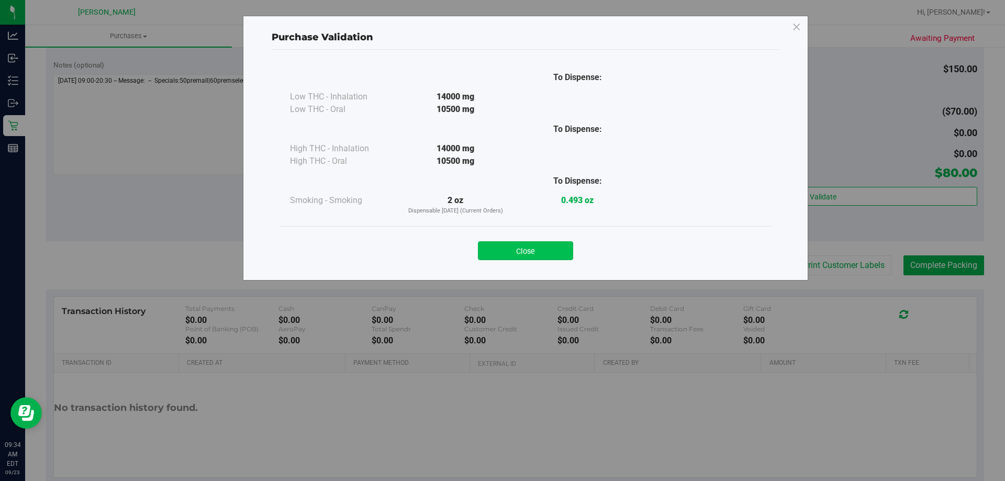
click at [533, 243] on button "Close" at bounding box center [525, 250] width 95 height 19
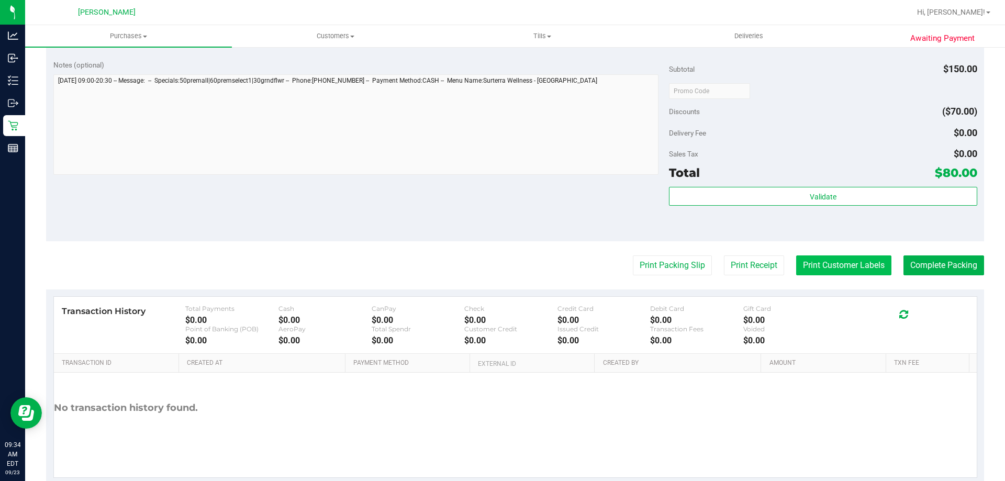
click at [825, 262] on button "Print Customer Labels" at bounding box center [843, 265] width 95 height 20
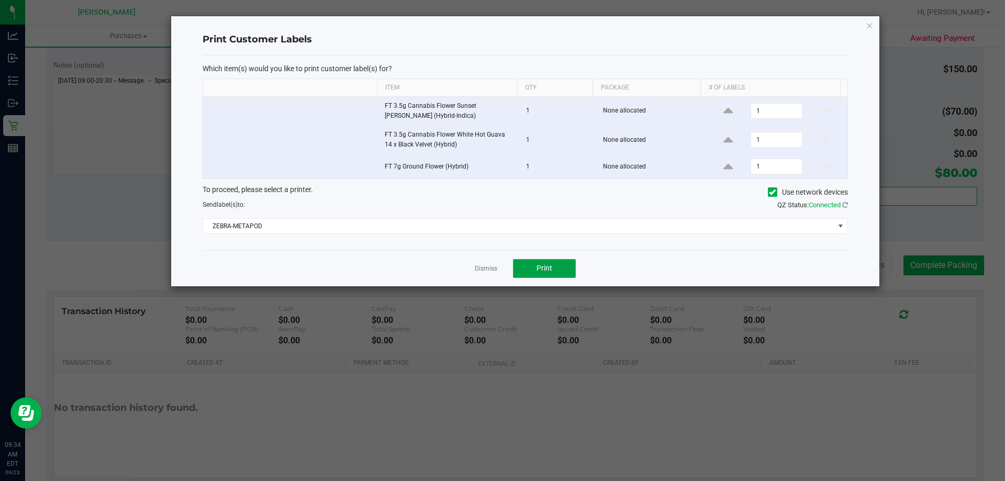
click at [545, 269] on span "Print" at bounding box center [544, 268] width 16 height 8
click at [483, 268] on link "Dismiss" at bounding box center [486, 268] width 23 height 9
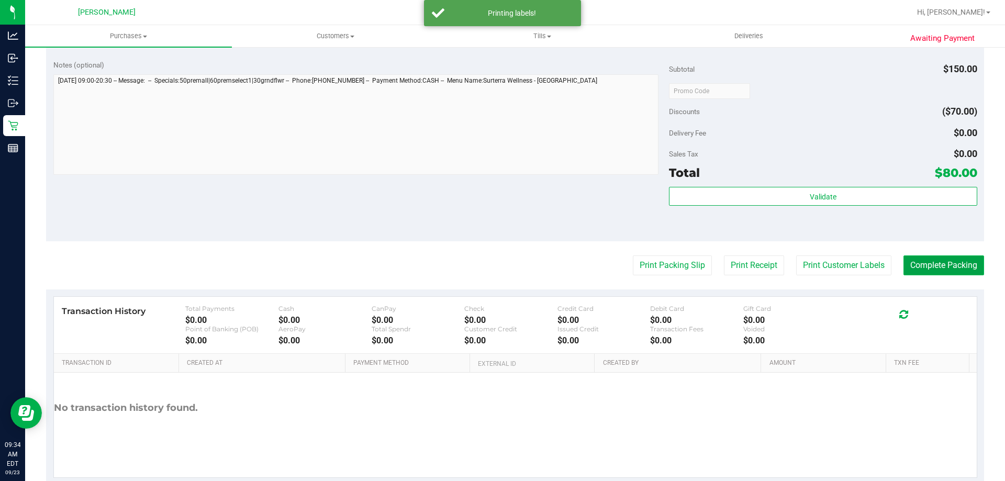
click at [926, 261] on button "Complete Packing" at bounding box center [943, 265] width 81 height 20
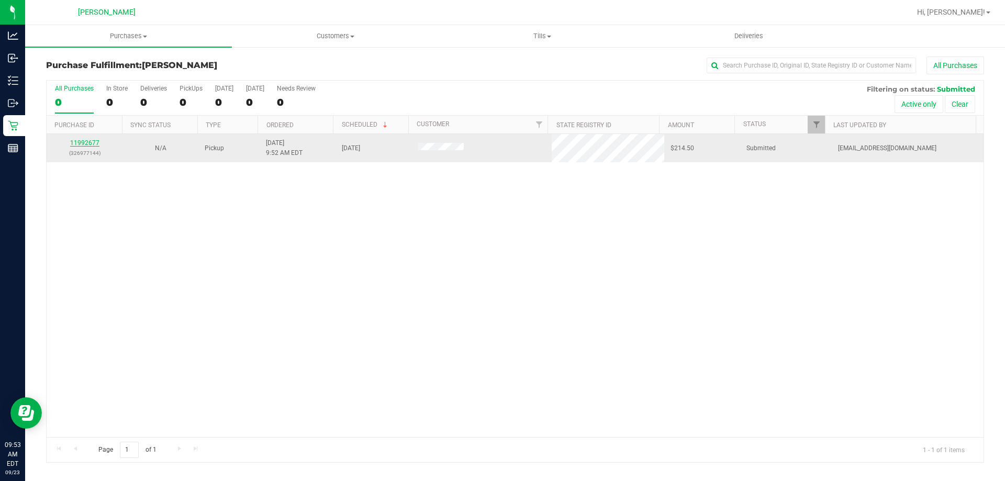
click at [89, 143] on link "11992677" at bounding box center [84, 142] width 29 height 7
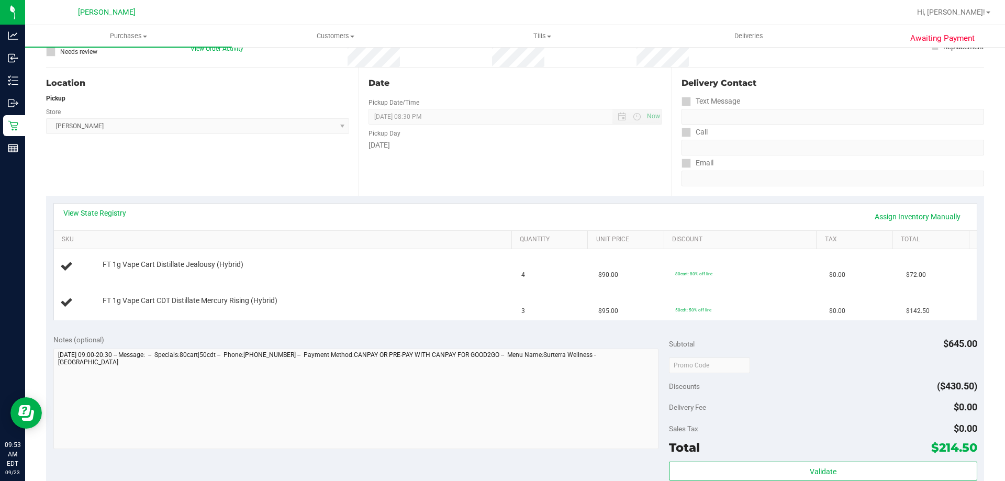
scroll to position [105, 0]
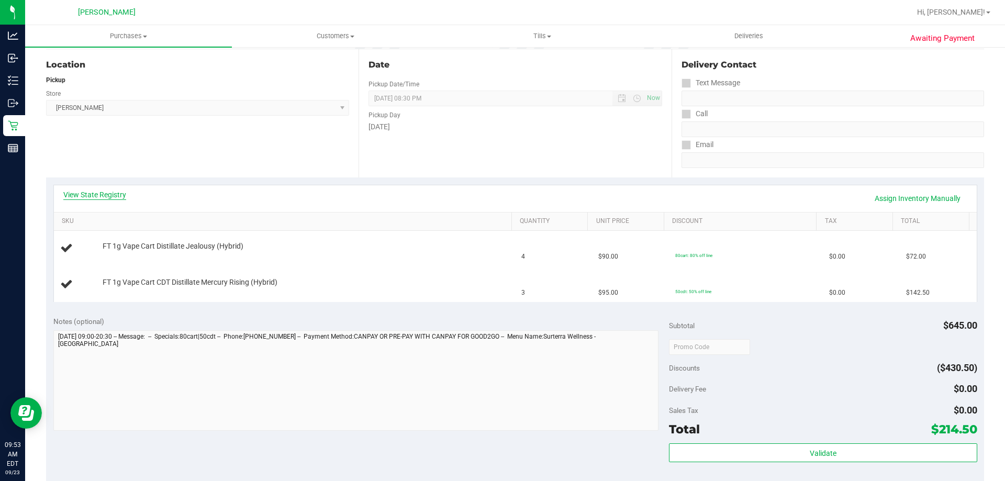
click at [103, 190] on link "View State Registry" at bounding box center [94, 194] width 63 height 10
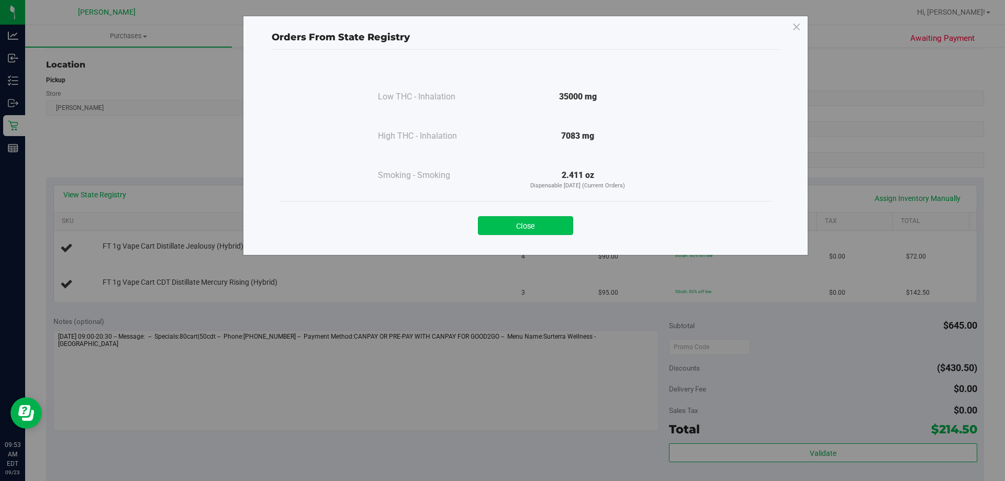
click at [522, 221] on button "Close" at bounding box center [525, 225] width 95 height 19
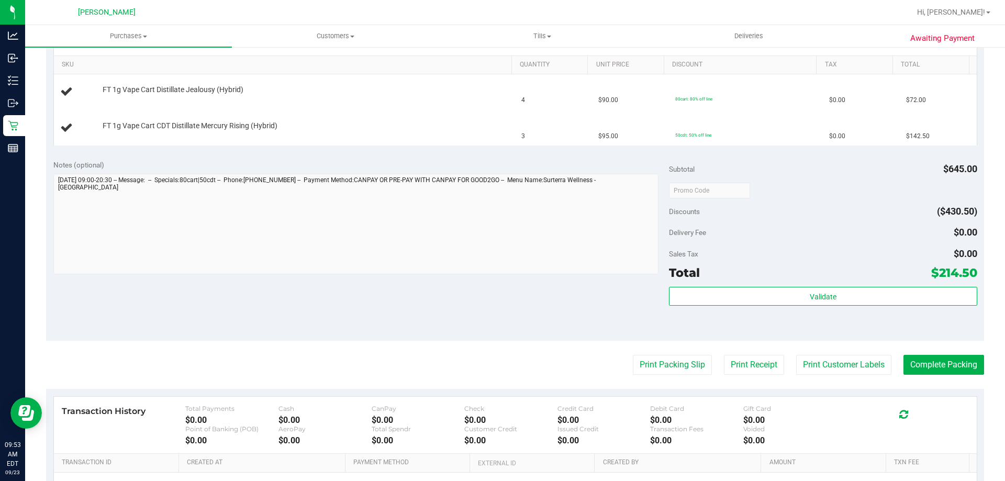
scroll to position [262, 0]
click at [691, 364] on button "Print Packing Slip" at bounding box center [672, 364] width 79 height 20
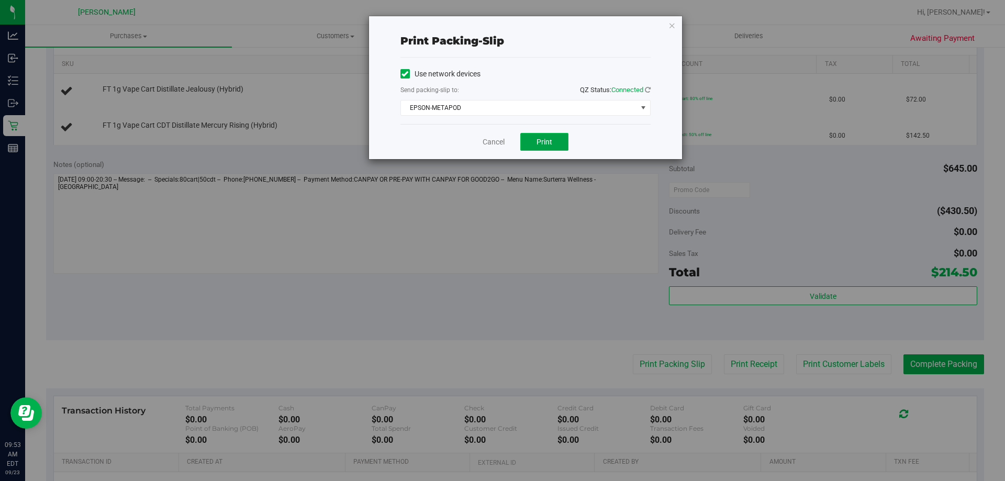
click at [545, 135] on button "Print" at bounding box center [544, 142] width 48 height 18
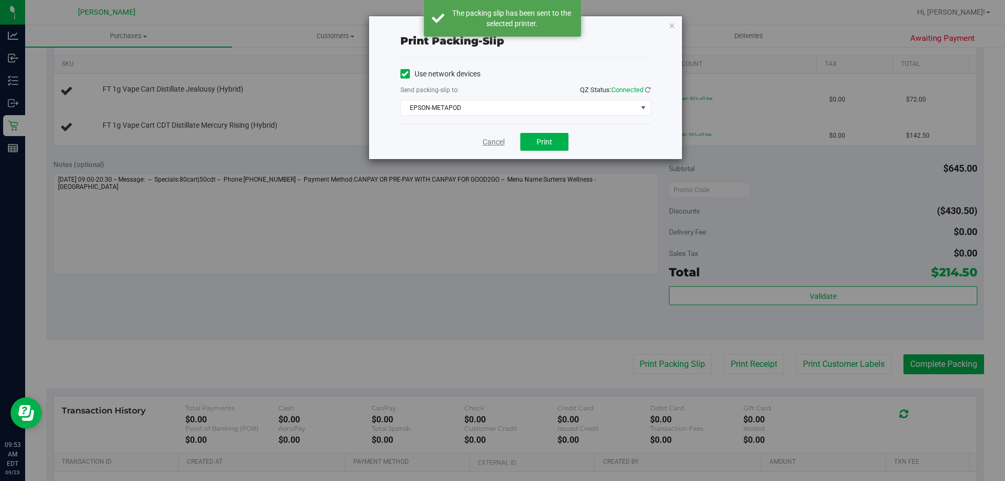
click at [494, 143] on link "Cancel" at bounding box center [494, 142] width 22 height 11
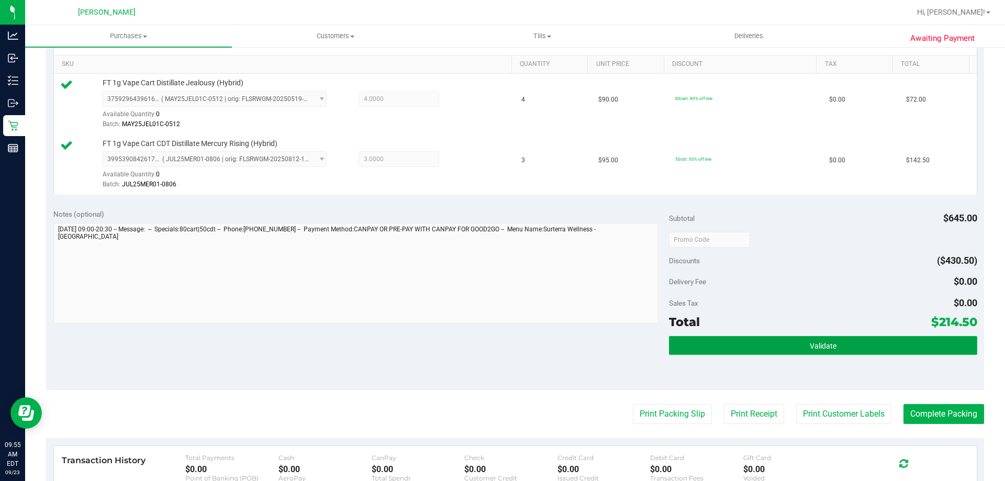
click at [853, 349] on button "Validate" at bounding box center [823, 345] width 308 height 19
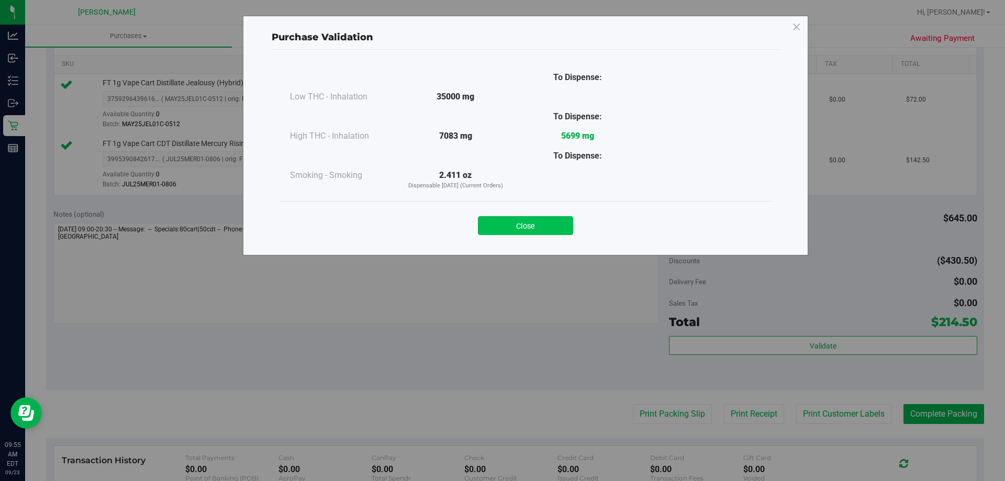
click at [543, 221] on button "Close" at bounding box center [525, 225] width 95 height 19
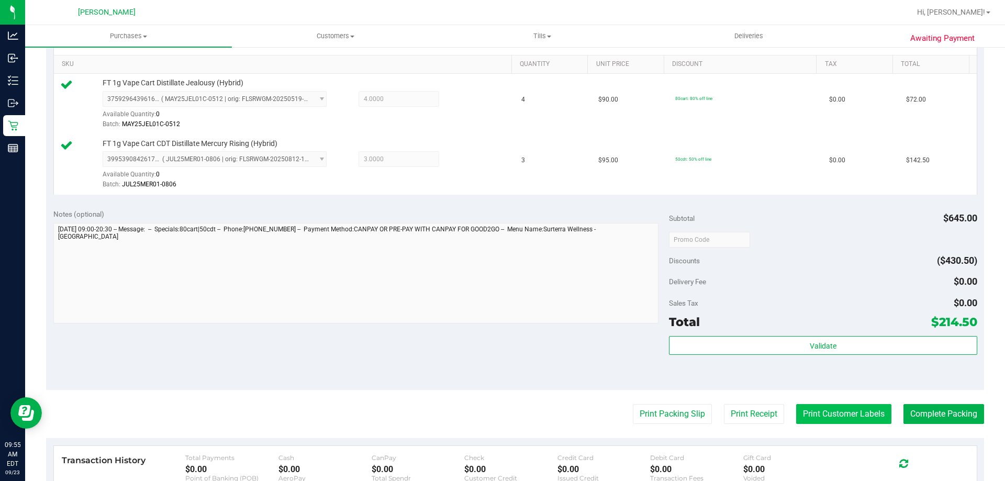
click at [845, 416] on button "Print Customer Labels" at bounding box center [843, 414] width 95 height 20
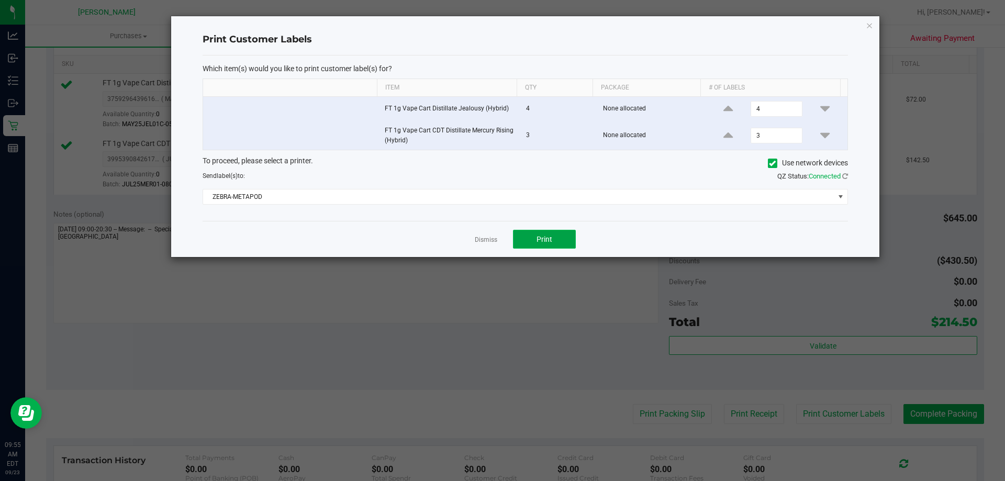
click at [556, 239] on button "Print" at bounding box center [544, 239] width 63 height 19
click at [490, 237] on link "Dismiss" at bounding box center [486, 240] width 23 height 9
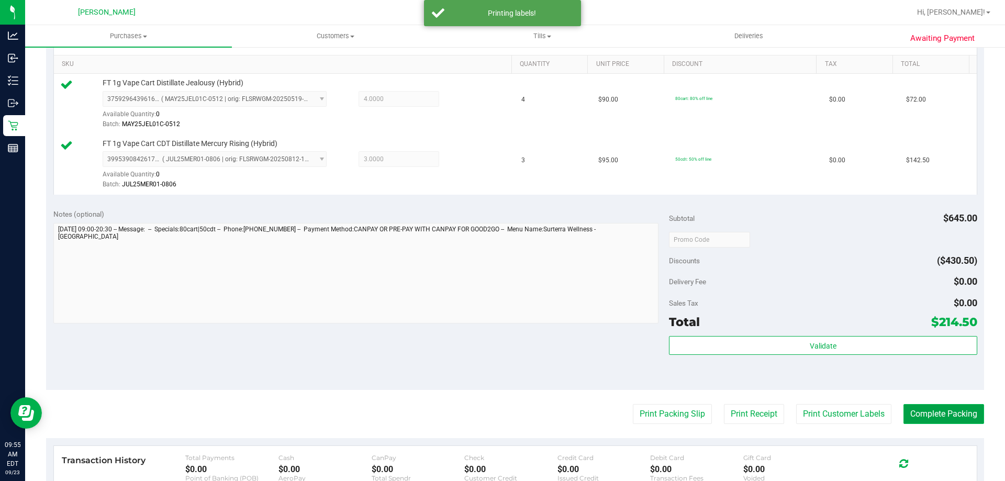
click at [921, 406] on button "Complete Packing" at bounding box center [943, 414] width 81 height 20
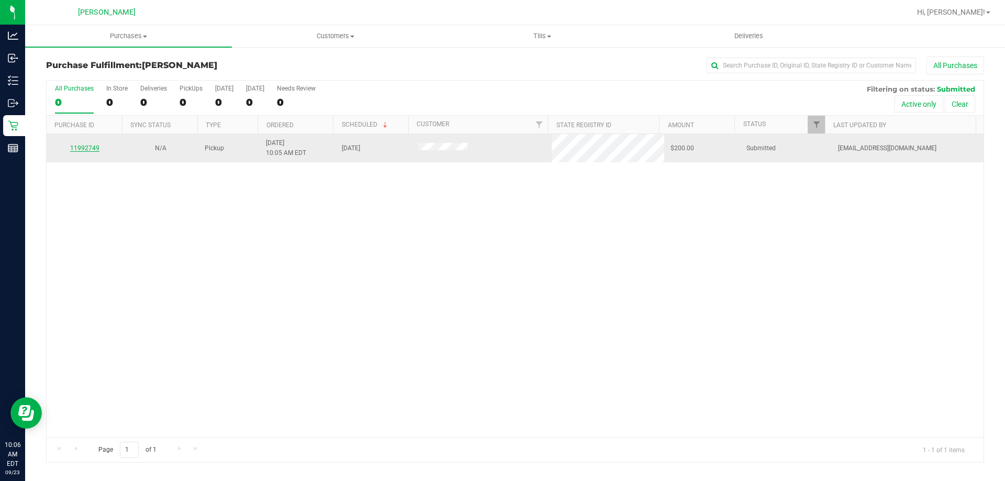
click at [83, 145] on link "11992749" at bounding box center [84, 147] width 29 height 7
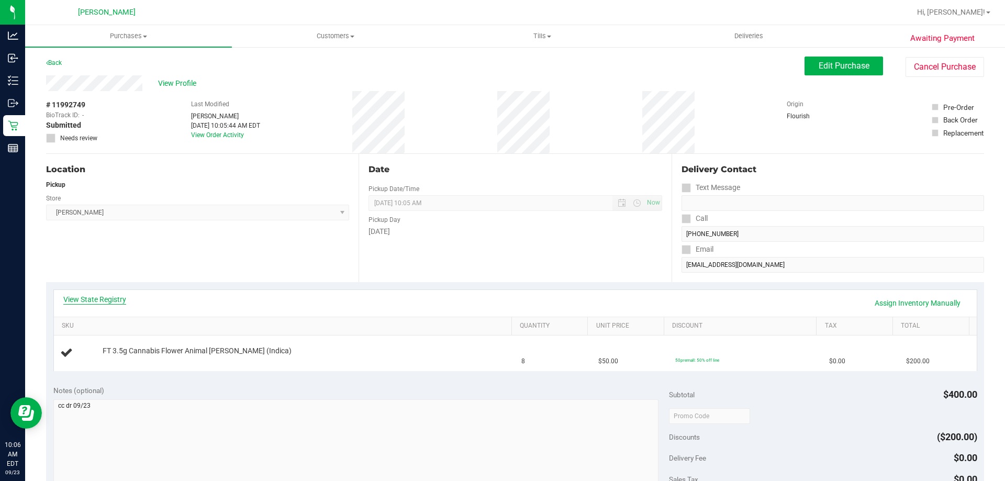
click at [116, 299] on link "View State Registry" at bounding box center [94, 299] width 63 height 10
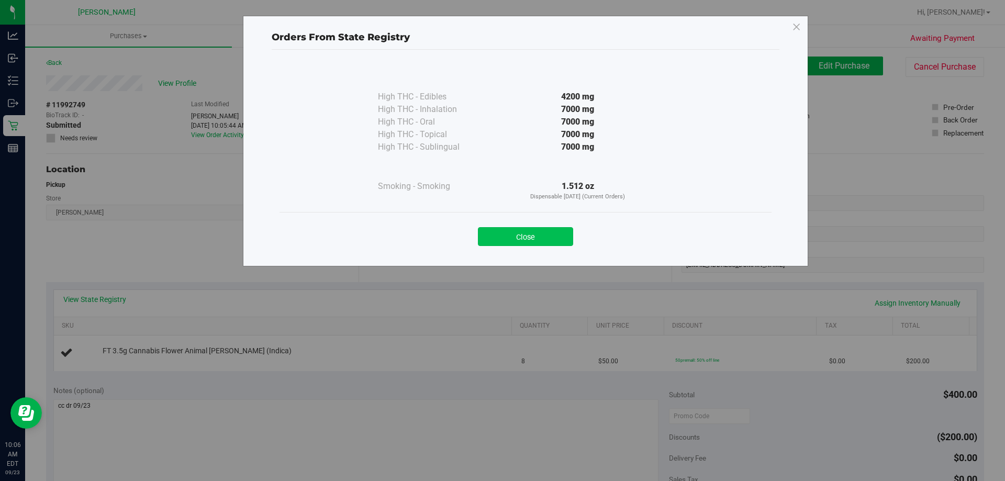
click at [507, 232] on button "Close" at bounding box center [525, 236] width 95 height 19
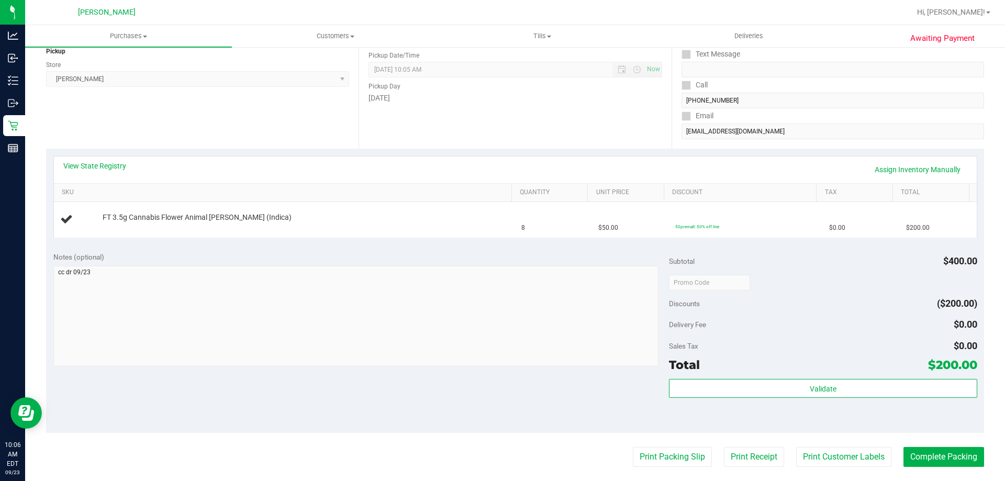
scroll to position [262, 0]
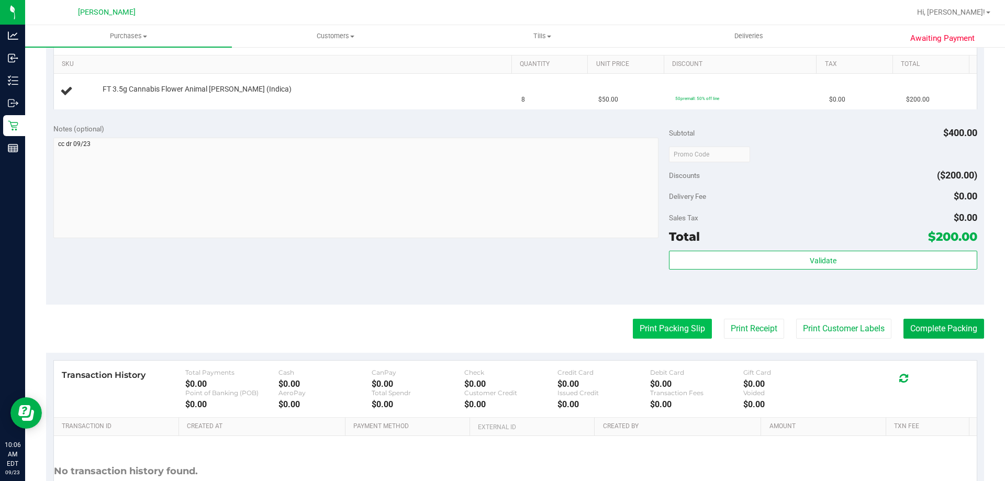
click at [633, 331] on button "Print Packing Slip" at bounding box center [672, 329] width 79 height 20
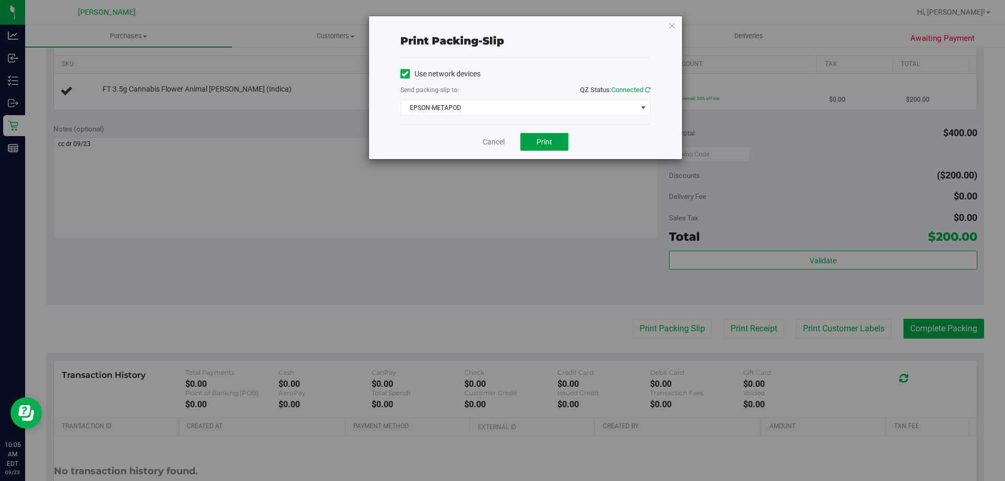
click at [547, 137] on button "Print" at bounding box center [544, 142] width 48 height 18
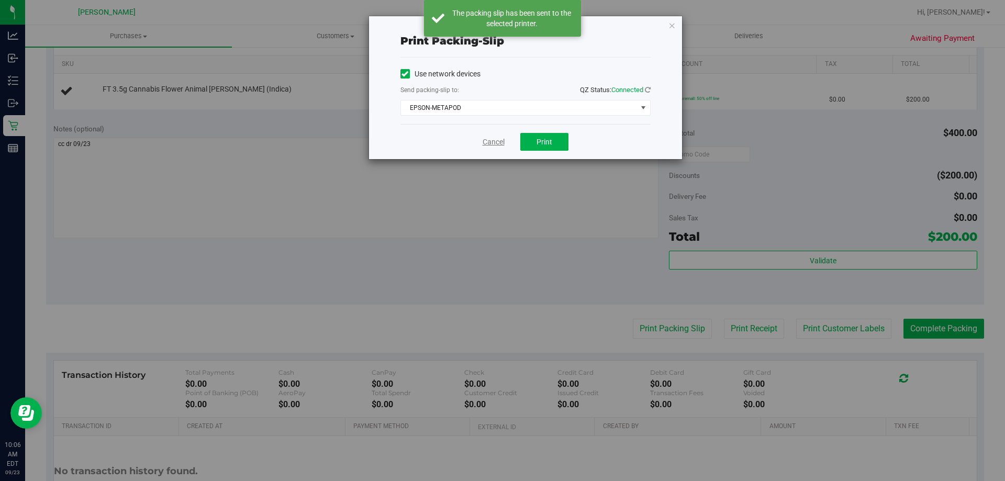
click at [494, 145] on link "Cancel" at bounding box center [494, 142] width 22 height 11
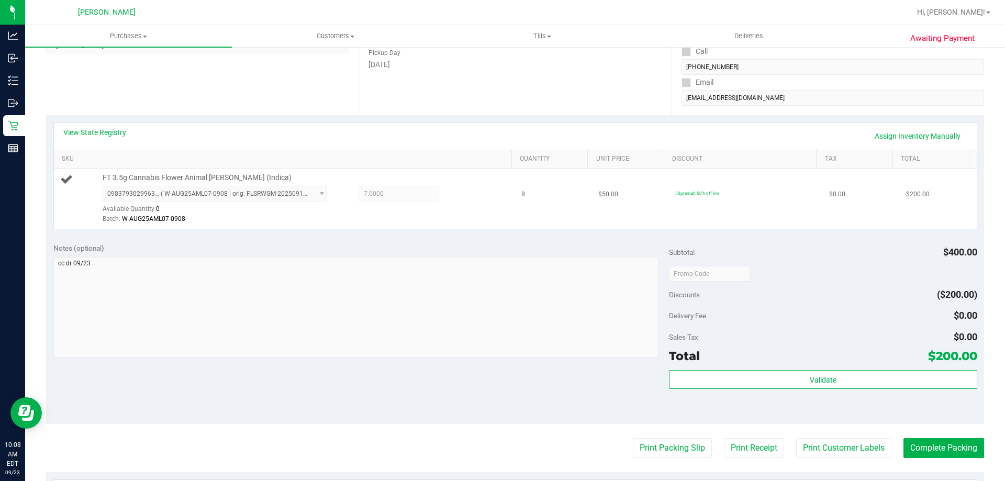
scroll to position [10, 0]
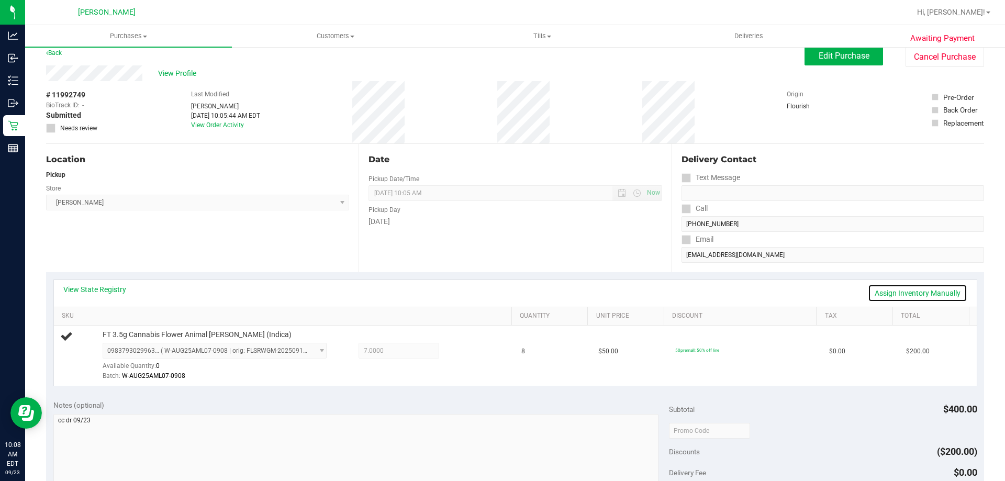
click at [887, 297] on link "Assign Inventory Manually" at bounding box center [917, 293] width 99 height 18
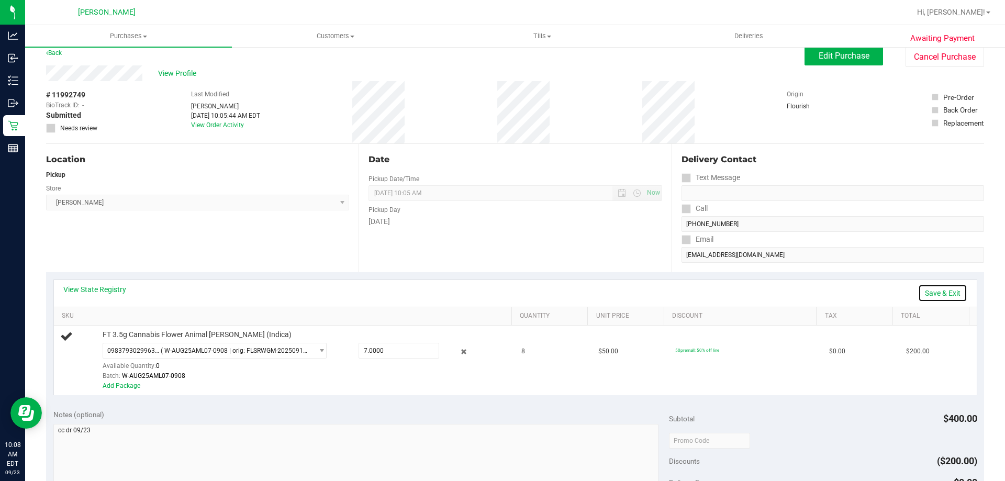
click at [933, 291] on link "Save & Exit" at bounding box center [942, 293] width 49 height 18
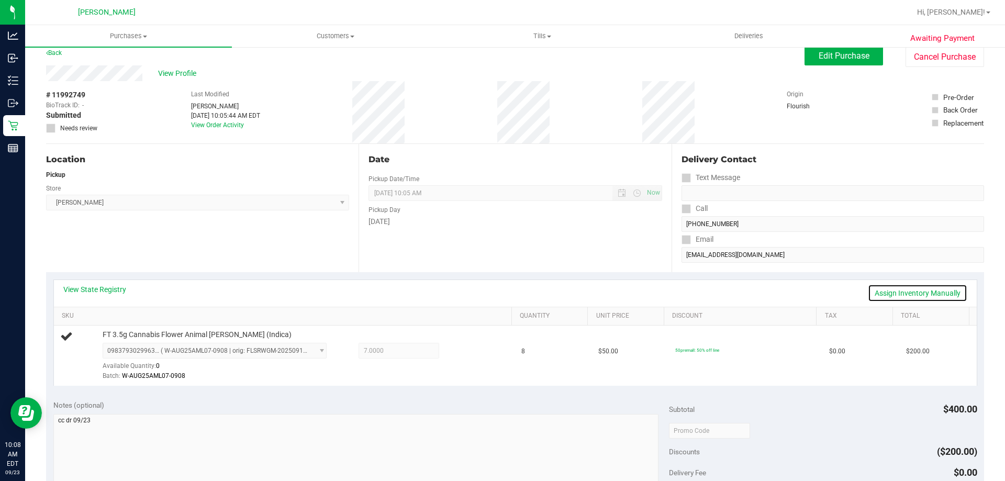
click at [878, 289] on link "Assign Inventory Manually" at bounding box center [917, 293] width 99 height 18
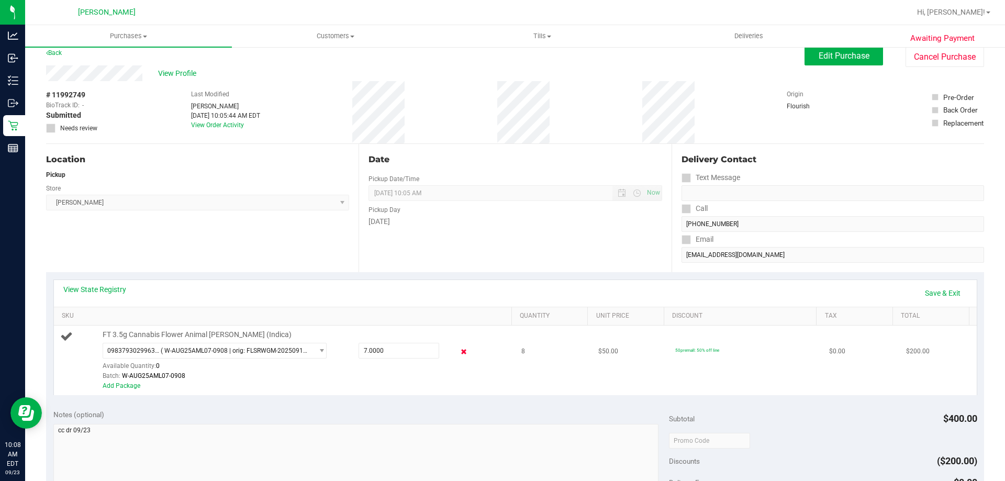
click at [462, 353] on icon at bounding box center [463, 352] width 11 height 12
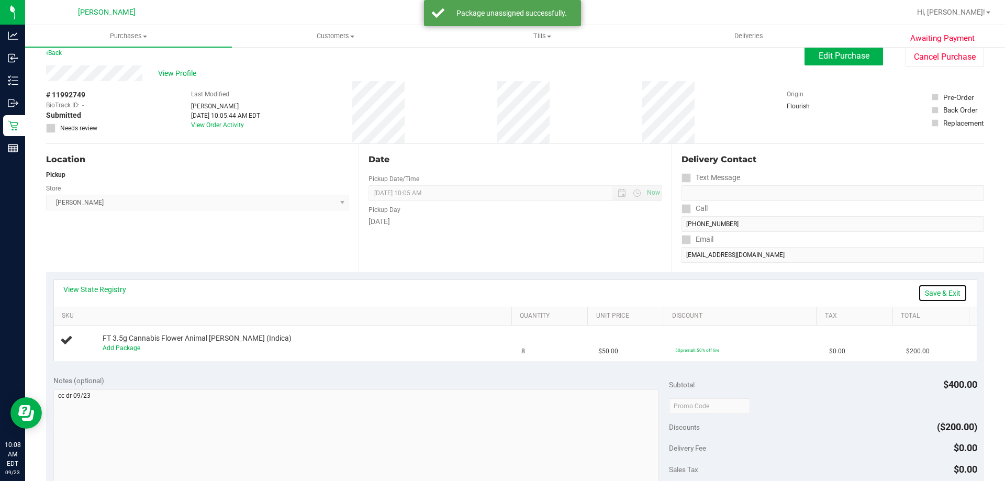
click at [922, 290] on link "Save & Exit" at bounding box center [942, 293] width 49 height 18
click at [858, 53] on span "Edit Purchase" at bounding box center [844, 56] width 51 height 10
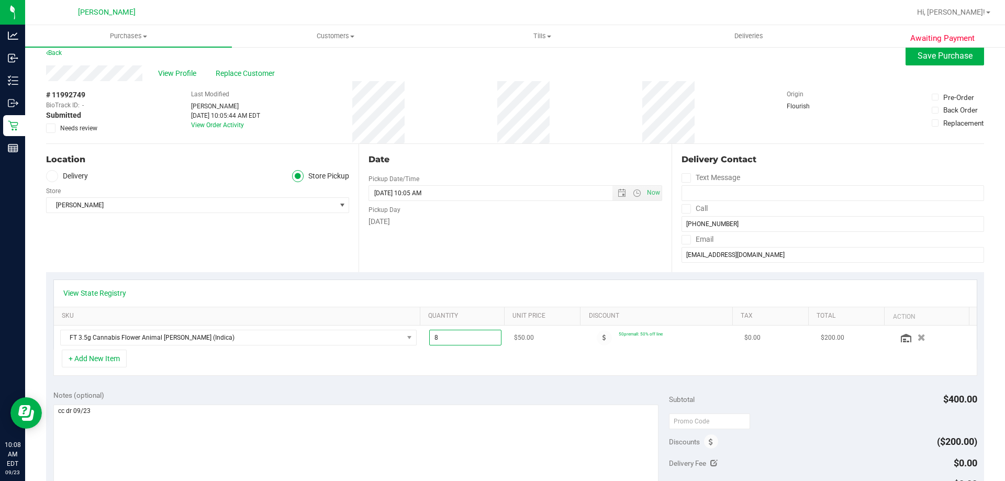
click at [466, 343] on span "8.00 8" at bounding box center [465, 338] width 73 height 16
type input "7"
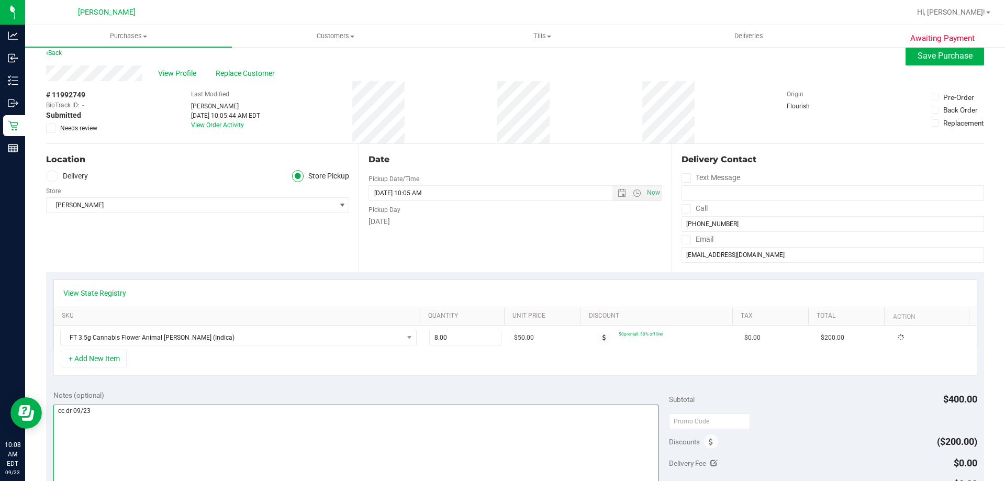
type input "7.00"
click at [270, 421] on textarea at bounding box center [356, 455] width 606 height 100
type textarea "cc dr 09/23 ONLY HAD 7 EIGHTS IN STOCK, 1 REMOVED FROM THE ORDER OF 8."
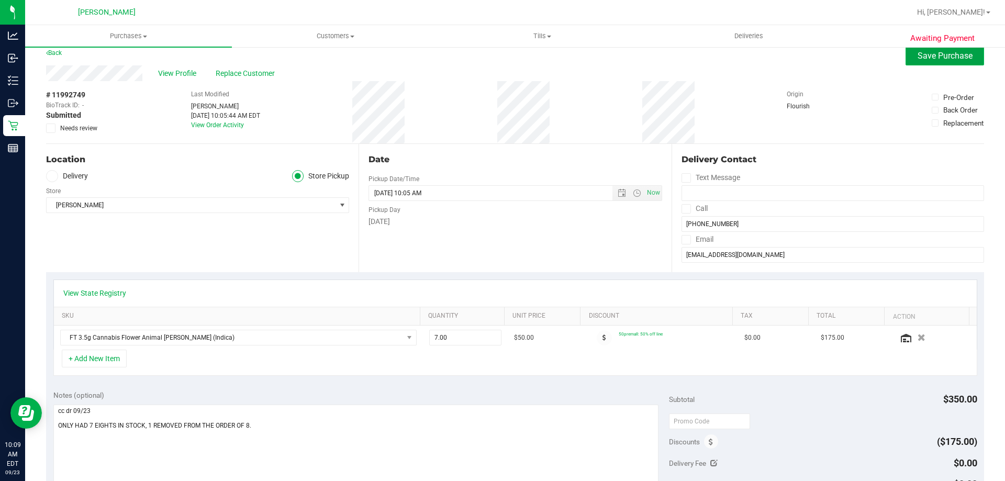
click at [924, 54] on span "Save Purchase" at bounding box center [944, 56] width 55 height 10
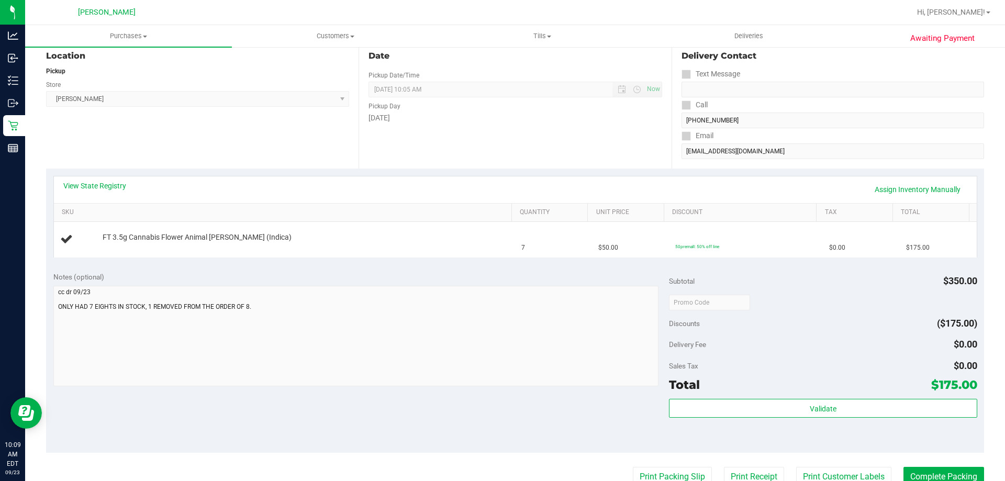
scroll to position [115, 0]
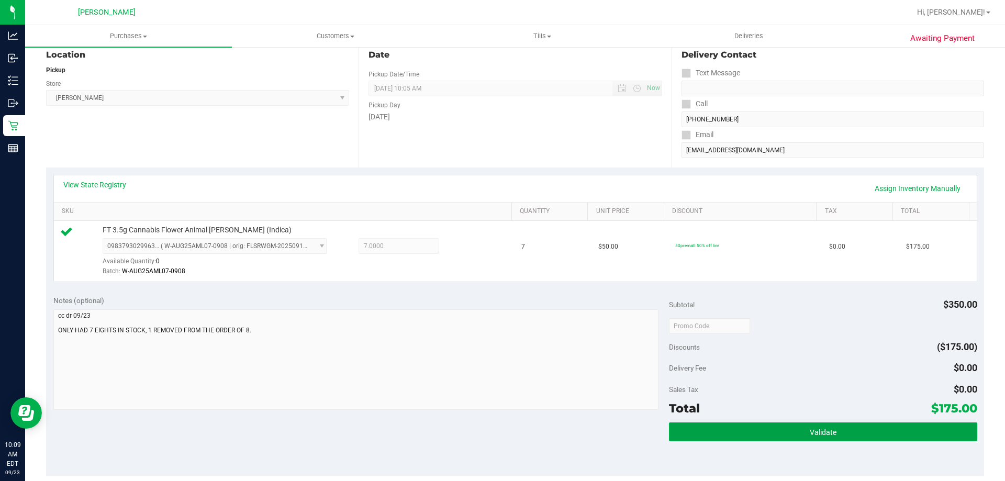
click at [803, 441] on button "Validate" at bounding box center [823, 431] width 308 height 19
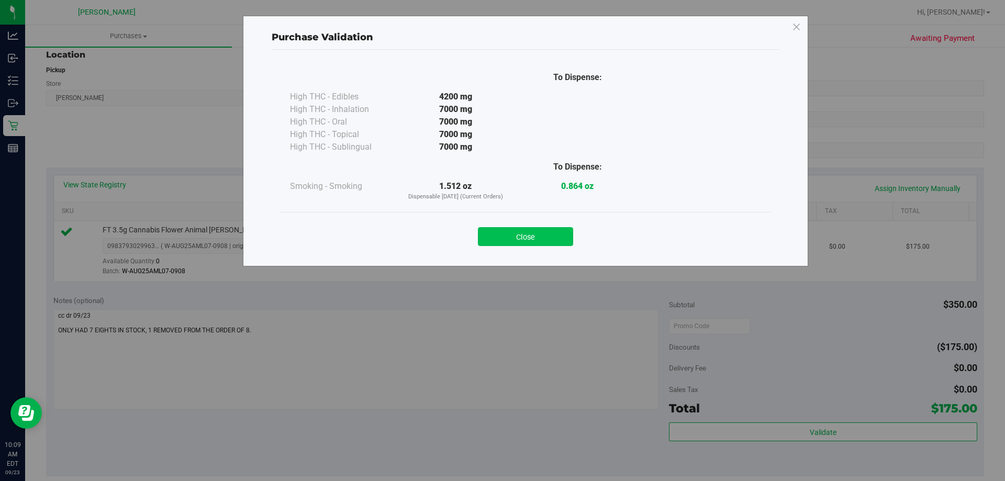
click at [542, 234] on button "Close" at bounding box center [525, 236] width 95 height 19
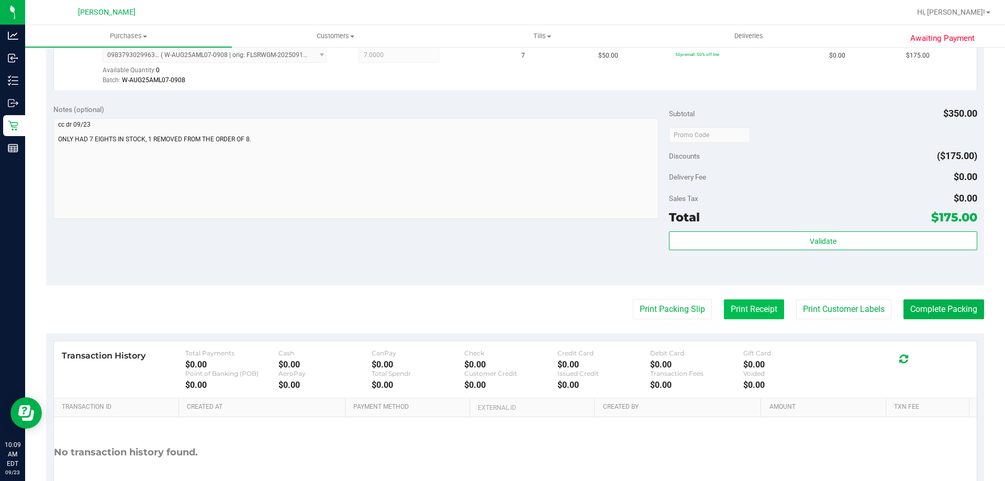
scroll to position [324, 0]
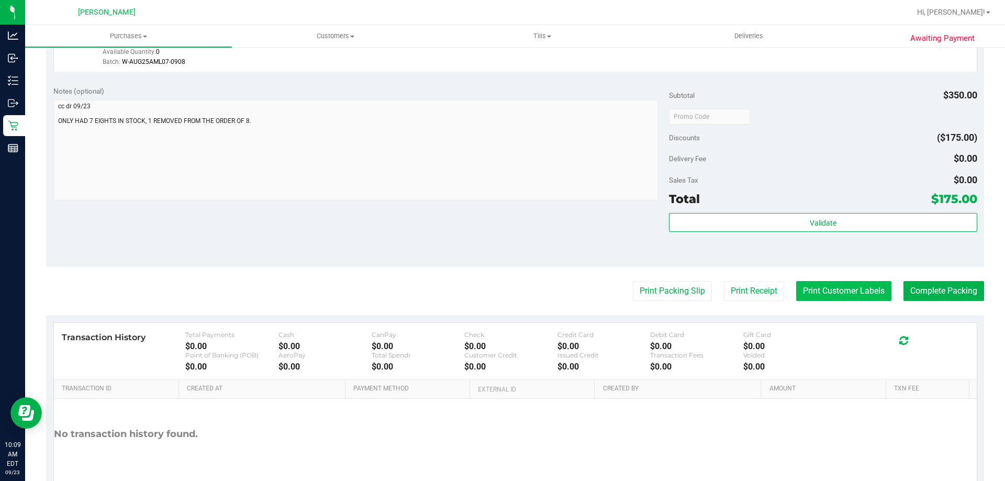
click at [838, 283] on button "Print Customer Labels" at bounding box center [843, 291] width 95 height 20
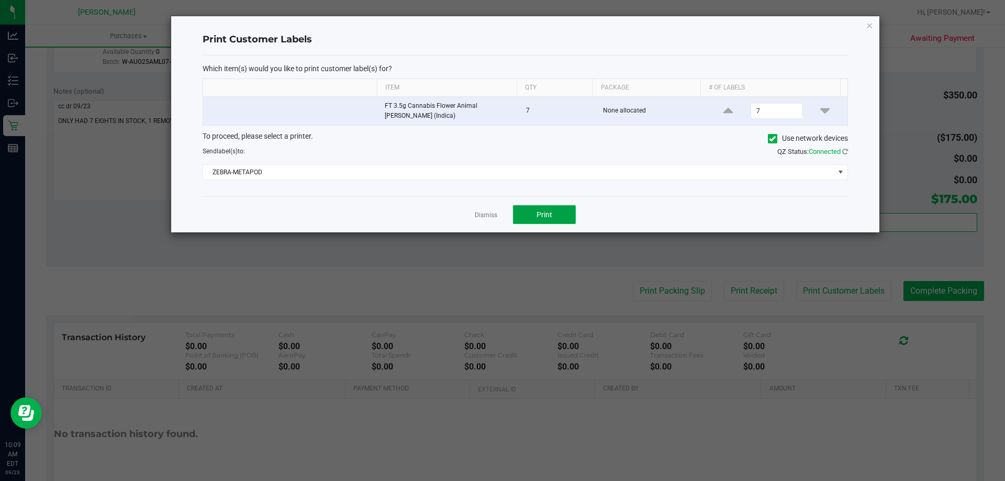
click at [526, 211] on button "Print" at bounding box center [544, 214] width 63 height 19
click at [487, 211] on link "Dismiss" at bounding box center [486, 215] width 23 height 9
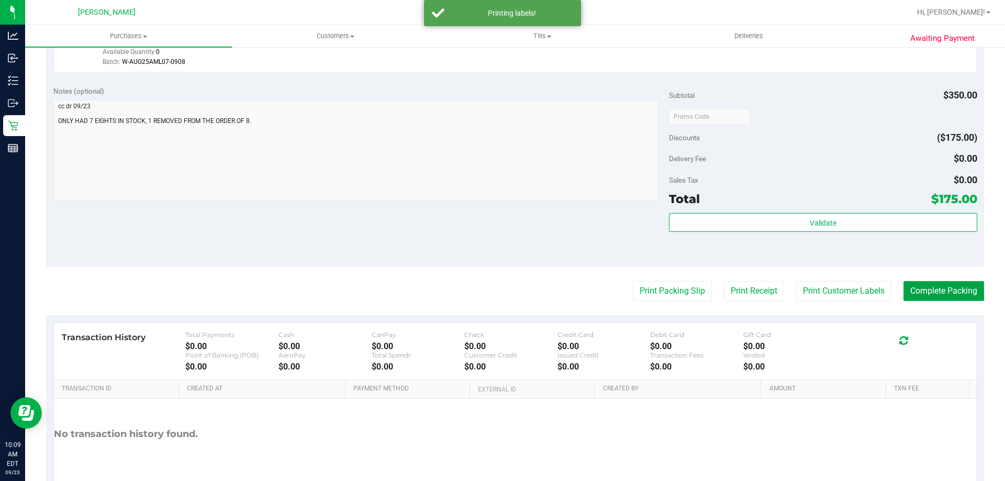
click at [933, 285] on button "Complete Packing" at bounding box center [943, 291] width 81 height 20
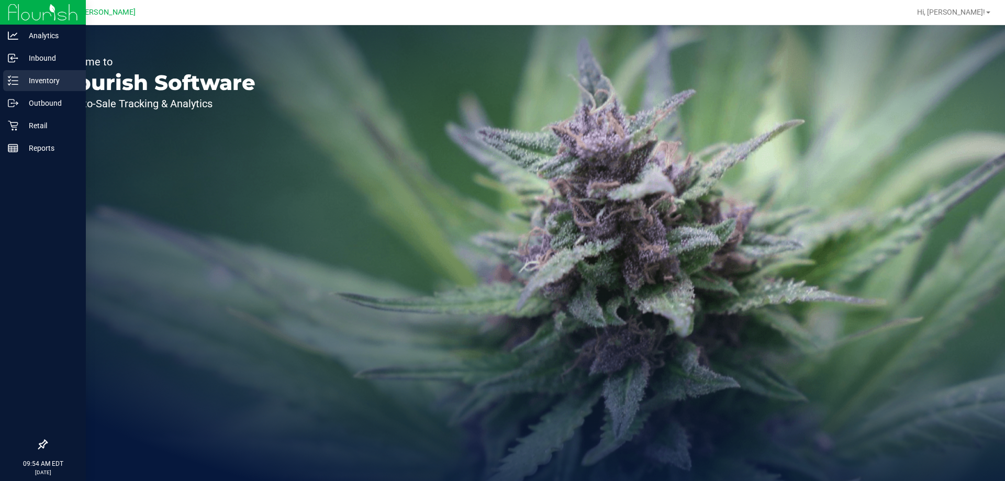
click at [36, 79] on p "Inventory" at bounding box center [49, 80] width 63 height 13
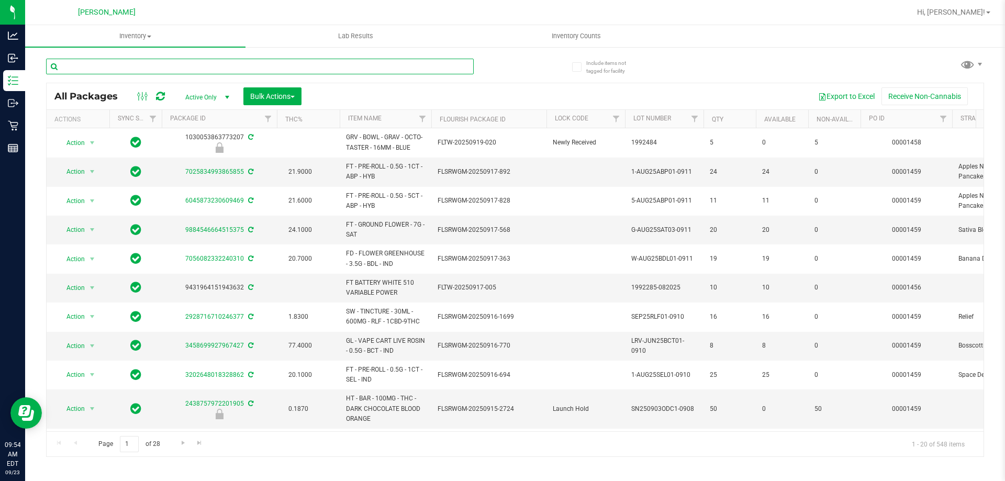
click at [122, 66] on input "text" at bounding box center [260, 67] width 428 height 16
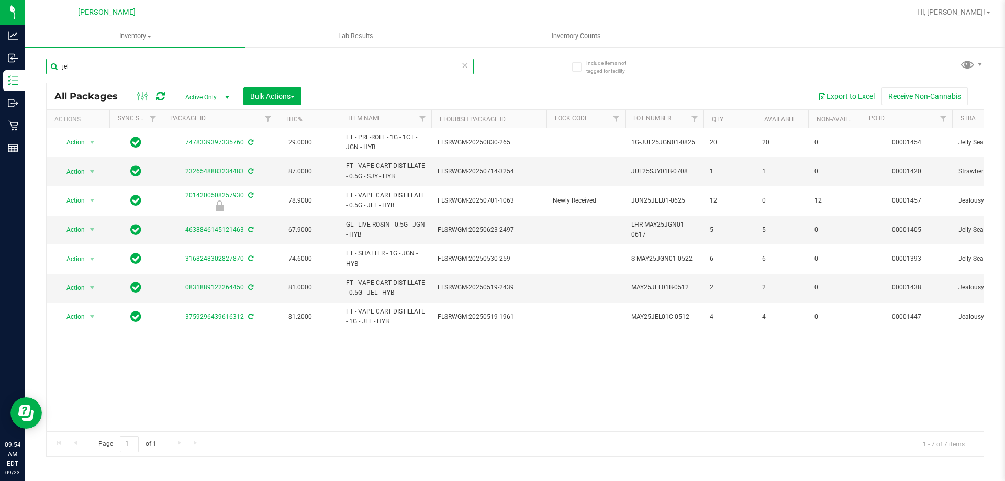
click at [118, 59] on input "jel" at bounding box center [260, 67] width 428 height 16
type input "j"
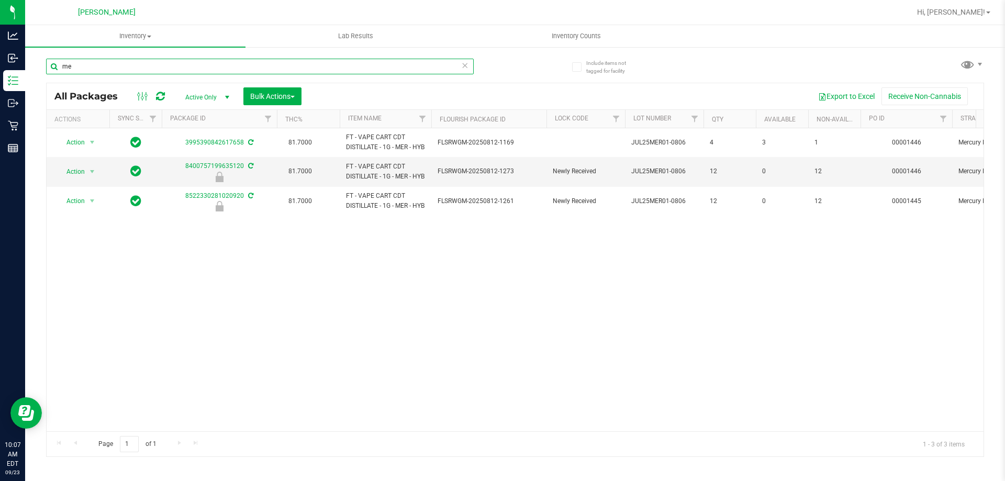
type input "m"
type input "aml"
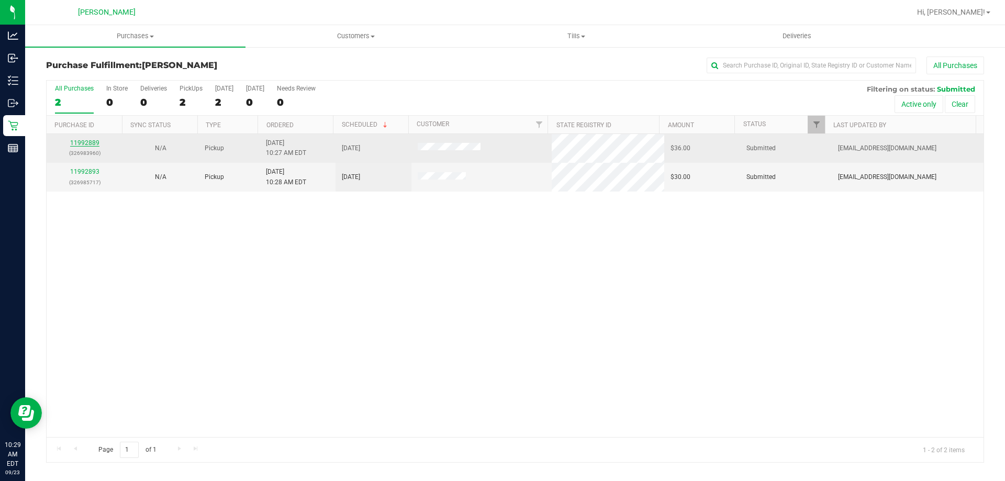
click at [81, 141] on link "11992889" at bounding box center [84, 142] width 29 height 7
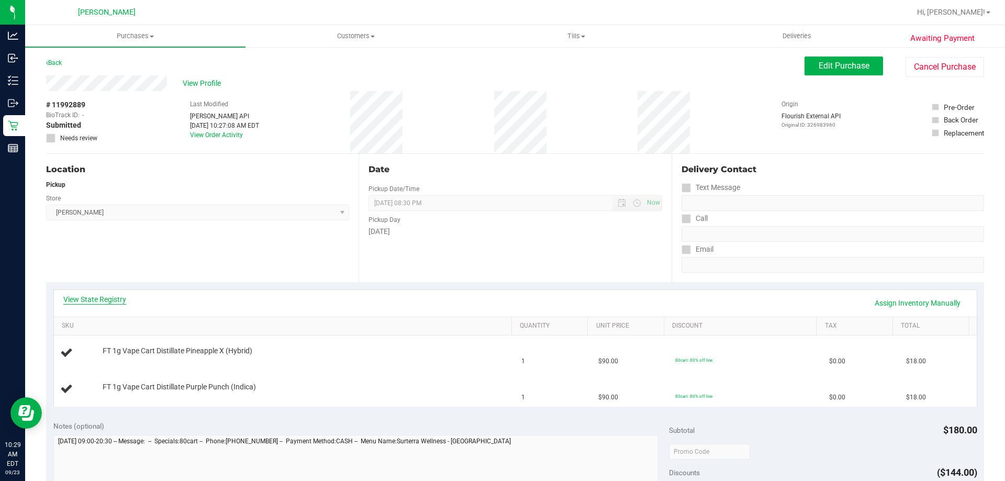
click at [116, 297] on link "View State Registry" at bounding box center [94, 299] width 63 height 10
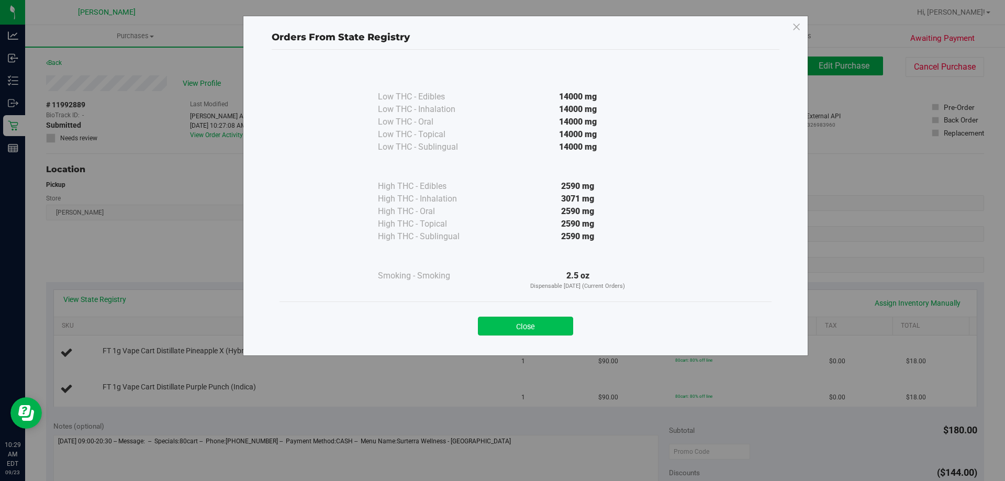
click at [485, 330] on button "Close" at bounding box center [525, 326] width 95 height 19
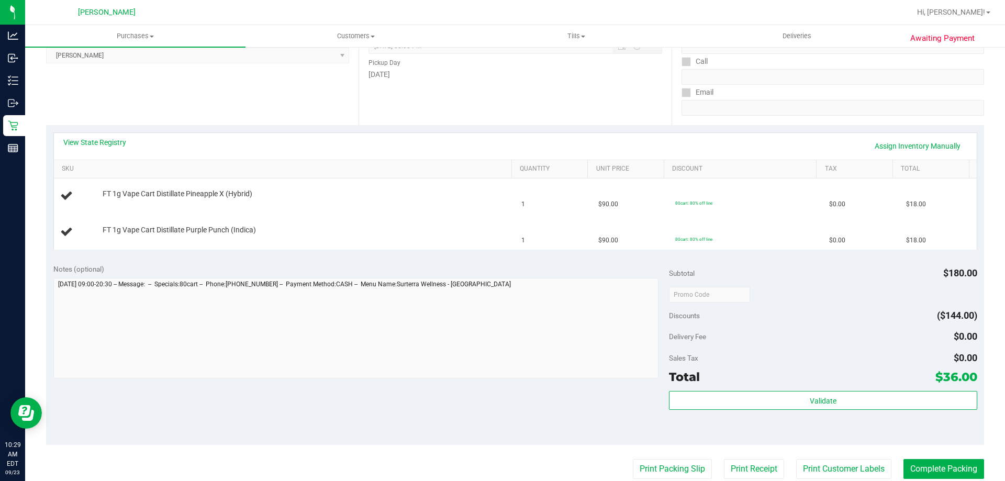
scroll to position [209, 0]
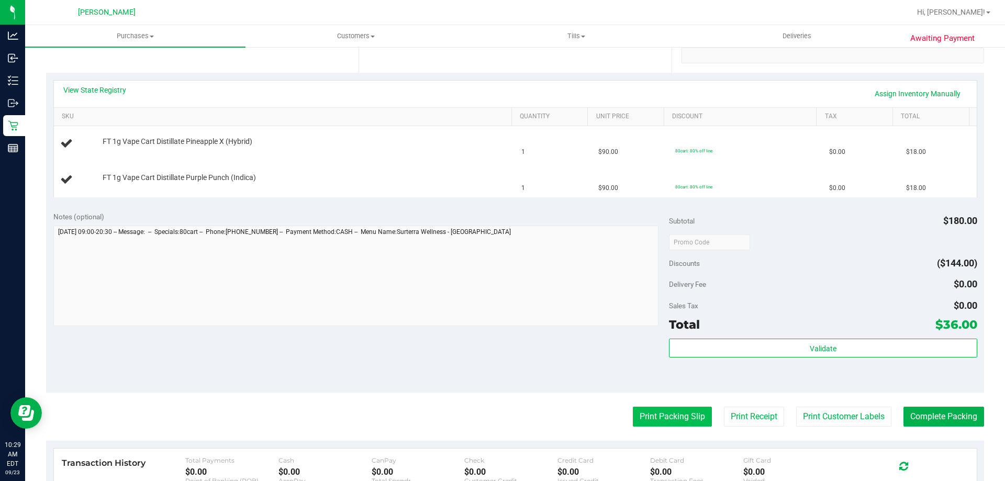
click at [667, 414] on button "Print Packing Slip" at bounding box center [672, 417] width 79 height 20
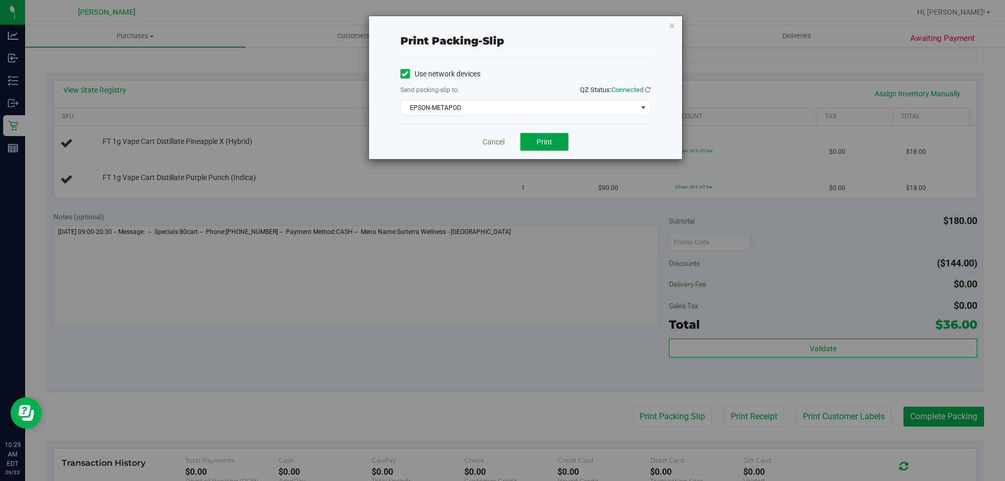
click at [551, 139] on span "Print" at bounding box center [544, 142] width 16 height 8
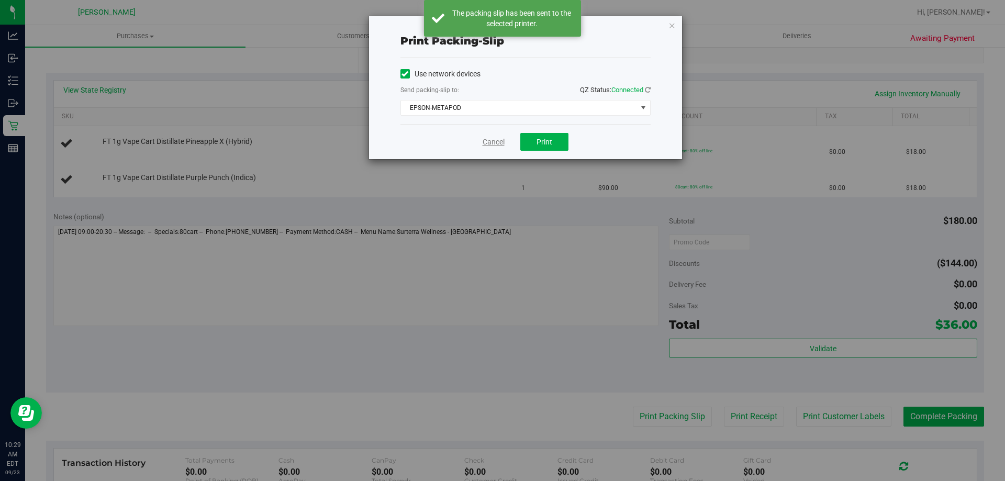
click at [502, 142] on link "Cancel" at bounding box center [494, 142] width 22 height 11
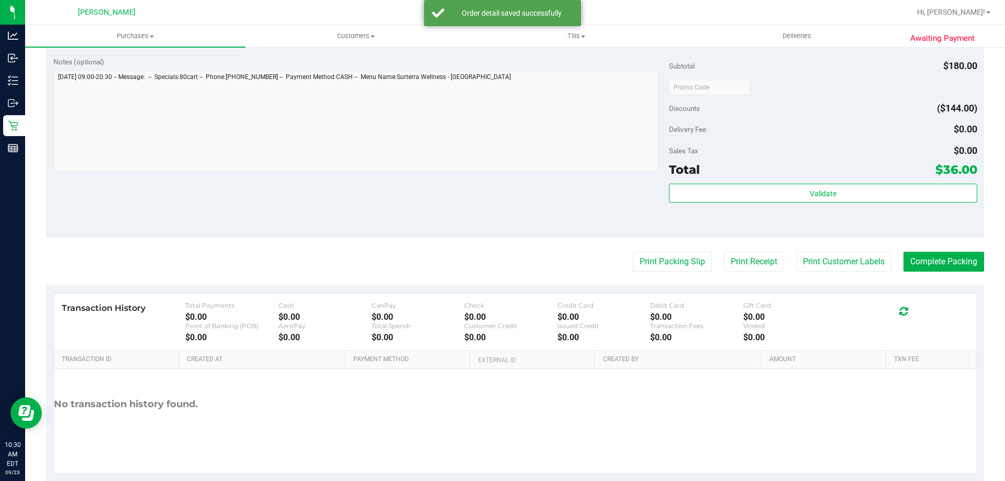
scroll to position [435, 0]
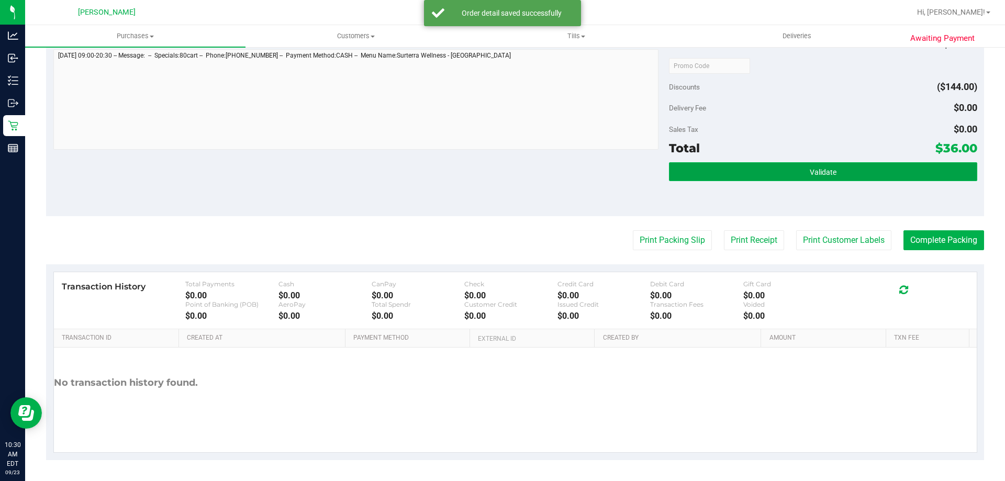
click at [821, 164] on button "Validate" at bounding box center [823, 171] width 308 height 19
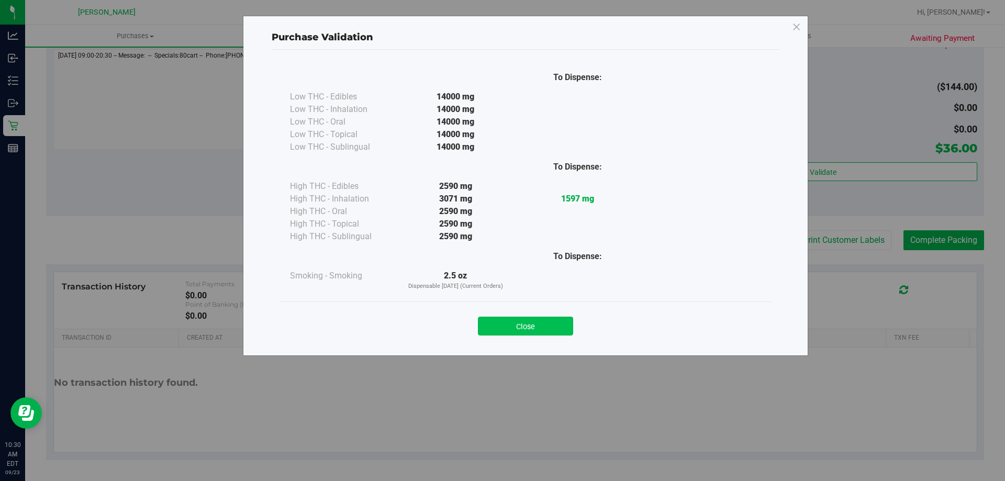
click at [555, 324] on button "Close" at bounding box center [525, 326] width 95 height 19
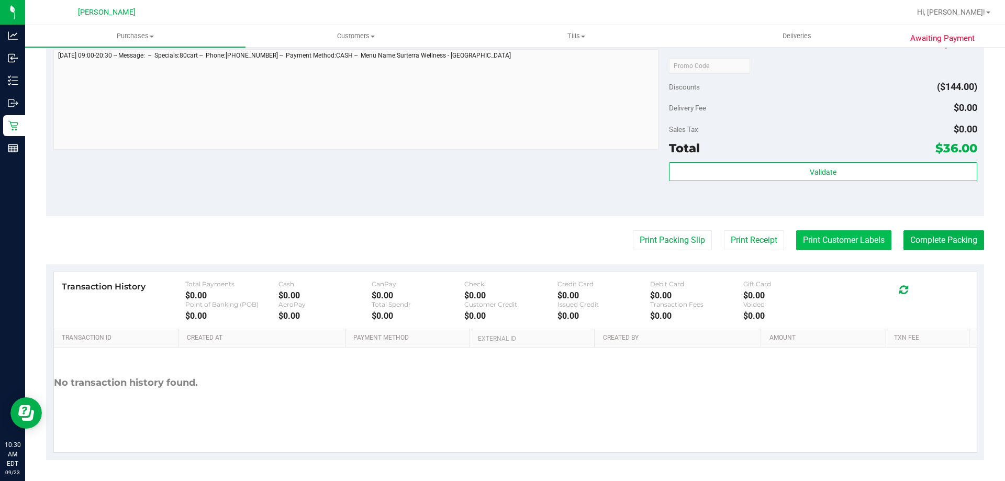
click at [843, 247] on button "Print Customer Labels" at bounding box center [843, 240] width 95 height 20
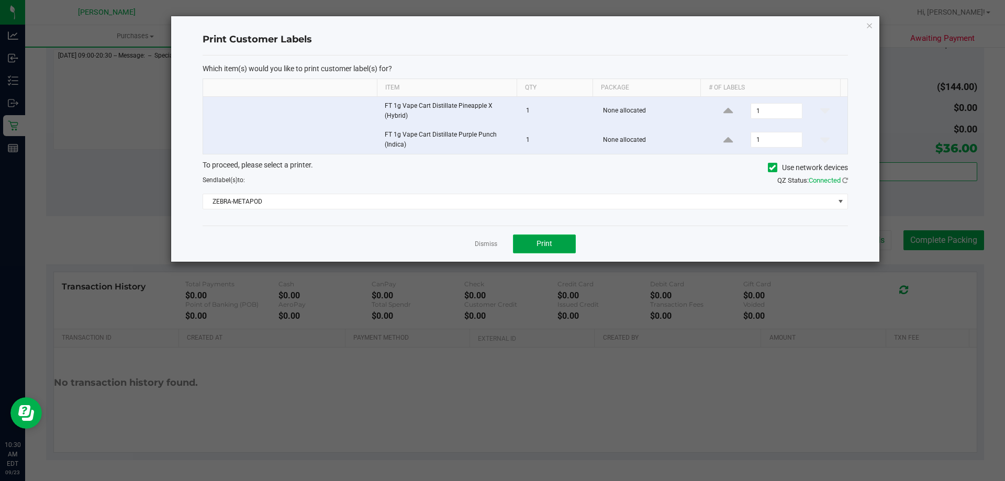
click at [562, 241] on button "Print" at bounding box center [544, 243] width 63 height 19
click at [485, 244] on link "Dismiss" at bounding box center [486, 244] width 23 height 9
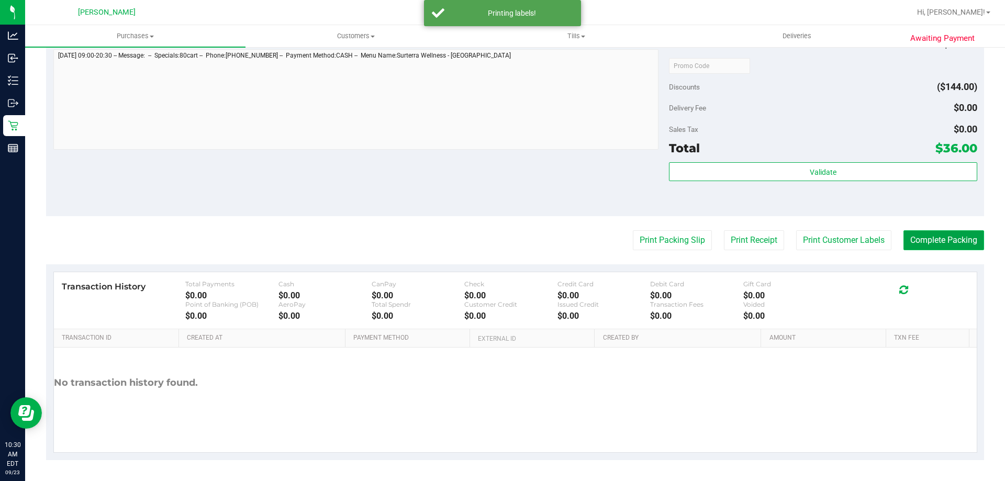
click at [949, 243] on button "Complete Packing" at bounding box center [943, 240] width 81 height 20
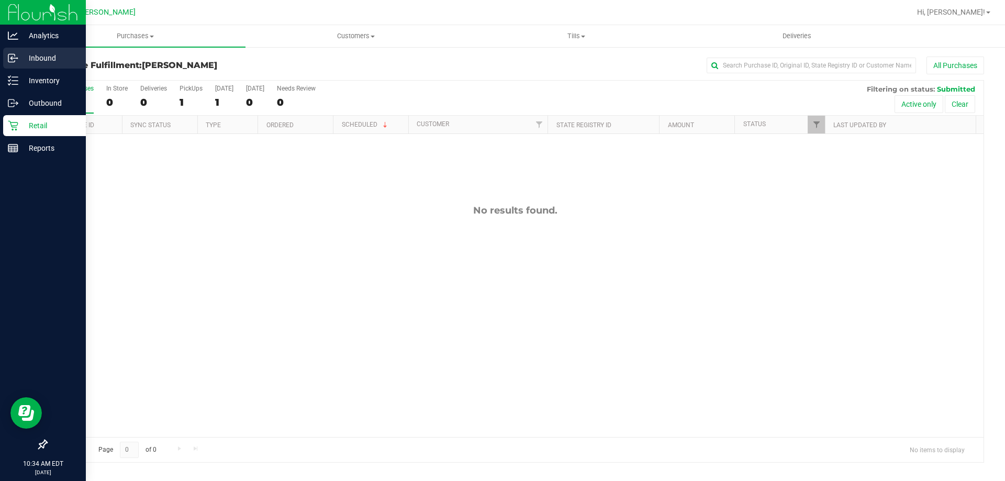
click at [36, 54] on p "Inbound" at bounding box center [49, 58] width 63 height 13
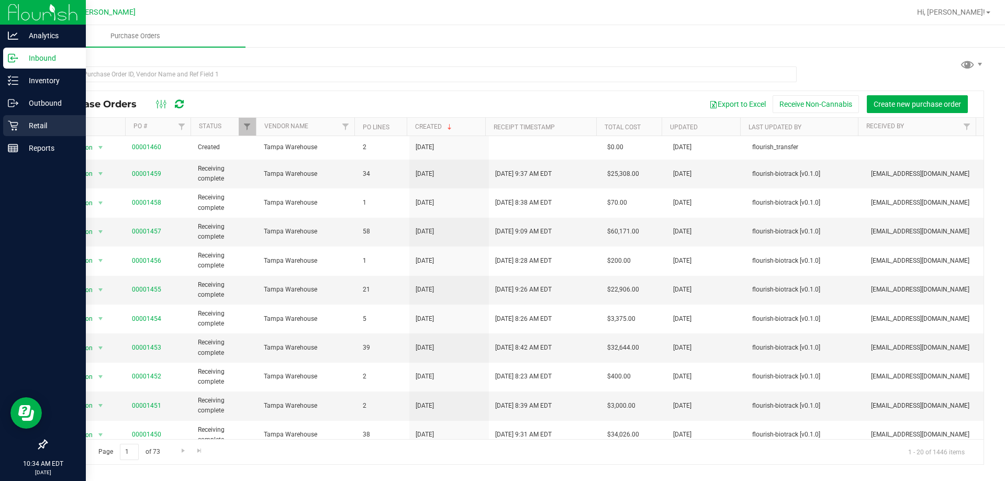
click at [27, 125] on p "Retail" at bounding box center [49, 125] width 63 height 13
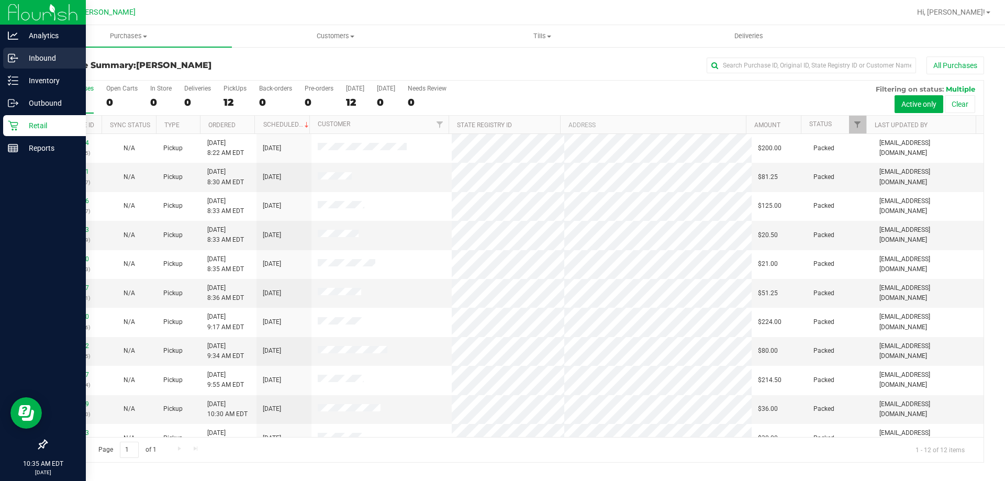
click at [39, 59] on p "Inbound" at bounding box center [49, 58] width 63 height 13
